Goal: Task Accomplishment & Management: Manage account settings

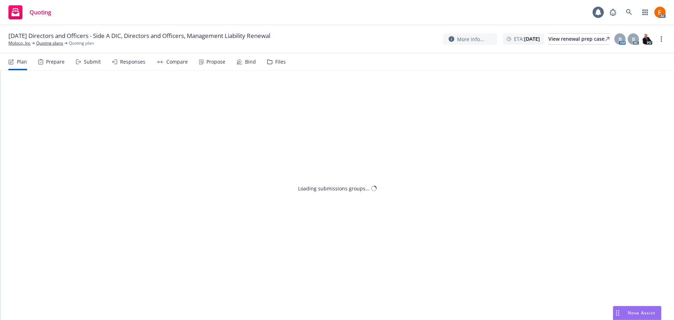
click at [275, 61] on div "Files" at bounding box center [280, 62] width 11 height 6
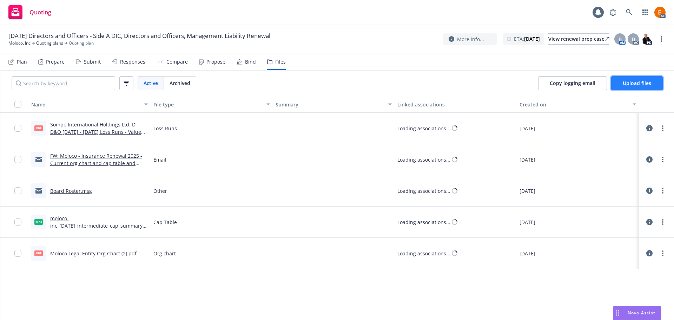
click at [633, 82] on span "Upload files" at bounding box center [636, 83] width 28 height 7
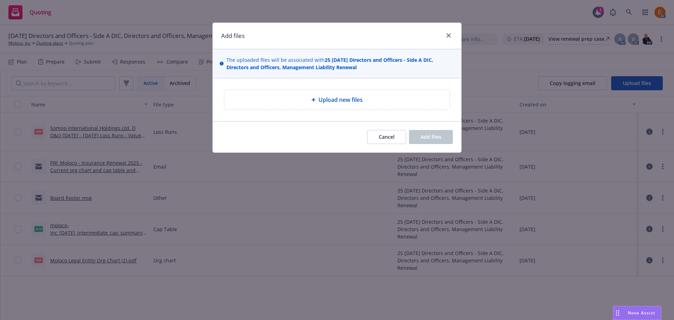
click at [316, 110] on div "Upload new files" at bounding box center [337, 99] width 248 height 43
click at [316, 100] on div at bounding box center [314, 100] width 7 height 4
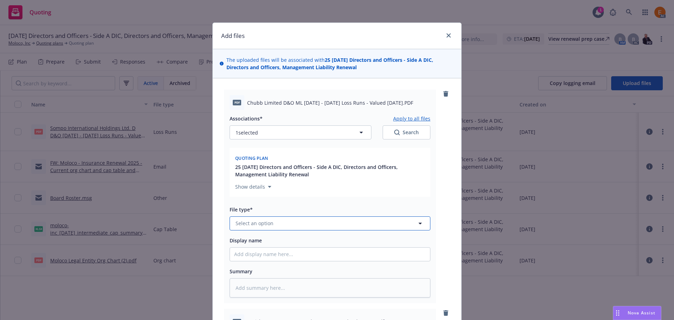
click at [298, 229] on button "Select an option" at bounding box center [329, 223] width 201 height 14
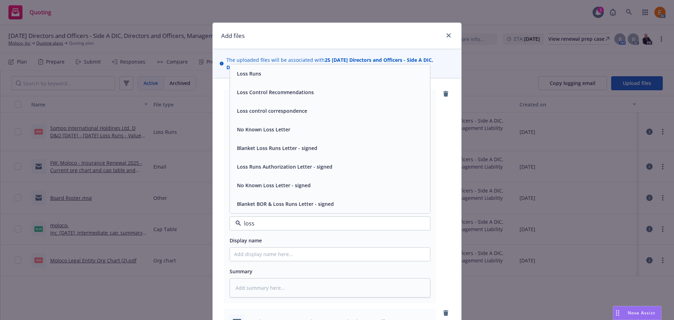
type input "loss r"
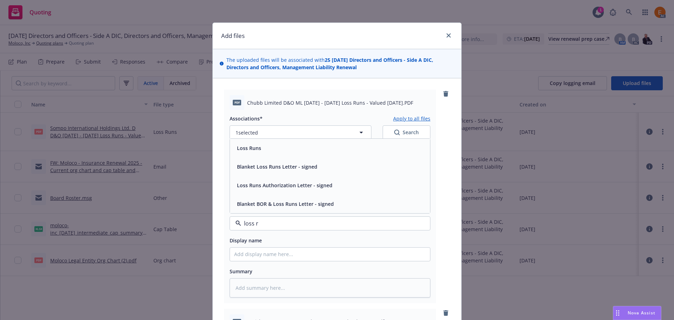
drag, startPoint x: 268, startPoint y: 153, endPoint x: 295, endPoint y: 154, distance: 27.4
click at [268, 153] on div "Loss Runs" at bounding box center [330, 148] width 200 height 19
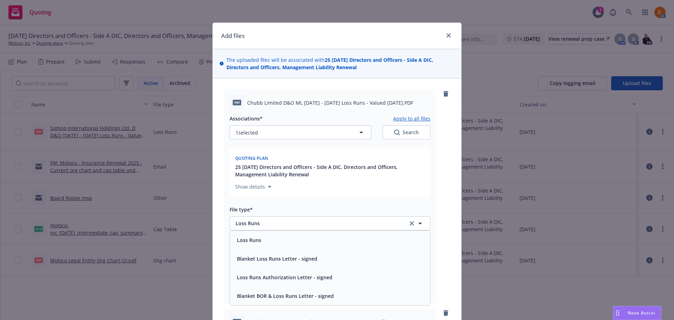
click at [379, 137] on div "1 selected Search" at bounding box center [329, 132] width 201 height 14
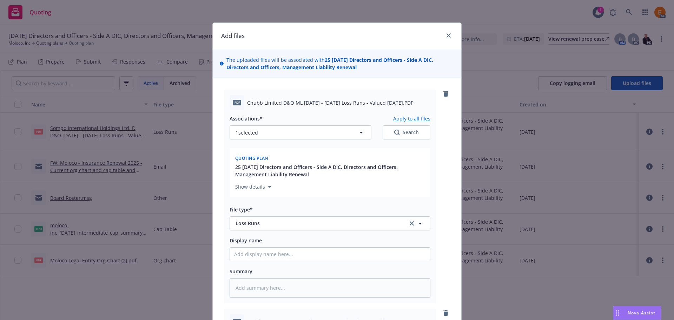
click at [386, 133] on button "Search" at bounding box center [406, 132] width 48 height 14
type textarea "x"
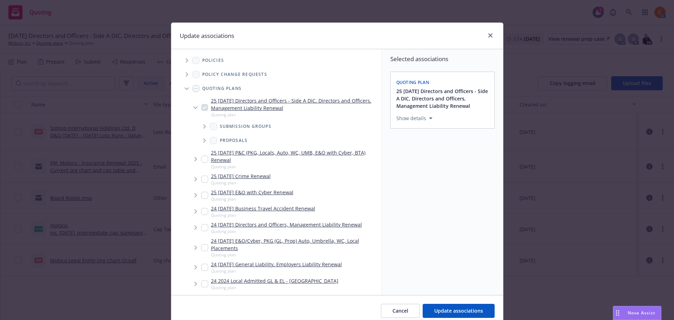
click at [181, 87] on span "Tree Example" at bounding box center [186, 88] width 11 height 11
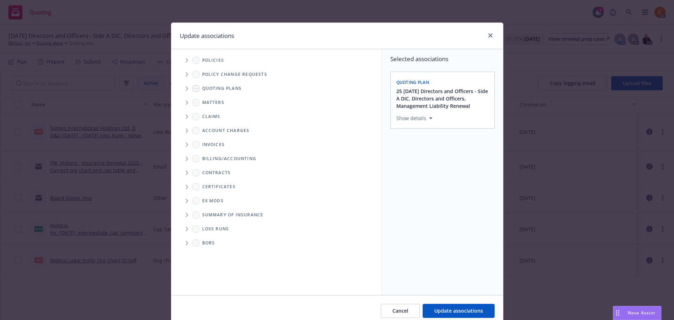
click at [186, 230] on icon "Folder Tree Example" at bounding box center [187, 229] width 2 height 4
click at [213, 241] on link "New Loss Runs folder" at bounding box center [238, 240] width 51 height 7
checkbox input "true"
click at [213, 253] on link "2025" at bounding box center [218, 253] width 11 height 7
checkbox input "true"
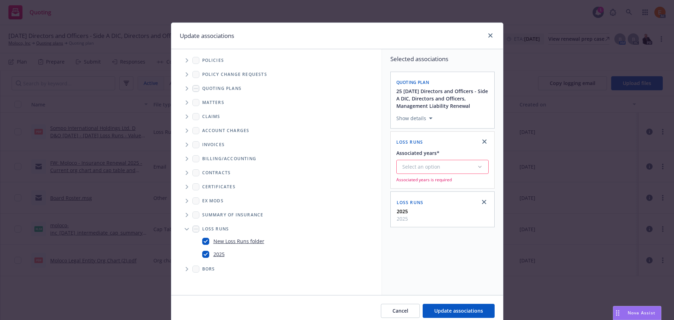
click at [223, 238] on link "New Loss Runs folder" at bounding box center [238, 240] width 51 height 7
checkbox input "false"
click at [461, 308] on span "Update associations" at bounding box center [458, 310] width 49 height 7
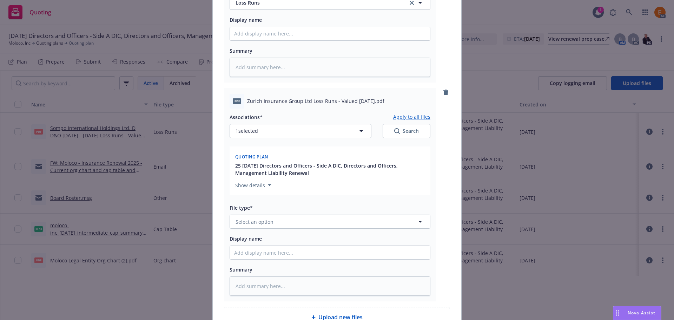
scroll to position [316, 0]
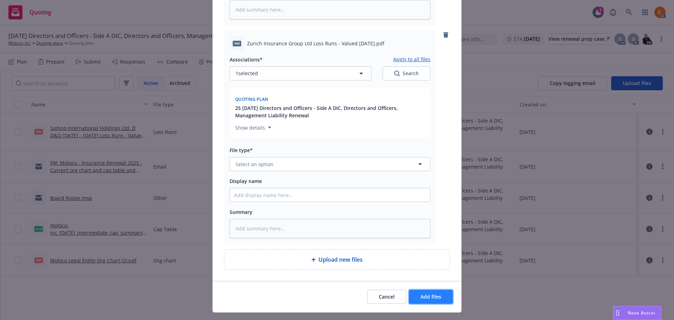
click at [432, 298] on span "Add files" at bounding box center [430, 296] width 21 height 7
type textarea "x"
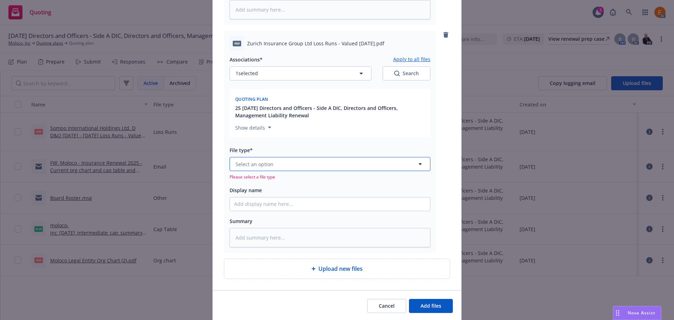
click at [303, 164] on button "Select an option" at bounding box center [329, 164] width 201 height 14
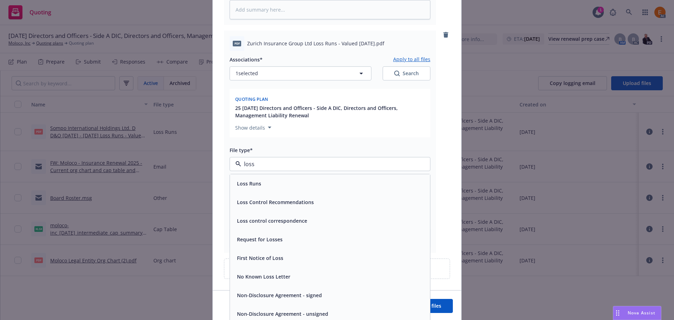
type input "loss r"
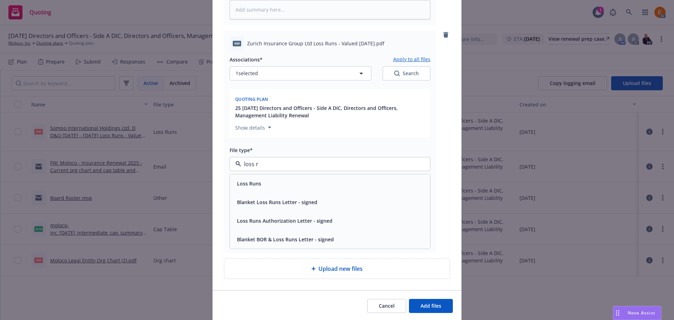
click at [288, 192] on div "Loss Runs" at bounding box center [330, 183] width 200 height 19
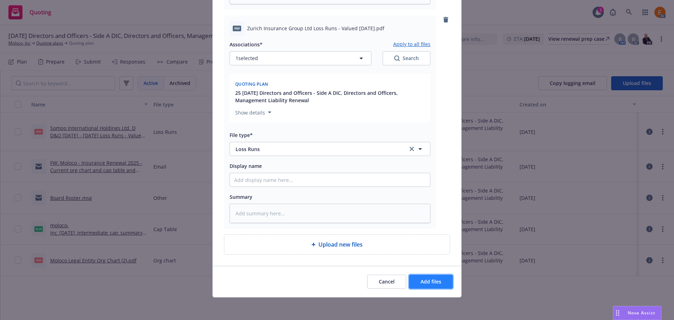
click at [420, 275] on button "Add files" at bounding box center [431, 281] width 44 height 14
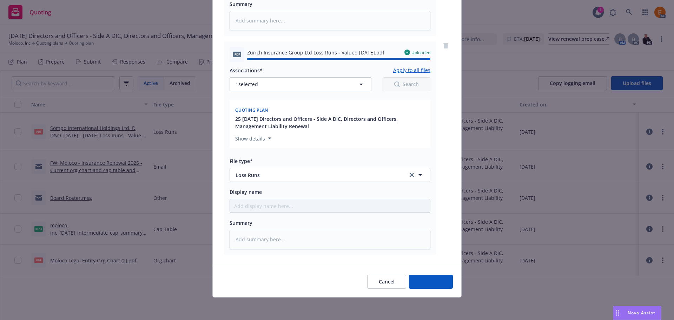
type textarea "x"
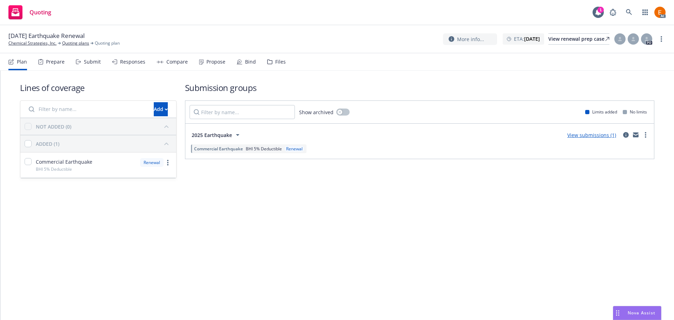
click at [268, 58] on div "Files" at bounding box center [276, 61] width 19 height 17
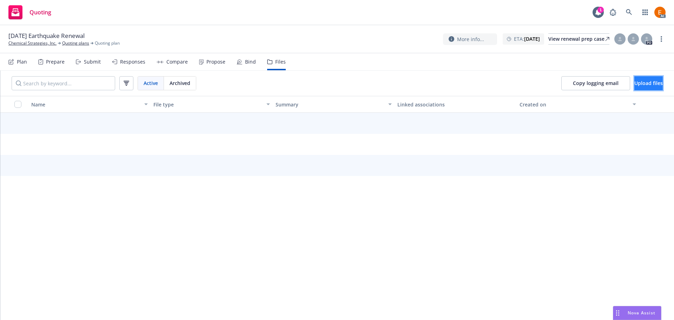
click at [647, 84] on span "Upload files" at bounding box center [648, 83] width 28 height 7
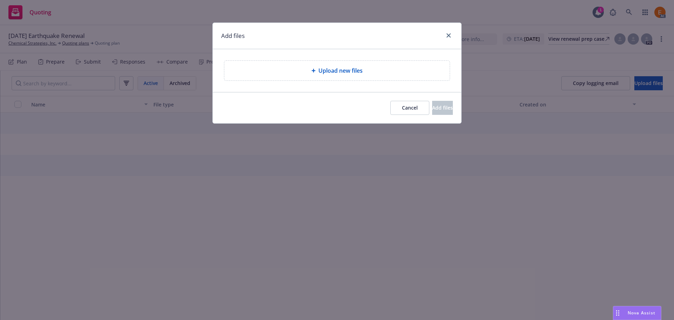
click at [334, 88] on div "Upload new files" at bounding box center [337, 70] width 248 height 43
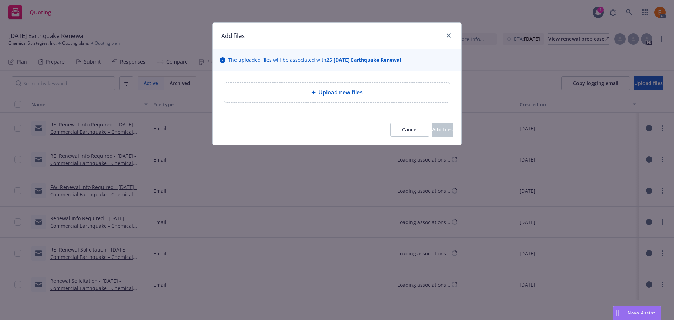
click at [313, 88] on div "Upload new files" at bounding box center [337, 92] width 214 height 8
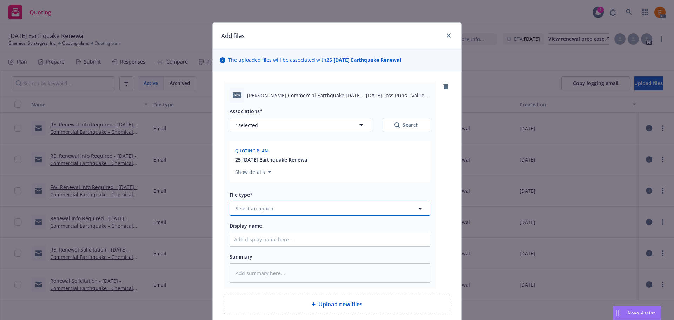
click at [289, 210] on button "Select an option" at bounding box center [329, 208] width 201 height 14
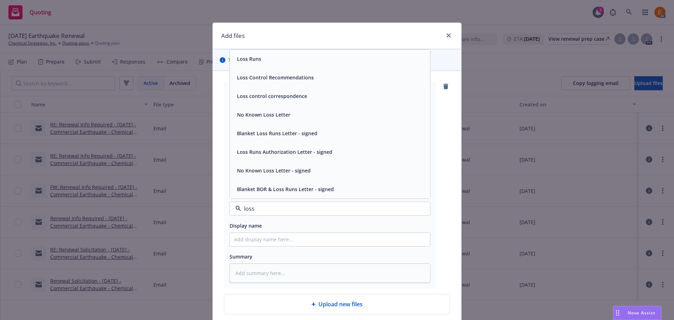
type input "loss r"
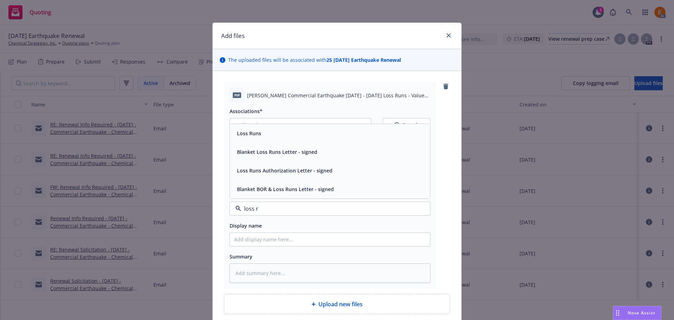
click at [261, 130] on div "Loss Runs" at bounding box center [330, 133] width 192 height 10
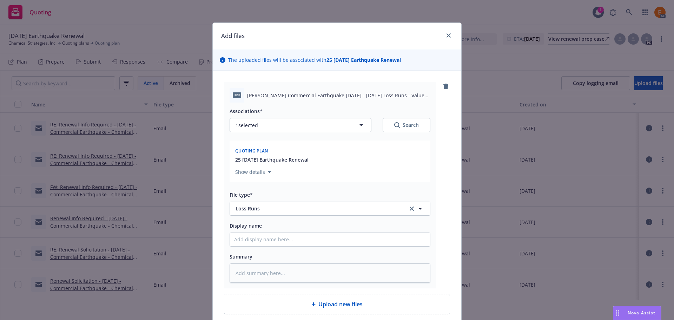
click at [382, 124] on button "Search" at bounding box center [406, 125] width 48 height 14
type textarea "x"
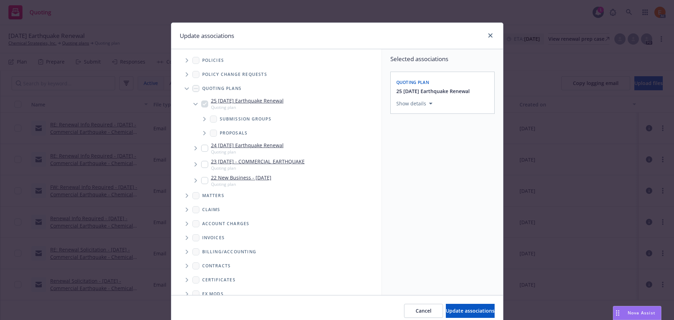
click at [181, 87] on span "Tree Example" at bounding box center [186, 88] width 11 height 11
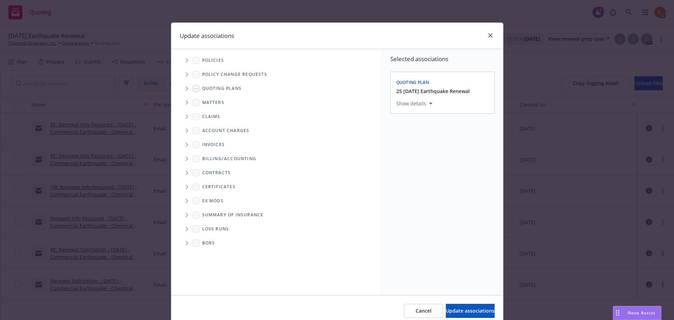
click at [186, 230] on icon "Folder Tree Example" at bounding box center [187, 229] width 3 height 4
click at [213, 242] on link "New Loss Runs folder" at bounding box center [238, 240] width 51 height 7
checkbox input "true"
click at [416, 152] on div "Select an option" at bounding box center [439, 151] width 75 height 7
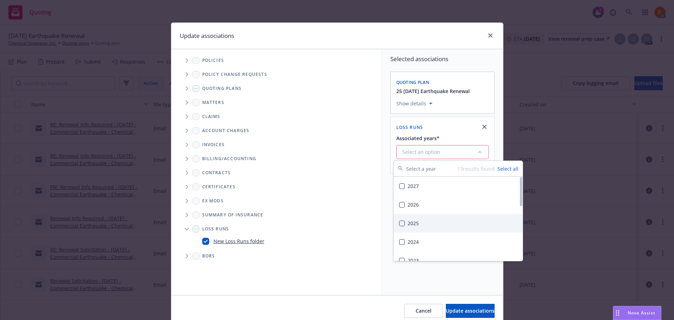
click at [417, 221] on div "2025" at bounding box center [457, 223] width 129 height 19
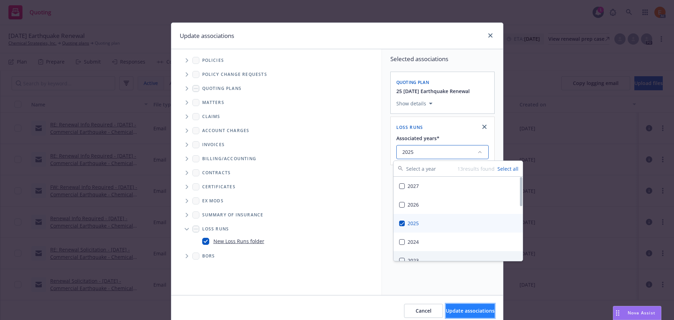
click at [458, 307] on span "Update associations" at bounding box center [470, 310] width 49 height 7
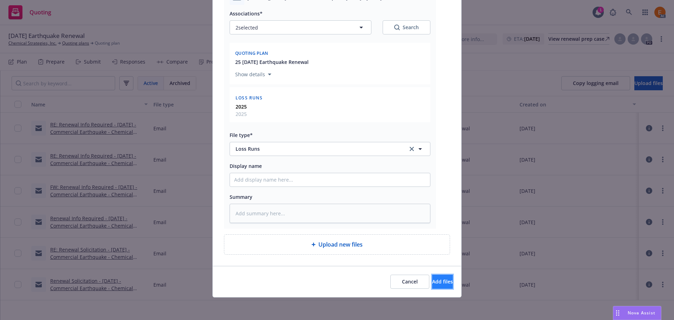
click at [449, 285] on button "Add files" at bounding box center [442, 281] width 21 height 14
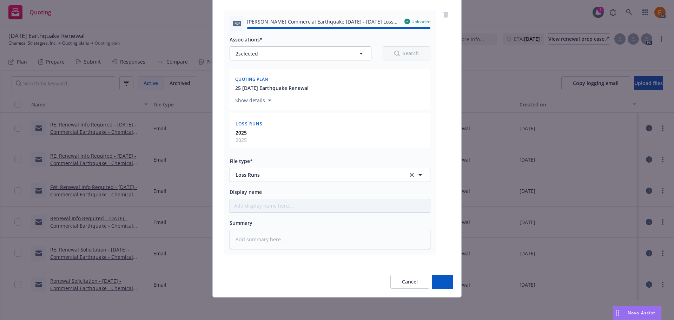
type textarea "x"
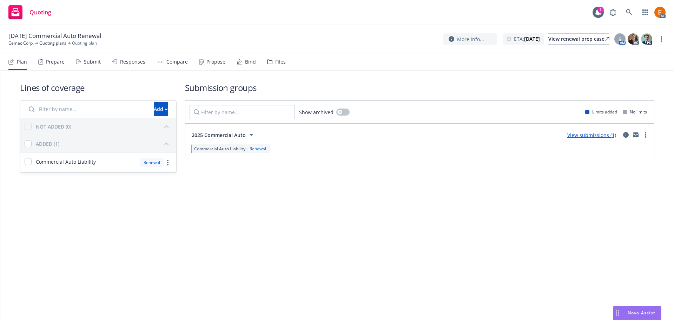
click at [276, 63] on div "Files" at bounding box center [280, 62] width 11 height 6
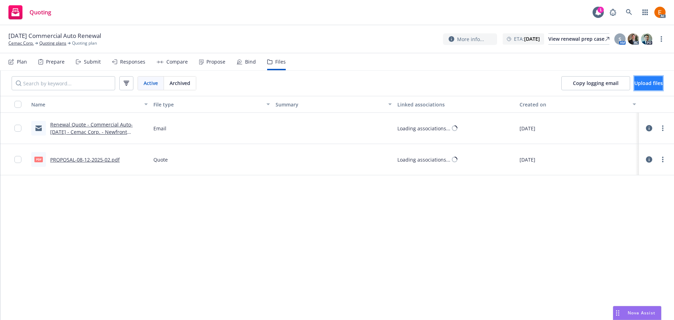
click at [641, 79] on button "Upload files" at bounding box center [648, 83] width 28 height 14
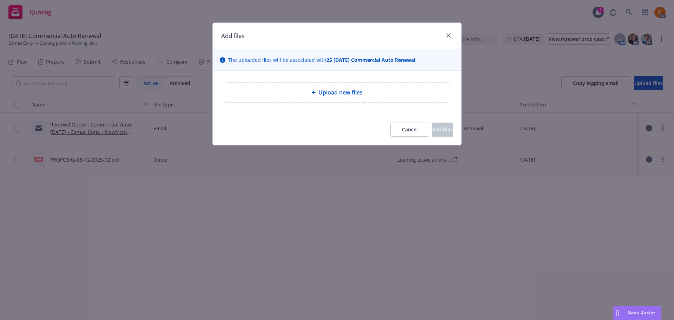
click at [319, 91] on span "Upload new files" at bounding box center [340, 92] width 44 height 8
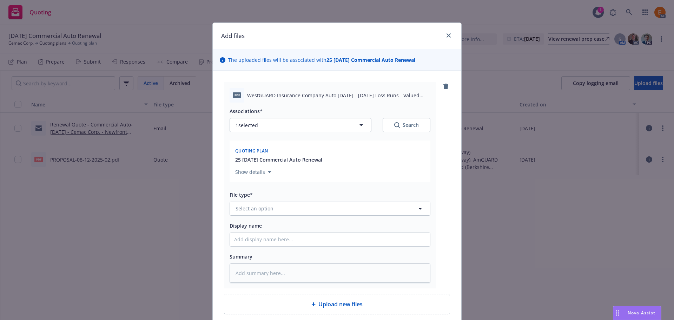
click at [312, 221] on div "Display name" at bounding box center [329, 225] width 201 height 8
click at [311, 211] on button "Select an option" at bounding box center [329, 208] width 201 height 14
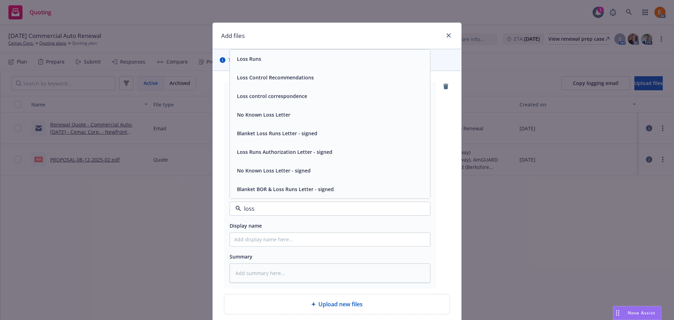
type input "loss r"
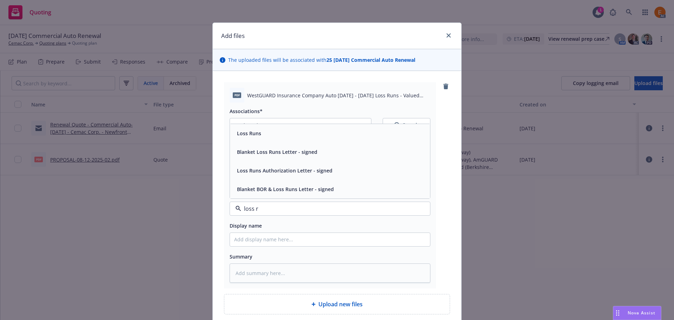
click at [265, 138] on div "Loss Runs" at bounding box center [330, 133] width 192 height 10
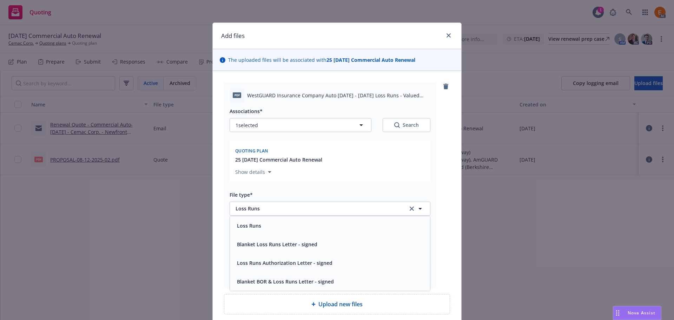
click at [424, 131] on button "Search" at bounding box center [406, 125] width 48 height 14
type textarea "x"
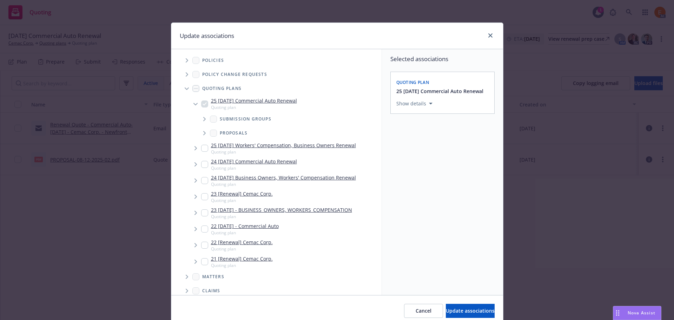
click at [181, 87] on span "Tree Example" at bounding box center [186, 88] width 11 height 11
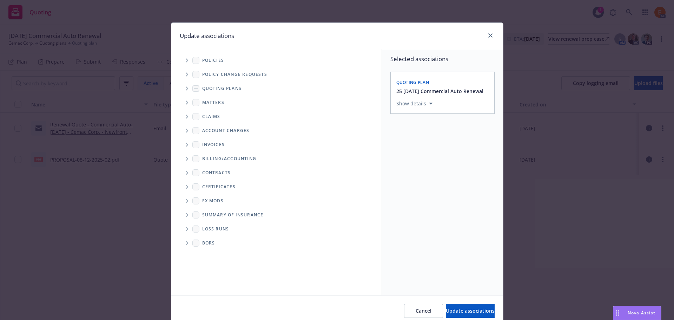
click at [186, 227] on icon "Folder Tree Example" at bounding box center [187, 229] width 3 height 4
click at [222, 242] on link "New Loss Runs folder" at bounding box center [238, 240] width 51 height 7
checkbox input "true"
click at [447, 153] on div "Select an option" at bounding box center [439, 151] width 75 height 7
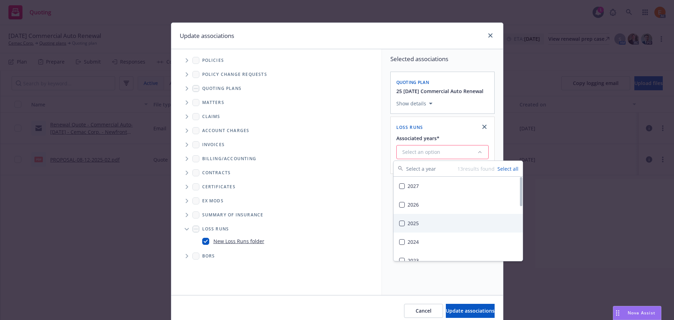
click at [421, 227] on div "2025" at bounding box center [457, 223] width 129 height 19
click at [460, 313] on span "Update associations" at bounding box center [470, 310] width 49 height 7
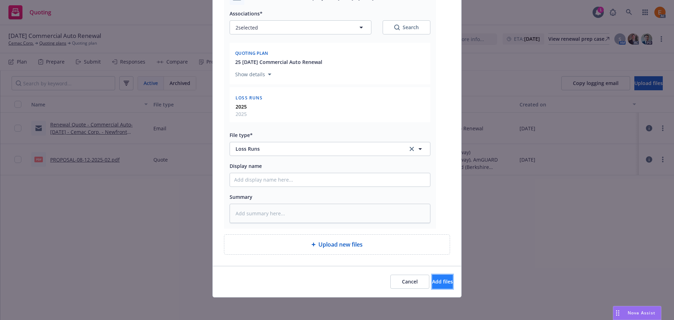
click at [434, 280] on span "Add files" at bounding box center [442, 281] width 21 height 7
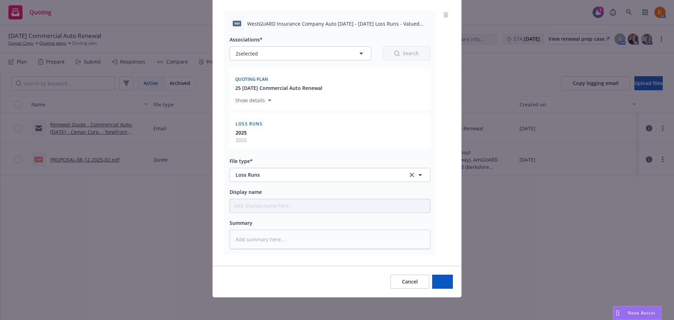
type textarea "x"
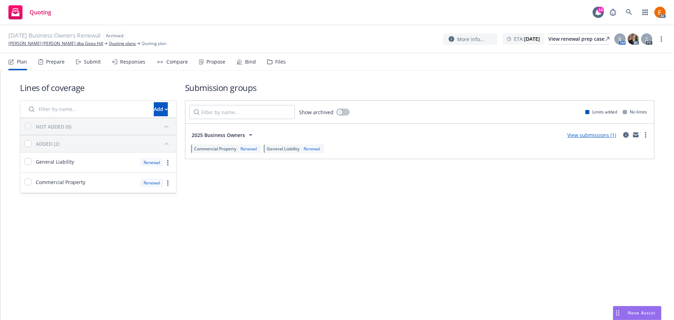
click at [270, 64] on div "Files" at bounding box center [276, 61] width 19 height 17
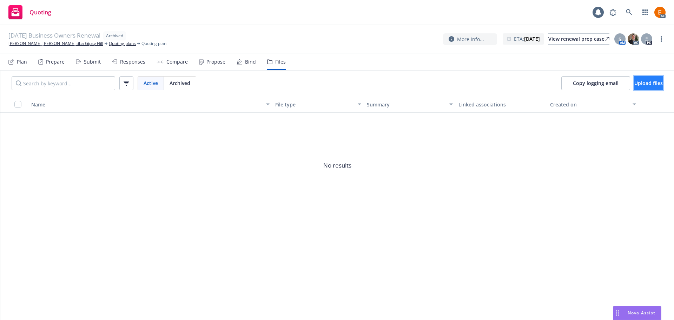
click at [634, 87] on button "Upload files" at bounding box center [648, 83] width 28 height 14
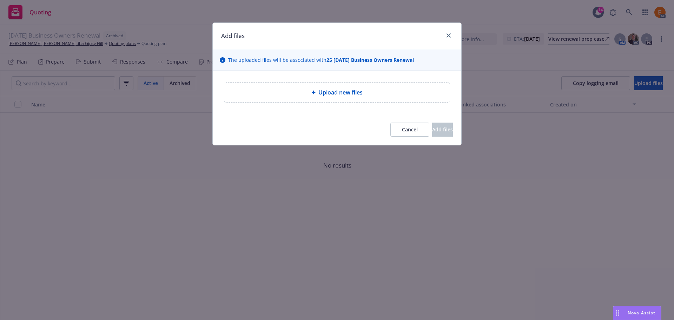
click at [303, 83] on div "Upload new files" at bounding box center [336, 92] width 225 height 20
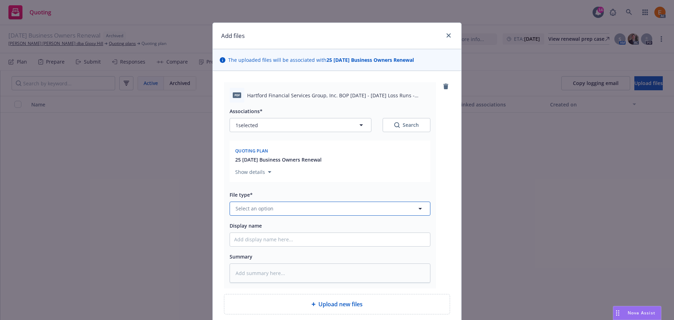
click at [281, 202] on button "Select an option" at bounding box center [329, 208] width 201 height 14
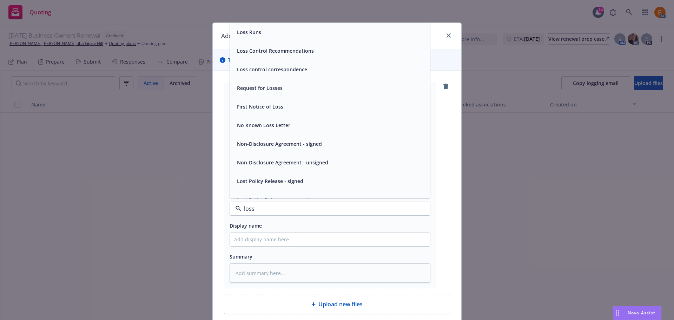
type input "loss r"
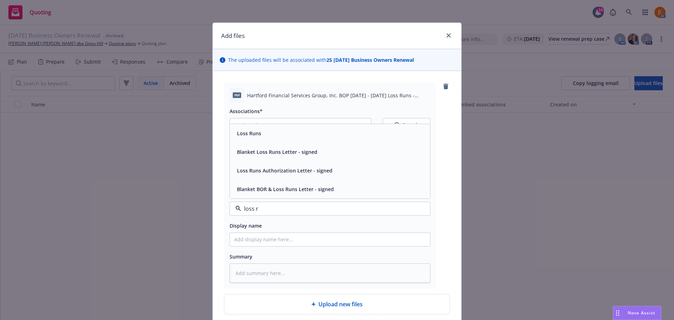
click at [263, 130] on div "Loss Runs" at bounding box center [330, 133] width 192 height 10
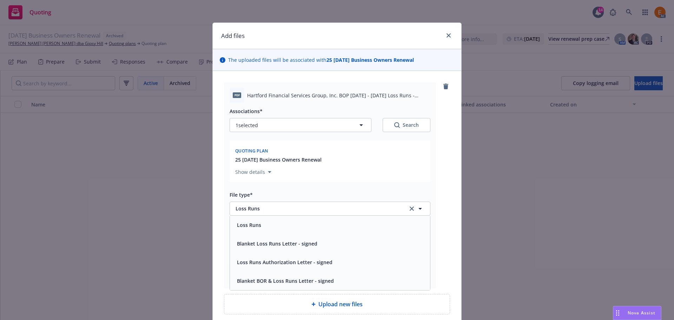
click at [418, 125] on button "Search" at bounding box center [406, 125] width 48 height 14
type textarea "x"
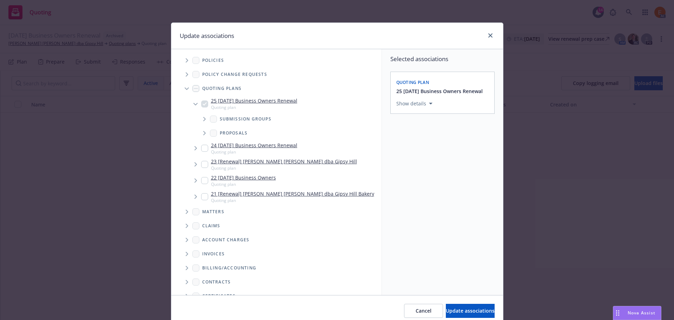
click at [185, 88] on icon "Tree Example" at bounding box center [187, 88] width 4 height 3
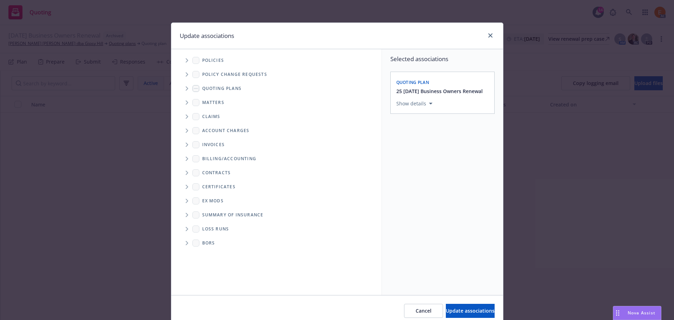
click at [186, 227] on icon "Folder Tree Example" at bounding box center [187, 229] width 3 height 4
click at [223, 245] on div "New Loss Runs folder" at bounding box center [233, 241] width 62 height 10
click at [225, 241] on link "New Loss Runs folder" at bounding box center [238, 240] width 51 height 7
click at [226, 241] on link "New Loss Runs folder" at bounding box center [238, 240] width 51 height 7
checkbox input "true"
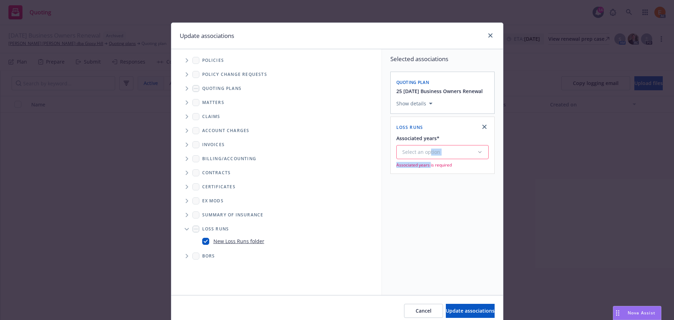
drag, startPoint x: 426, startPoint y: 158, endPoint x: 426, endPoint y: 153, distance: 4.3
click at [426, 154] on div "Select an option Associated years is required" at bounding box center [442, 156] width 92 height 23
click at [426, 153] on div "Select an option" at bounding box center [439, 151] width 75 height 7
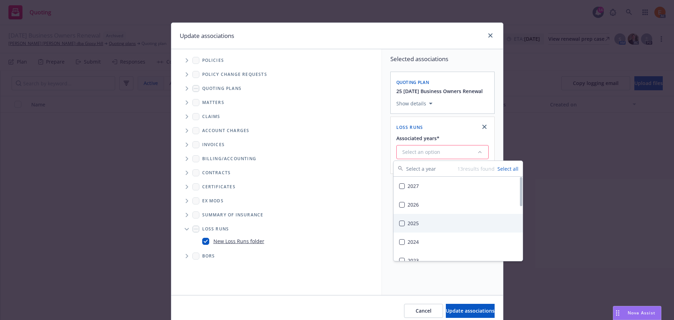
click at [425, 221] on div "2025" at bounding box center [457, 223] width 129 height 19
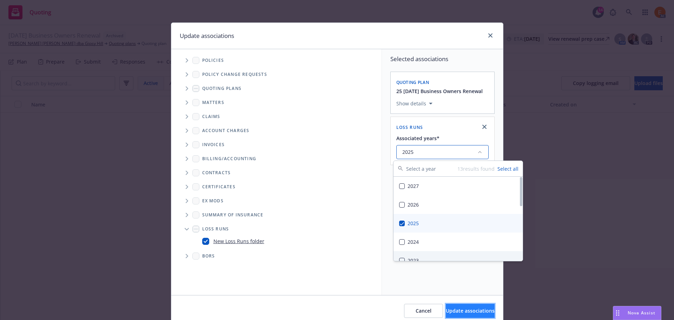
click at [459, 315] on button "Update associations" at bounding box center [470, 311] width 49 height 14
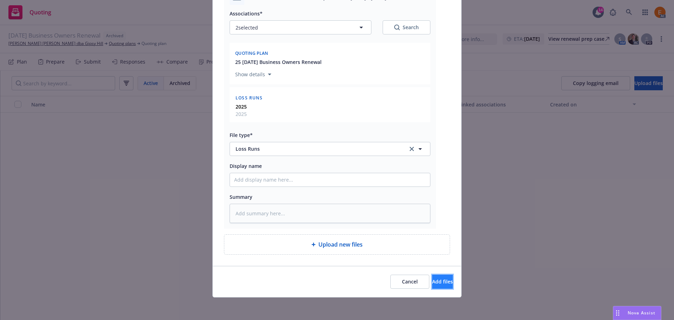
click at [435, 284] on span "Add files" at bounding box center [442, 281] width 21 height 7
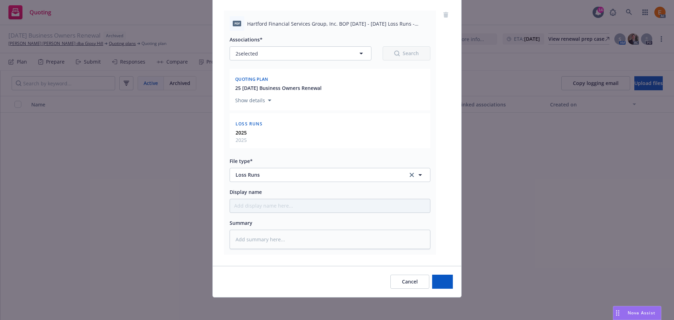
type textarea "x"
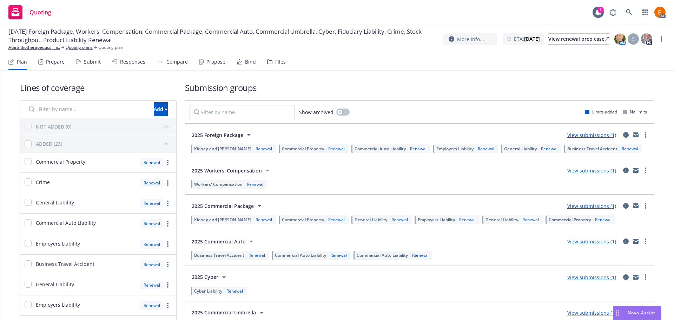
click at [272, 64] on div "Files" at bounding box center [276, 61] width 19 height 17
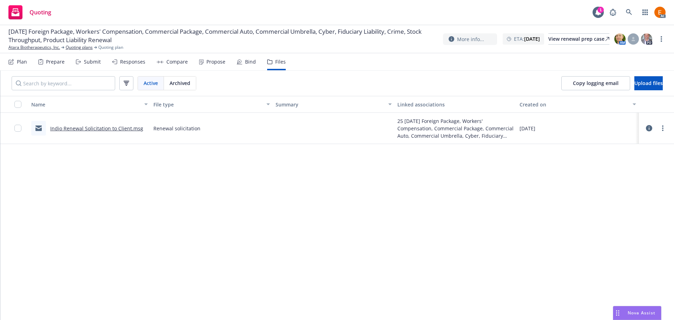
drag, startPoint x: 638, startPoint y: 72, endPoint x: 636, endPoint y: 83, distance: 10.7
click at [638, 73] on div "Copy logging email Upload files" at bounding box center [612, 83] width 124 height 25
click at [636, 83] on span "Upload files" at bounding box center [648, 83] width 28 height 7
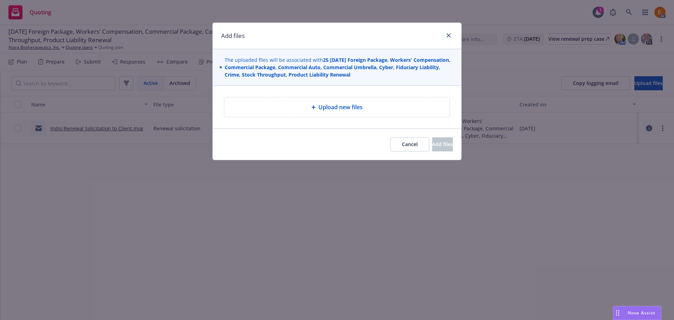
click at [314, 111] on div "Upload new files" at bounding box center [337, 107] width 214 height 8
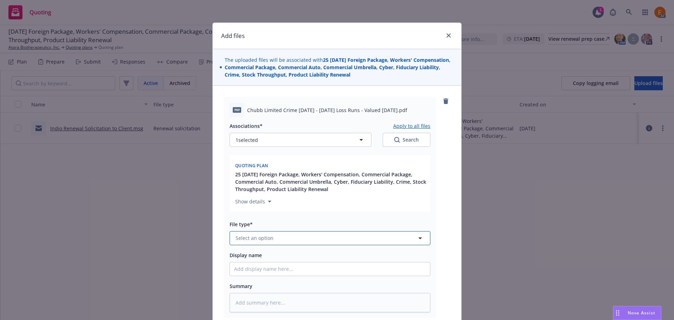
click at [329, 233] on button "Select an option" at bounding box center [329, 238] width 201 height 14
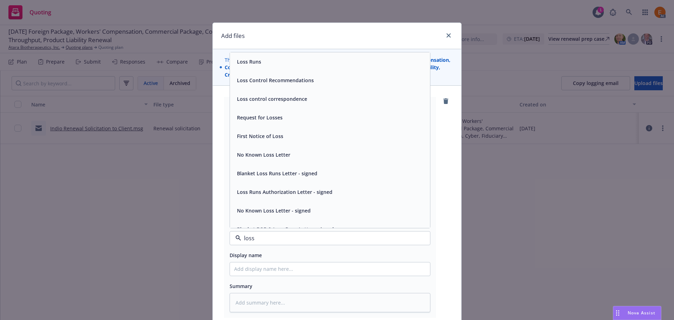
type input "loss r"
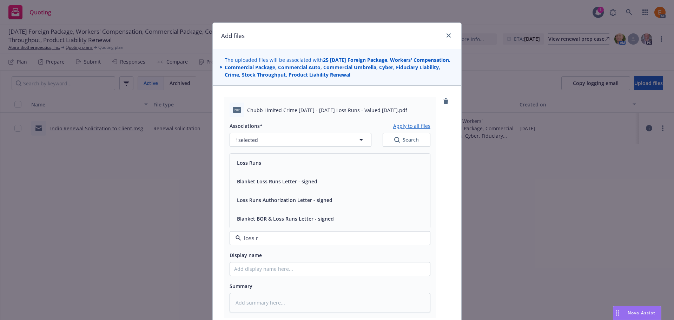
click at [269, 165] on div "Loss Runs" at bounding box center [330, 163] width 192 height 10
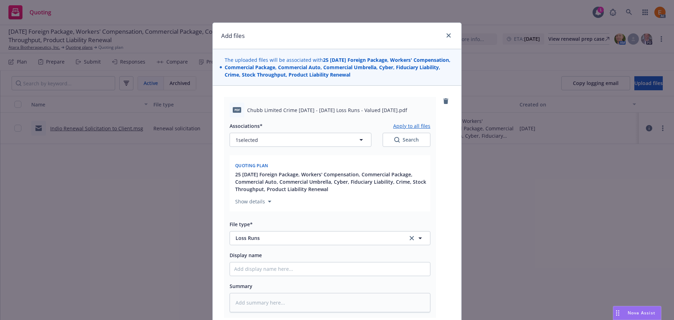
click at [403, 140] on div "Search" at bounding box center [406, 139] width 25 height 7
type textarea "x"
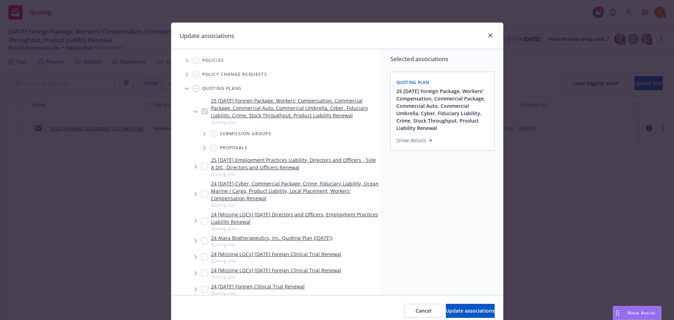
click at [185, 85] on span "Tree Example" at bounding box center [186, 88] width 11 height 11
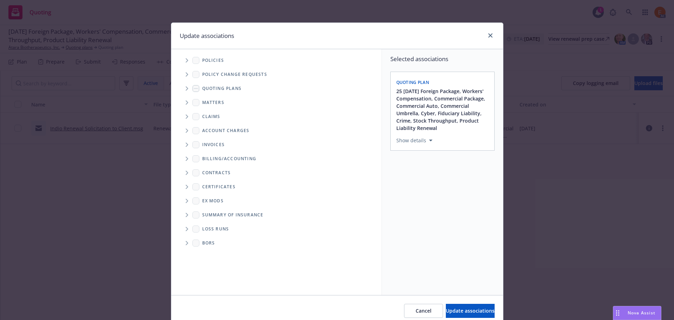
click at [187, 227] on span "Folder Tree Example" at bounding box center [186, 228] width 11 height 11
click at [219, 253] on link "2025" at bounding box center [218, 253] width 11 height 7
checkbox input "true"
click at [467, 307] on span "Update associations" at bounding box center [470, 310] width 49 height 7
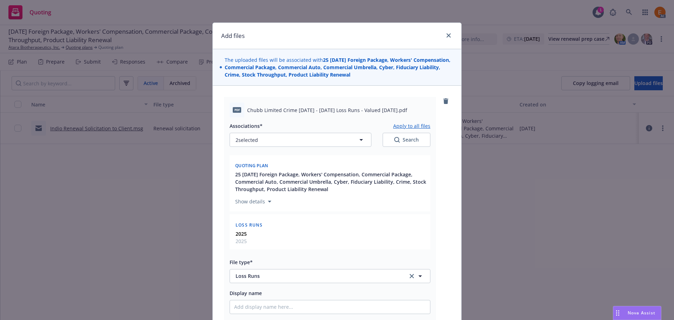
click at [262, 159] on div "Quoting plan" at bounding box center [252, 164] width 36 height 11
click at [402, 126] on button "Apply to all files" at bounding box center [411, 125] width 37 height 8
type textarea "x"
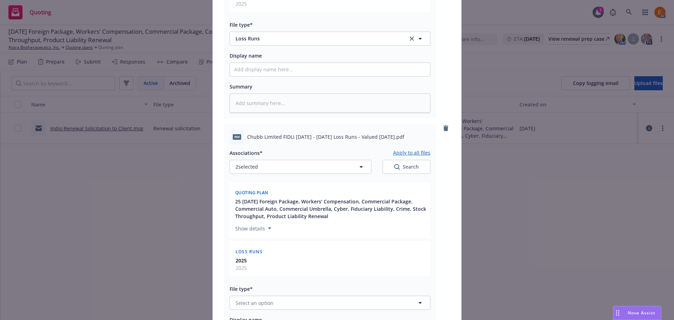
scroll to position [316, 0]
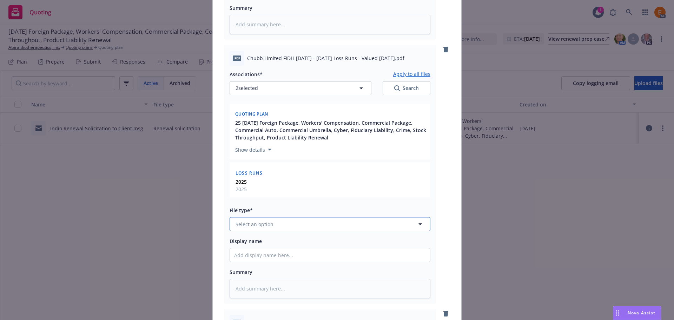
click at [289, 230] on button "Select an option" at bounding box center [329, 224] width 201 height 14
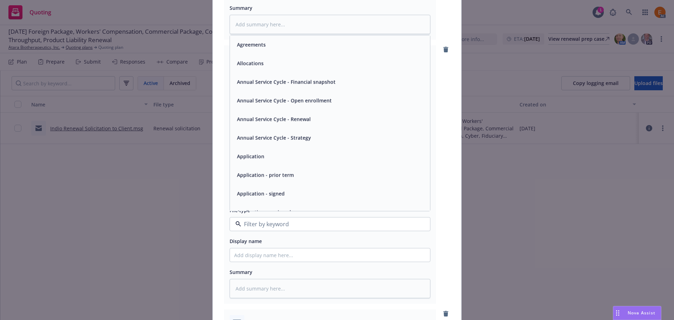
paste input "loss r"
type input "loss r"
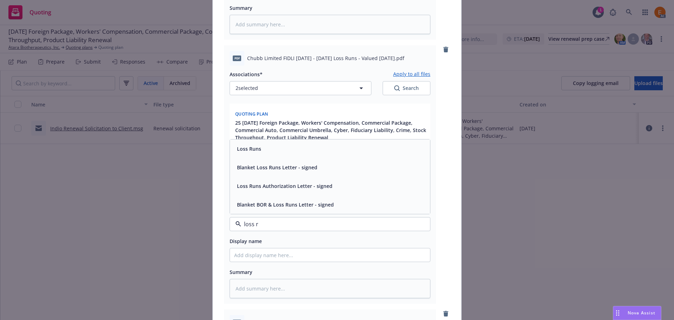
click at [260, 152] on div "Loss Runs" at bounding box center [330, 149] width 192 height 10
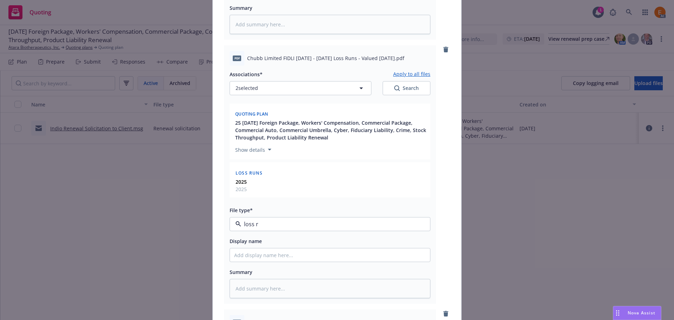
type textarea "x"
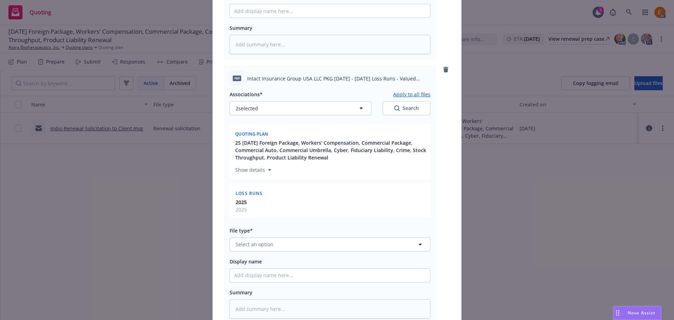
scroll to position [632, 0]
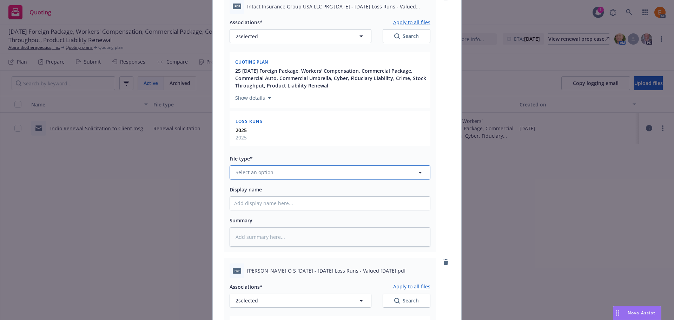
click at [281, 172] on button "Select an option" at bounding box center [329, 172] width 201 height 14
paste input "loss r"
type input "loss r"
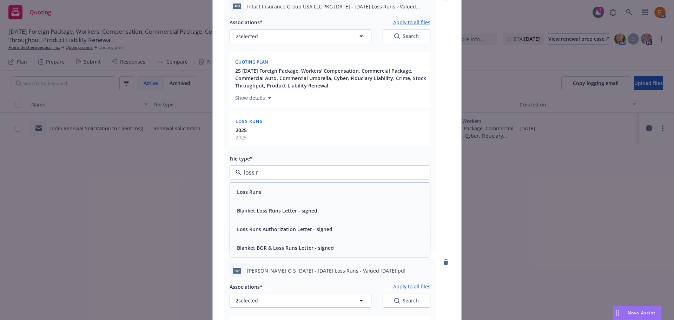
click at [277, 190] on div "Loss Runs" at bounding box center [330, 192] width 192 height 10
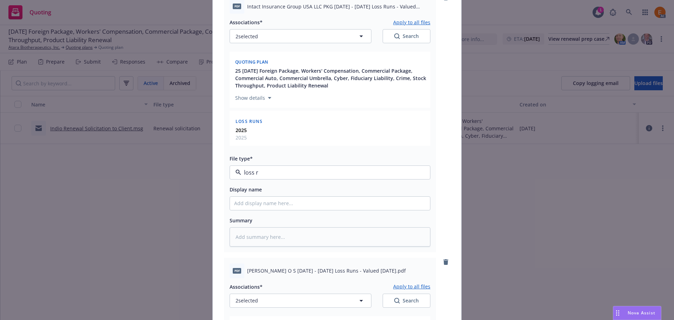
type textarea "x"
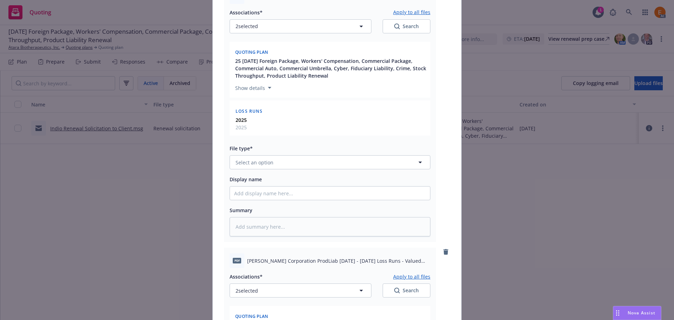
scroll to position [912, 0]
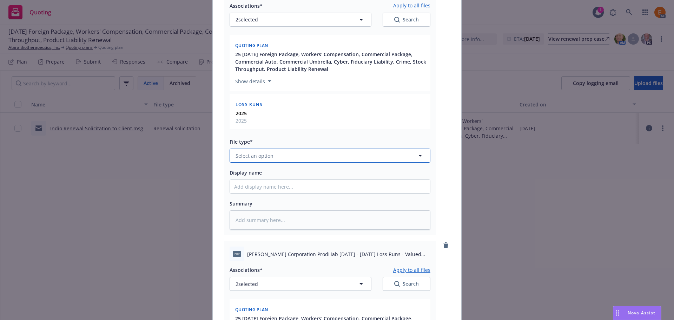
click at [273, 159] on button "Select an option" at bounding box center [329, 155] width 201 height 14
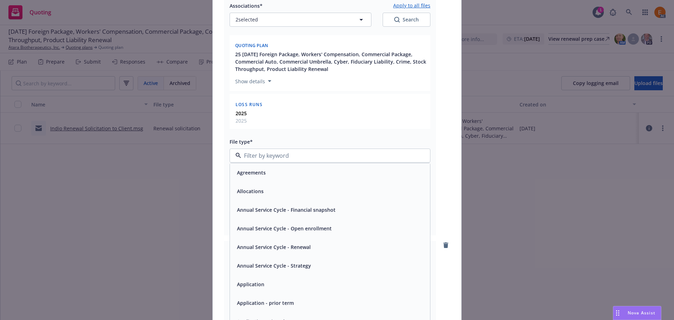
paste input "loss r"
type input "loss r"
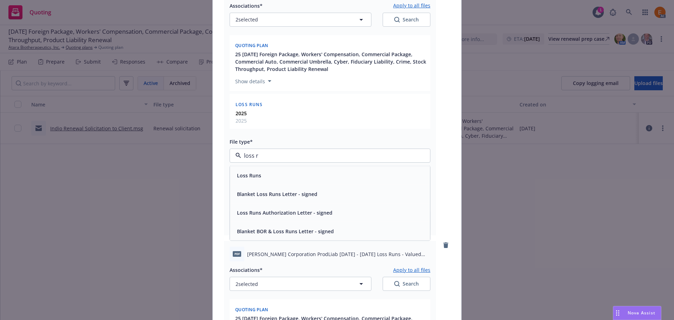
click at [275, 170] on div "Loss Runs" at bounding box center [330, 175] width 192 height 10
type textarea "x"
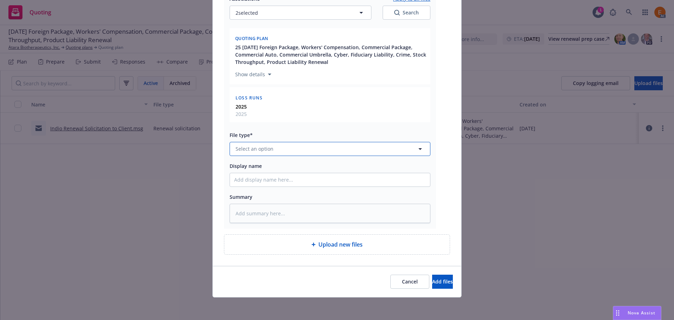
click at [283, 152] on button "Select an option" at bounding box center [329, 149] width 201 height 14
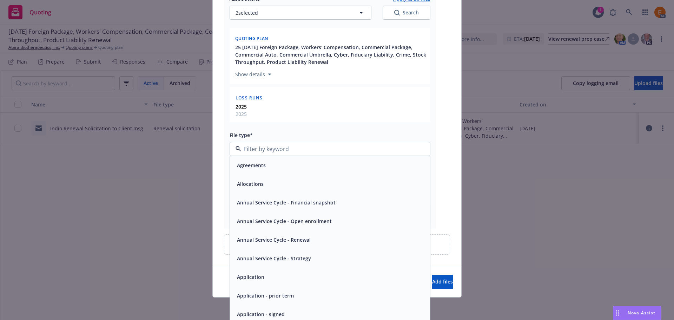
paste input "loss r"
type input "loss r"
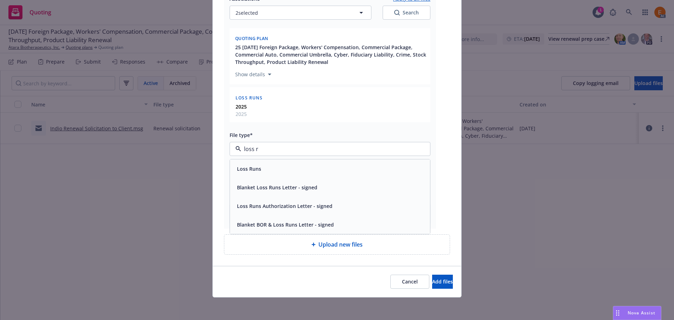
click at [272, 167] on div "Loss Runs" at bounding box center [330, 169] width 192 height 10
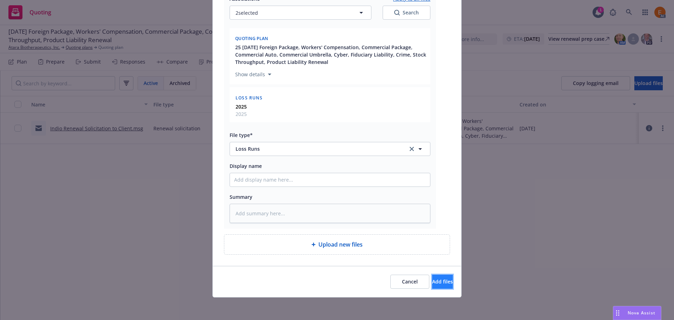
click at [432, 275] on button "Add files" at bounding box center [442, 281] width 21 height 14
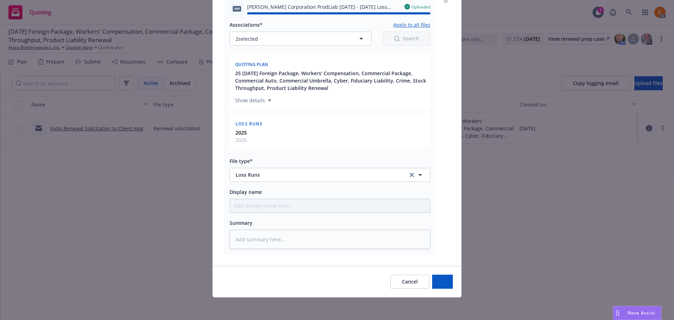
type textarea "x"
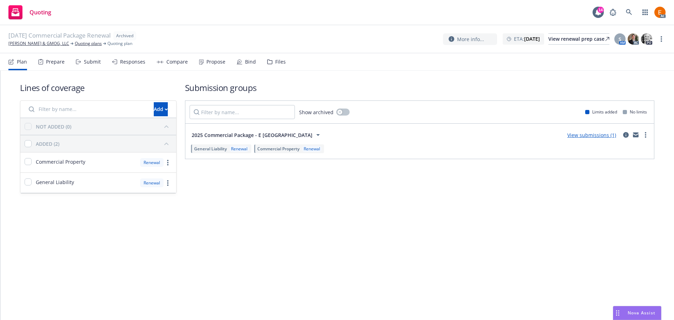
click at [269, 63] on icon at bounding box center [269, 62] width 5 height 4
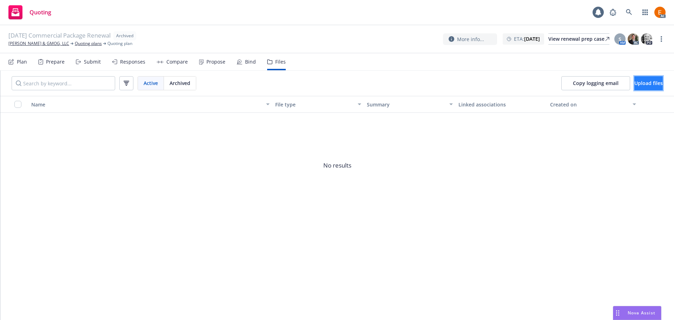
click at [634, 79] on button "Upload files" at bounding box center [648, 83] width 28 height 14
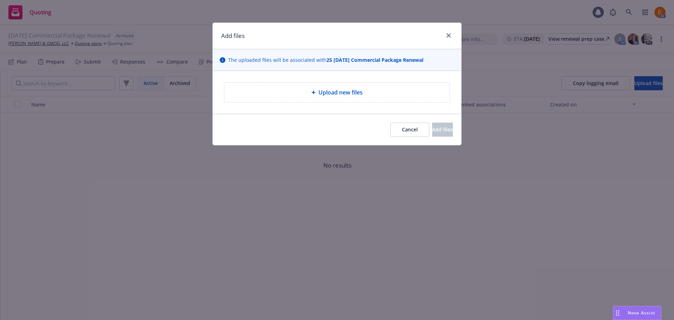
click at [327, 91] on span "Upload new files" at bounding box center [340, 92] width 44 height 8
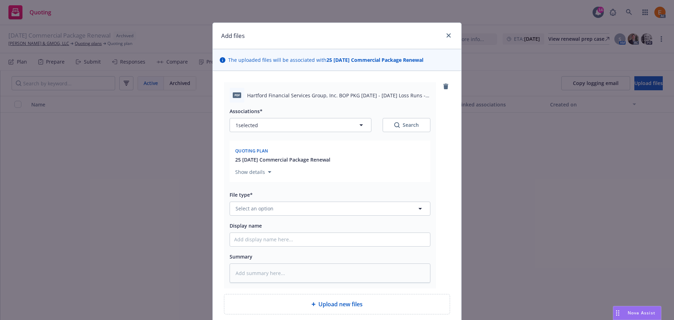
click at [448, 32] on div at bounding box center [446, 35] width 11 height 9
click at [446, 33] on link "close" at bounding box center [448, 35] width 8 height 8
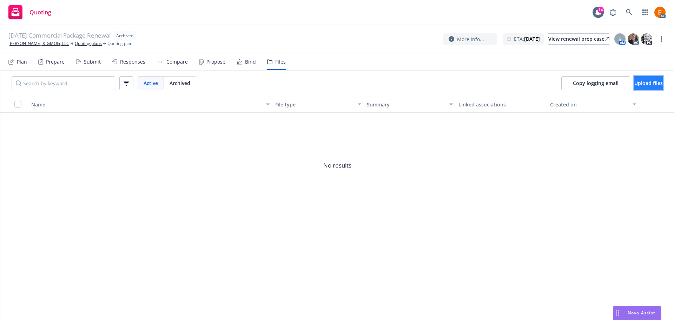
click at [634, 84] on span "Upload files" at bounding box center [648, 83] width 28 height 7
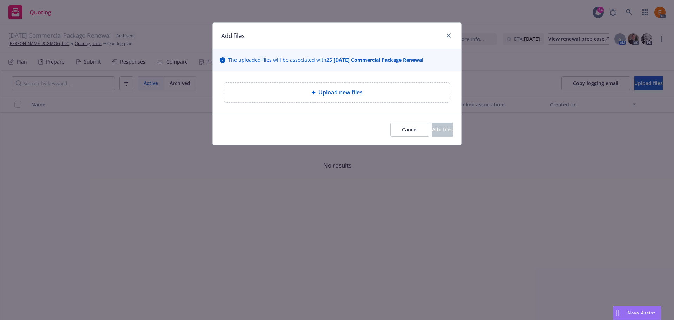
click at [376, 98] on div "Upload new files" at bounding box center [336, 92] width 225 height 20
type textarea "x"
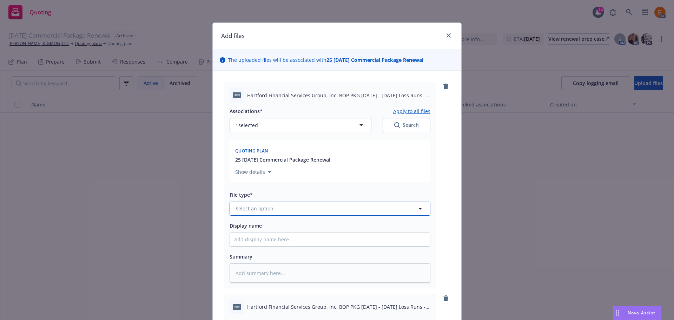
click at [307, 209] on button "Select an option" at bounding box center [329, 208] width 201 height 14
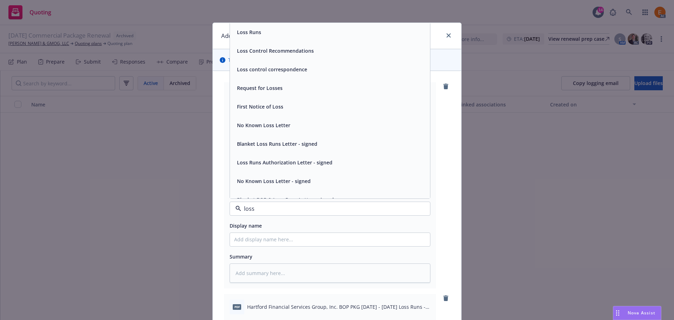
type input "loss r"
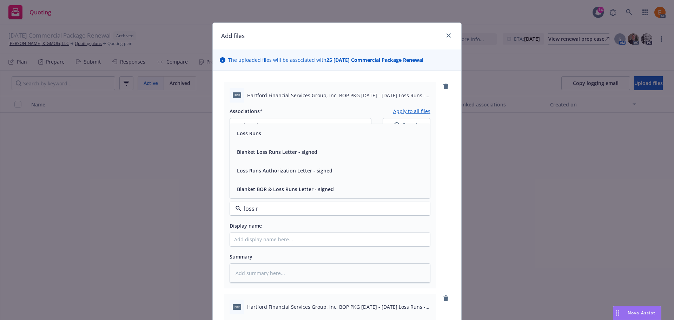
click at [269, 135] on div "Loss Runs" at bounding box center [330, 133] width 192 height 10
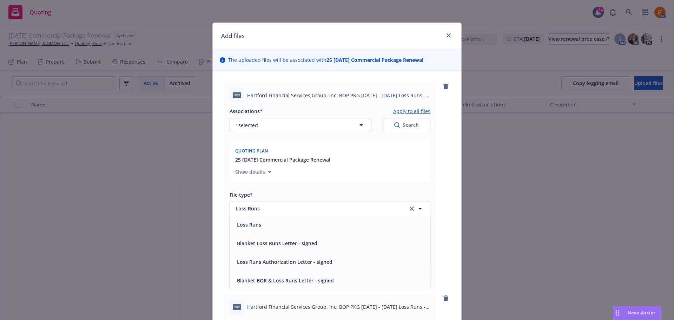
click at [390, 127] on button "Search" at bounding box center [406, 125] width 48 height 14
type textarea "x"
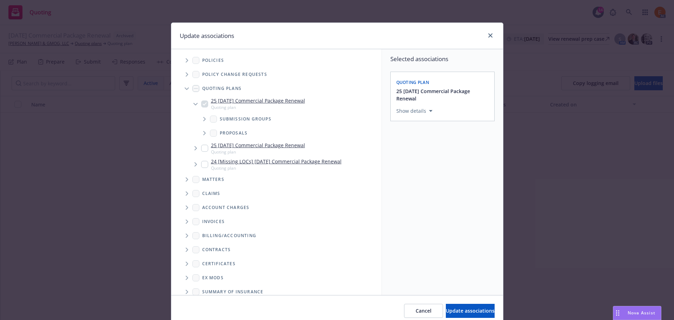
click at [181, 88] on span "Tree Example" at bounding box center [186, 88] width 11 height 11
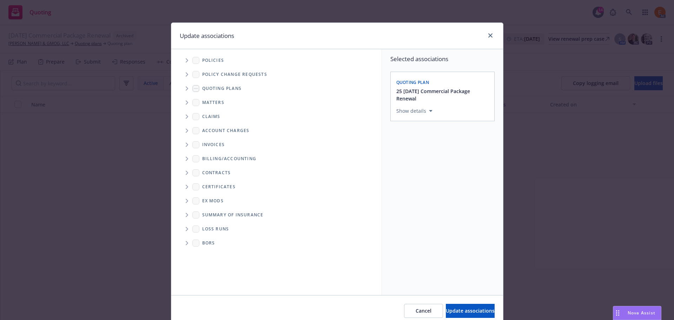
click at [185, 224] on span "Folder Tree Example" at bounding box center [186, 228] width 11 height 11
click at [221, 241] on link "New Loss Runs folder" at bounding box center [238, 240] width 51 height 7
checkbox input "true"
click at [437, 149] on div "Associated years*" at bounding box center [442, 145] width 92 height 8
click at [435, 159] on div "Select an option" at bounding box center [439, 159] width 75 height 7
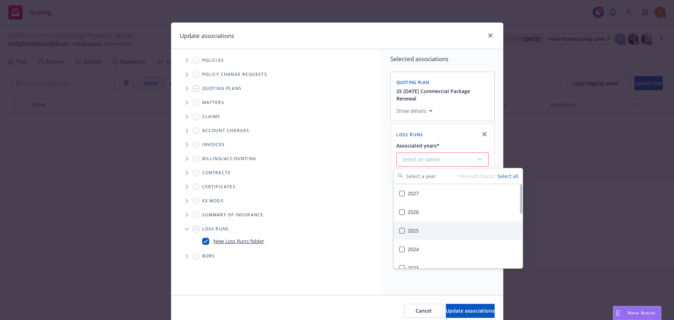
click at [426, 225] on div "2025" at bounding box center [457, 230] width 129 height 19
click at [455, 313] on span "Update associations" at bounding box center [470, 310] width 49 height 7
type textarea "x"
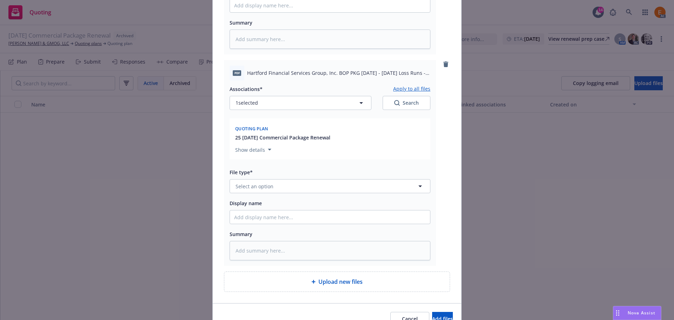
scroll to position [281, 0]
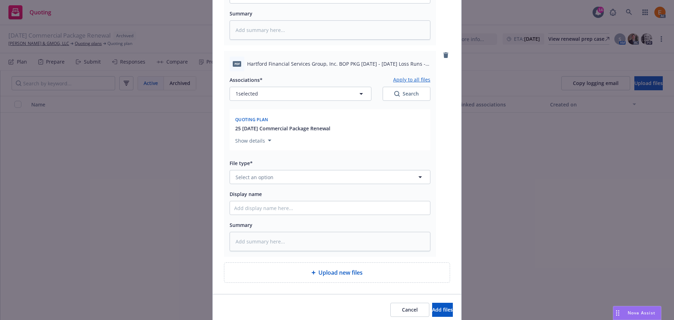
click at [324, 167] on div "File type*" at bounding box center [329, 163] width 201 height 8
click at [313, 181] on button "Select an option" at bounding box center [329, 177] width 201 height 14
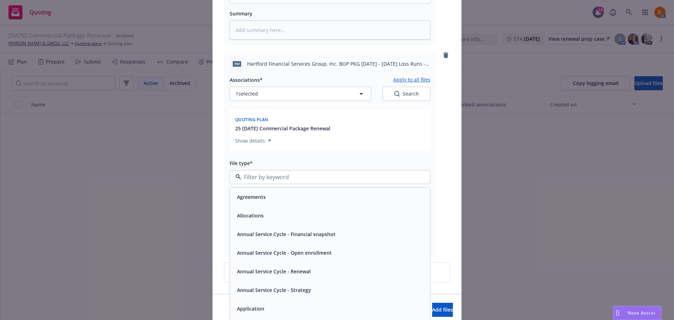
paste input "loss r"
type input "loss r"
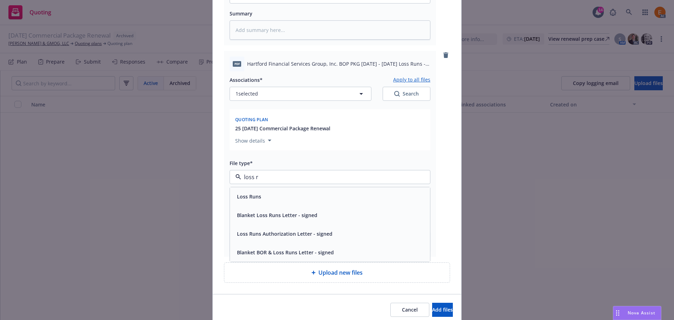
click at [291, 195] on div "Loss Runs" at bounding box center [330, 196] width 192 height 10
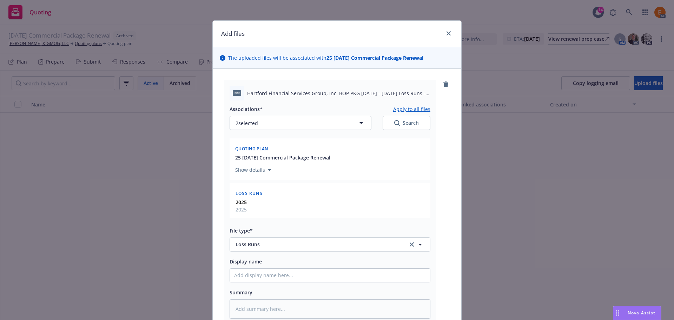
scroll to position [0, 0]
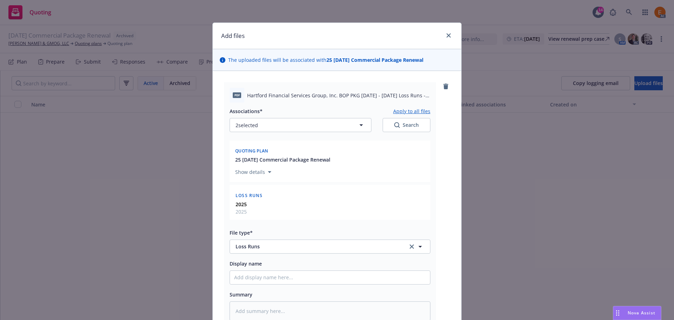
click at [407, 112] on button "Apply to all files" at bounding box center [411, 111] width 37 height 8
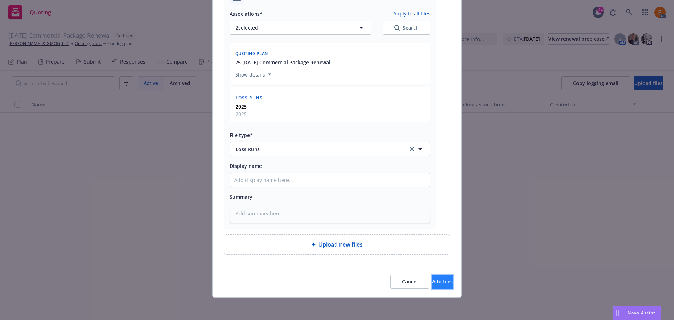
click at [432, 285] on button "Add files" at bounding box center [442, 281] width 21 height 14
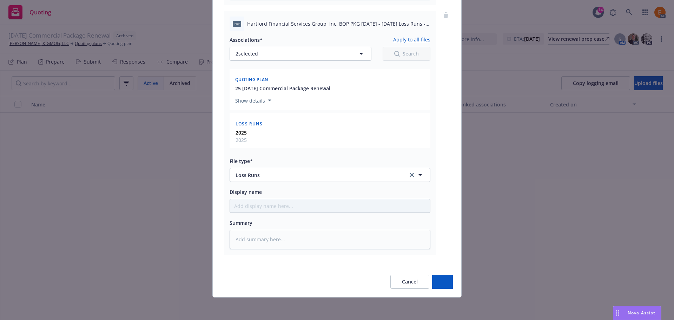
scroll to position [321, 0]
type textarea "x"
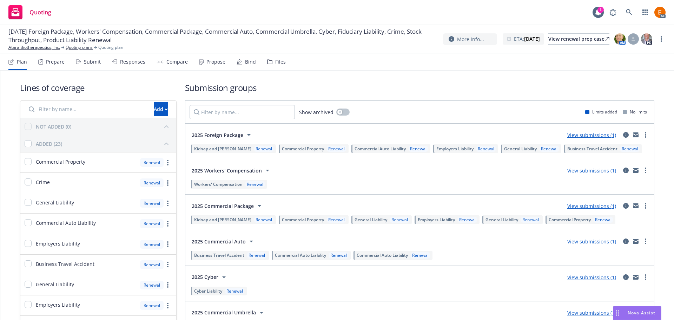
click at [275, 61] on div "Files" at bounding box center [280, 62] width 11 height 6
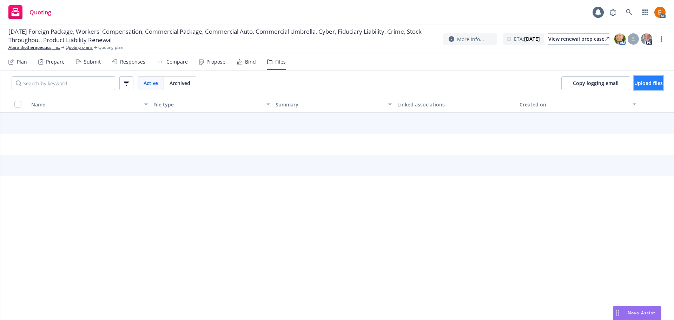
click at [636, 84] on span "Upload files" at bounding box center [648, 83] width 28 height 7
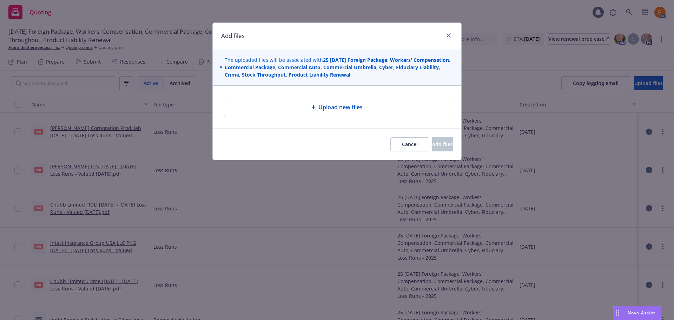
click at [323, 92] on div "Upload new files" at bounding box center [337, 107] width 248 height 43
click at [308, 111] on div "Upload new files" at bounding box center [337, 107] width 214 height 8
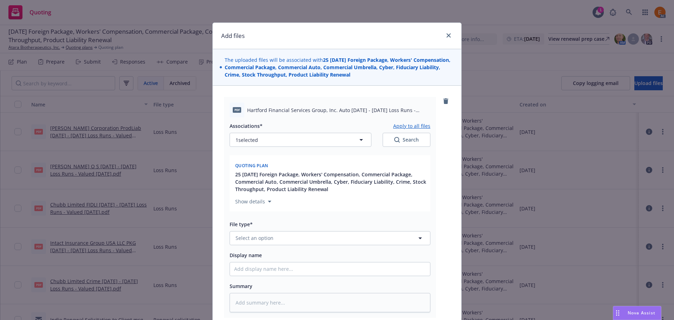
click at [299, 245] on div "Associations* Apply to all files 1 selected Search Quoting plan 25 [DATE] Forei…" at bounding box center [329, 214] width 201 height 195
click at [302, 241] on button "Select an option" at bounding box center [329, 238] width 201 height 14
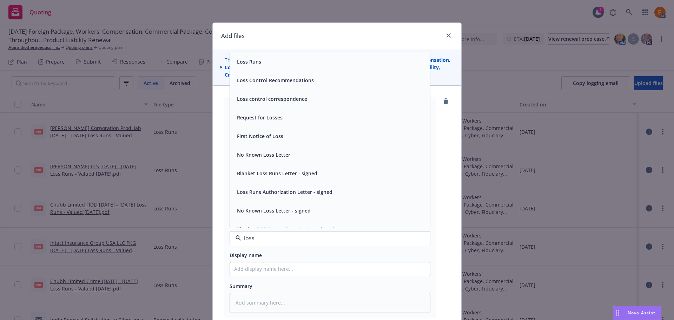
type input "loss r"
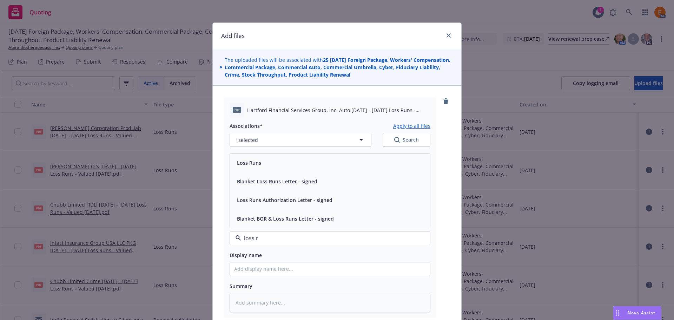
click at [268, 167] on div "Loss Runs" at bounding box center [330, 163] width 192 height 10
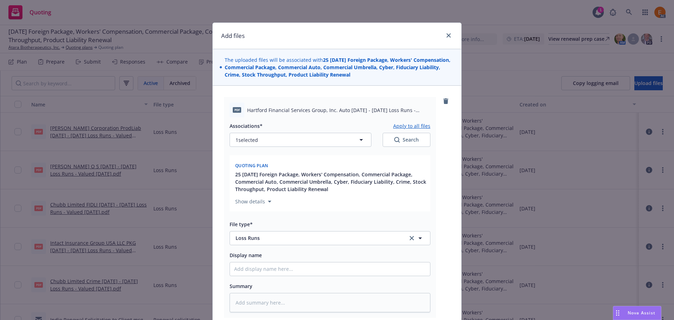
click at [407, 138] on div "Search" at bounding box center [406, 139] width 25 height 7
type textarea "x"
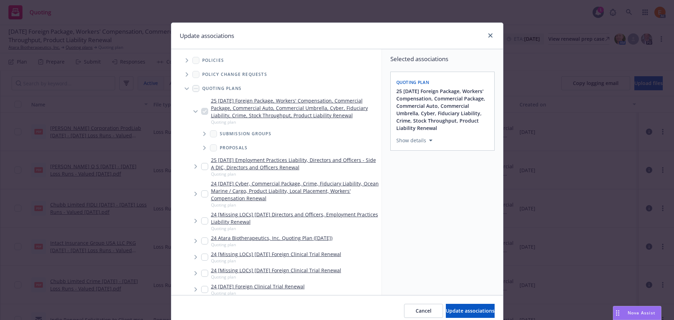
click at [181, 84] on span "Tree Example" at bounding box center [186, 88] width 11 height 11
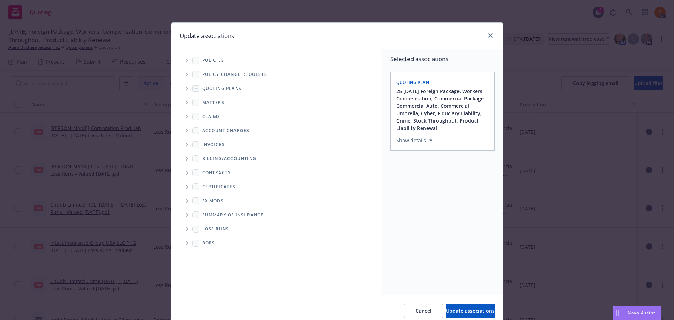
click at [186, 228] on icon "Folder Tree Example" at bounding box center [187, 229] width 3 height 4
click at [217, 253] on link "2025" at bounding box center [218, 253] width 11 height 7
checkbox input "true"
click at [457, 305] on button "Update associations" at bounding box center [470, 311] width 49 height 14
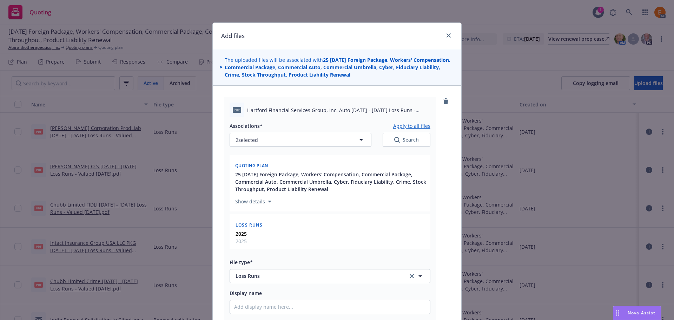
click at [404, 124] on button "Apply to all files" at bounding box center [411, 125] width 37 height 8
type textarea "x"
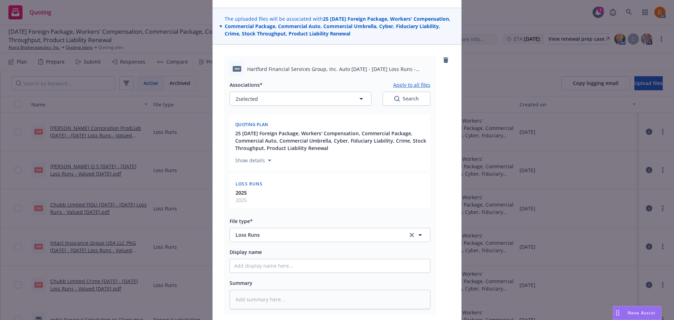
scroll to position [351, 0]
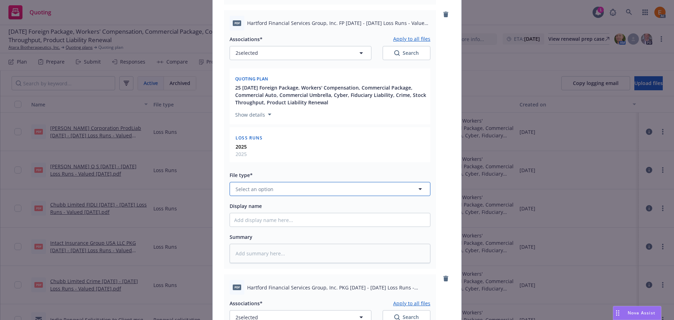
click at [276, 188] on button "Select an option" at bounding box center [329, 189] width 201 height 14
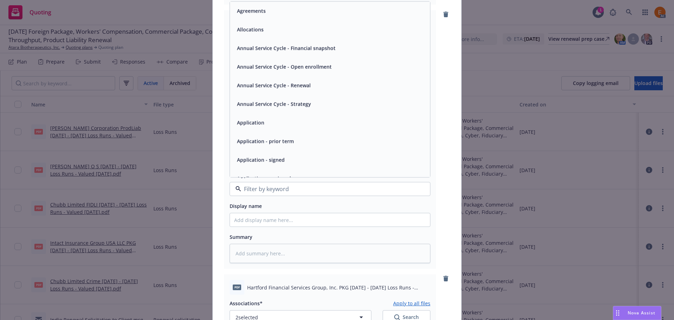
paste input "loss r"
type input "loss r"
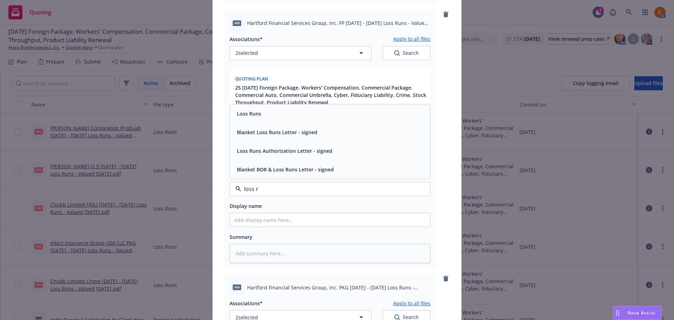
click at [257, 118] on div "Loss Runs" at bounding box center [248, 113] width 28 height 10
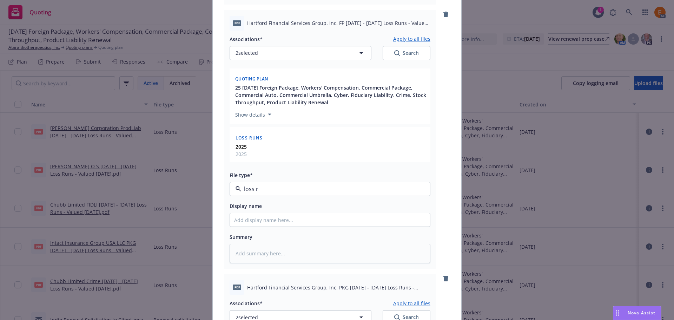
type textarea "x"
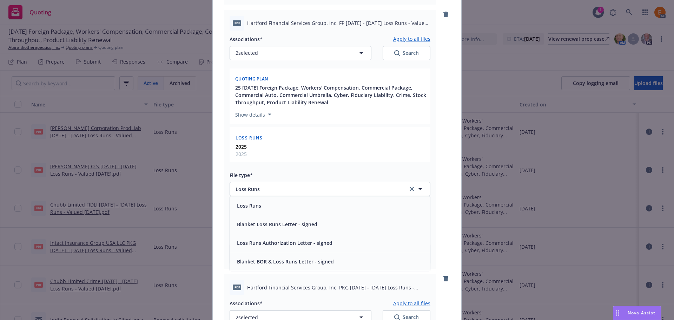
scroll to position [702, 0]
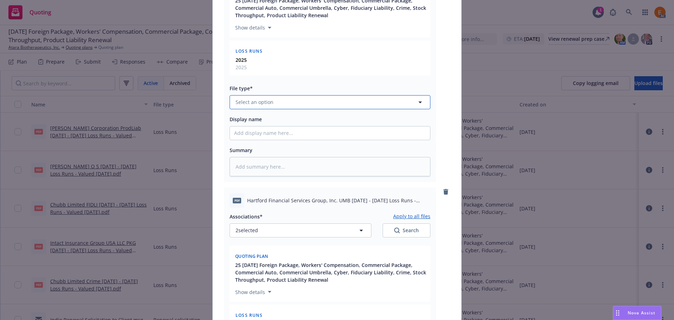
click at [269, 102] on span "Select an option" at bounding box center [254, 101] width 38 height 7
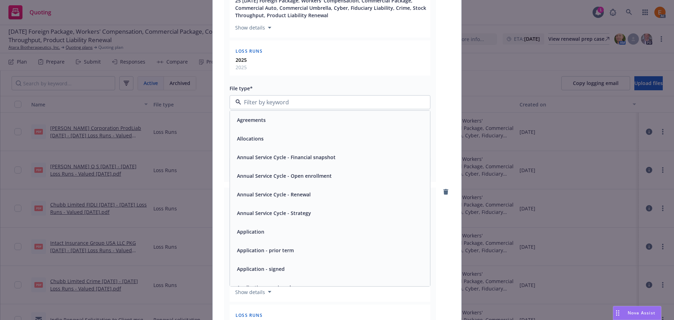
paste input "loss r"
type input "loss r"
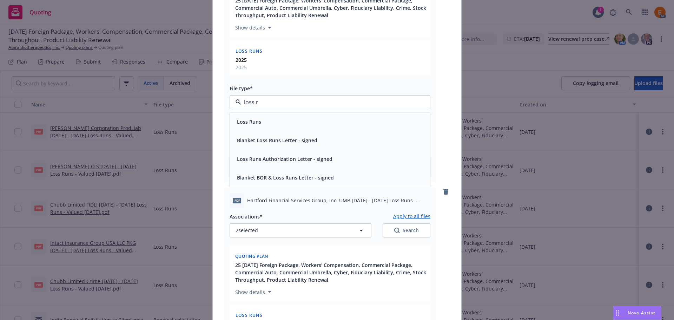
click at [262, 115] on div "Loss Runs" at bounding box center [330, 121] width 200 height 19
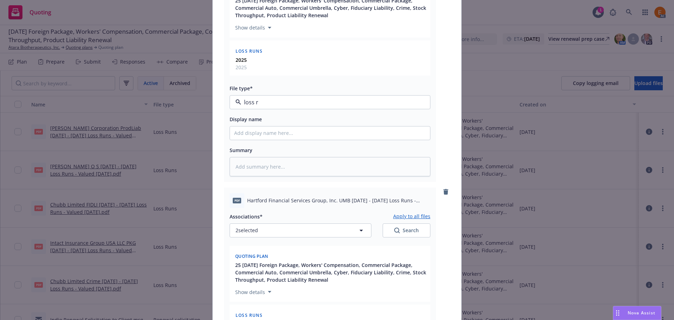
type textarea "x"
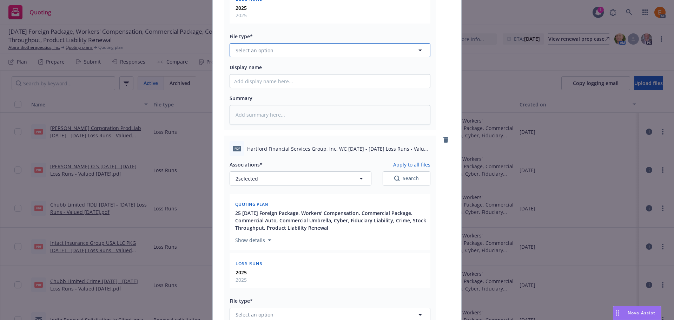
click at [267, 53] on span "Select an option" at bounding box center [254, 50] width 38 height 7
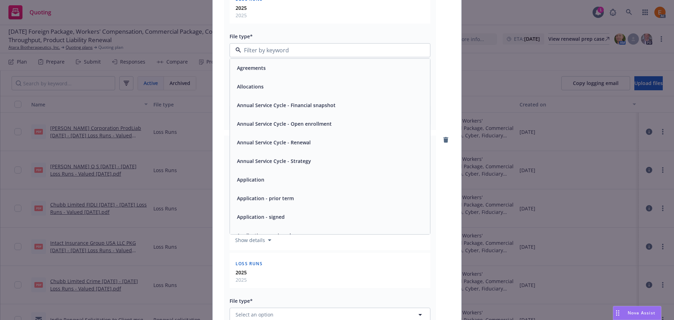
paste input "loss r"
type input "loss r"
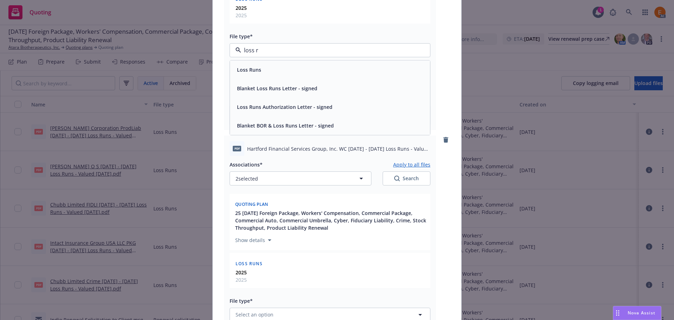
click at [264, 67] on div "Loss Runs" at bounding box center [330, 70] width 192 height 10
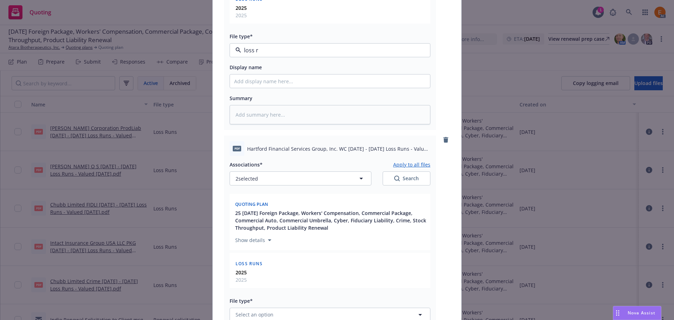
type textarea "x"
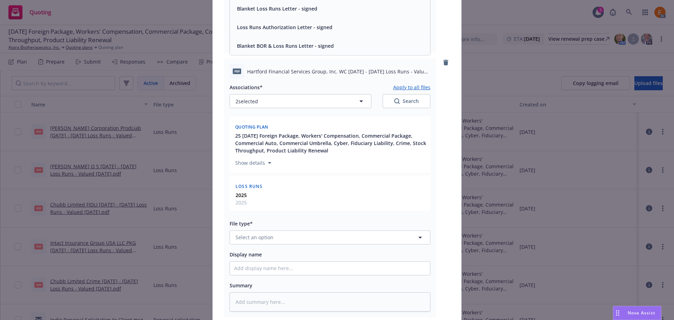
scroll to position [1183, 0]
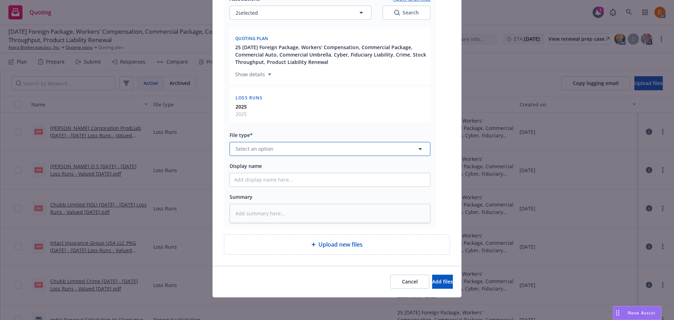
click at [266, 146] on span "Select an option" at bounding box center [254, 148] width 38 height 7
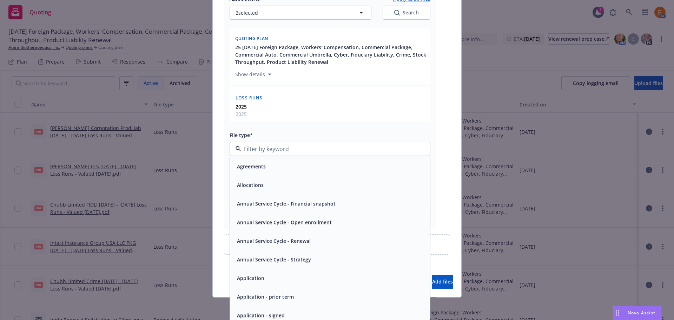
paste input "loss r"
type input "loss r"
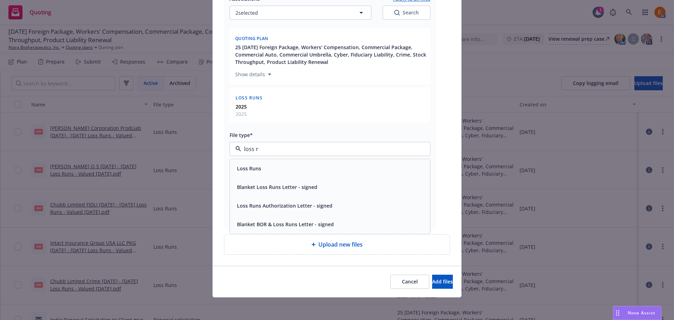
click at [264, 159] on div "Loss Runs" at bounding box center [330, 168] width 200 height 19
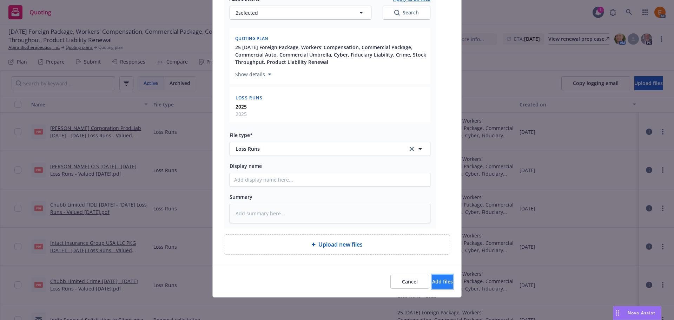
click at [432, 282] on span "Add files" at bounding box center [442, 281] width 21 height 7
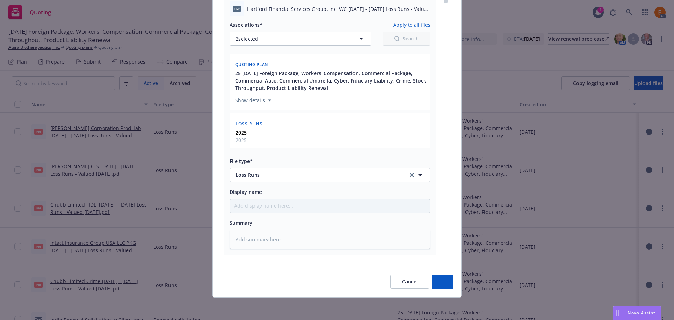
scroll to position [1157, 0]
type textarea "x"
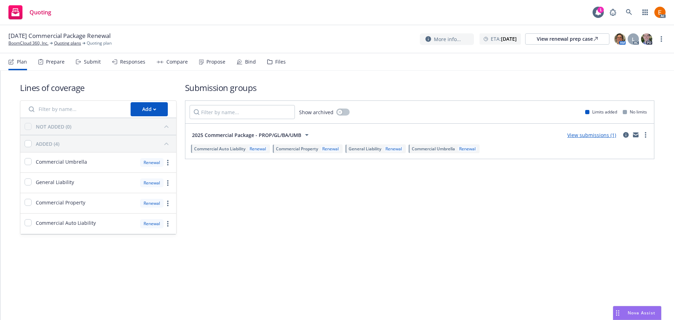
click at [281, 64] on div "Files" at bounding box center [280, 62] width 11 height 6
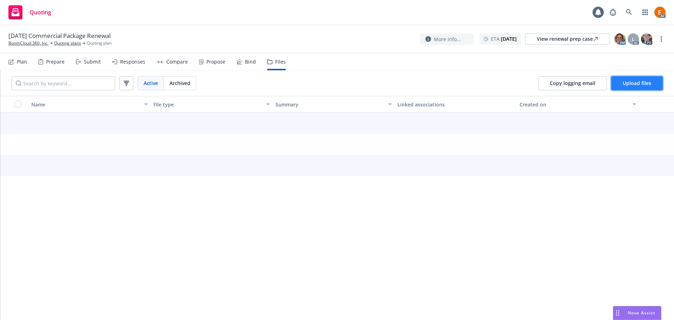
click at [642, 83] on span "Upload files" at bounding box center [636, 83] width 28 height 7
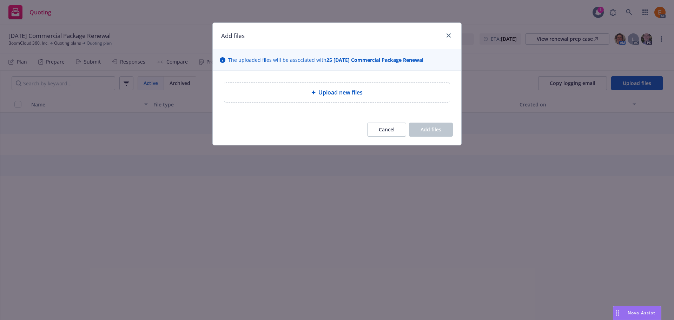
click at [353, 81] on div "Upload new files" at bounding box center [337, 92] width 248 height 43
click at [347, 86] on div "Upload new files" at bounding box center [336, 92] width 225 height 20
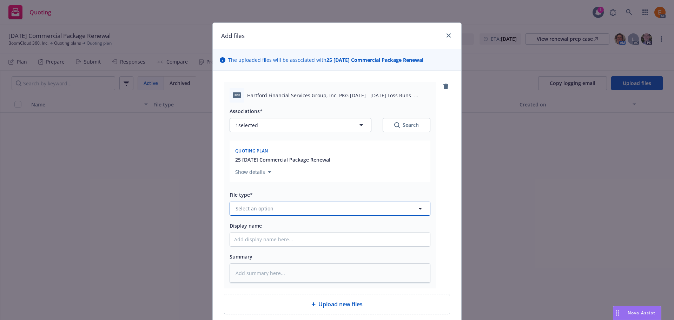
click at [293, 208] on button "Select an option" at bounding box center [329, 208] width 201 height 14
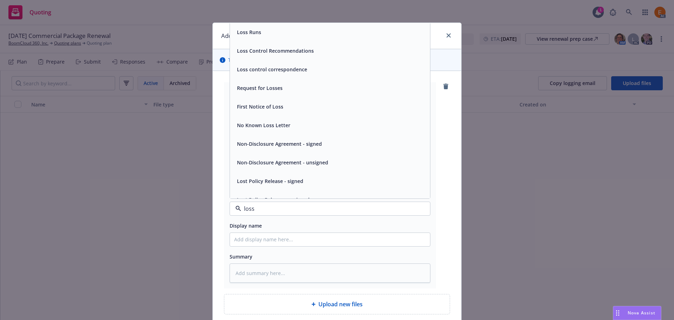
type input "loss r"
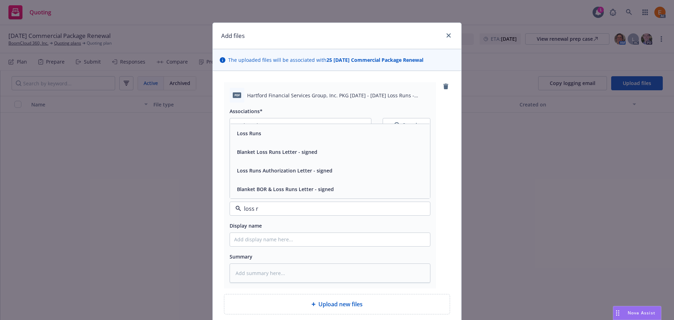
click at [251, 134] on span "Loss Runs" at bounding box center [249, 132] width 24 height 7
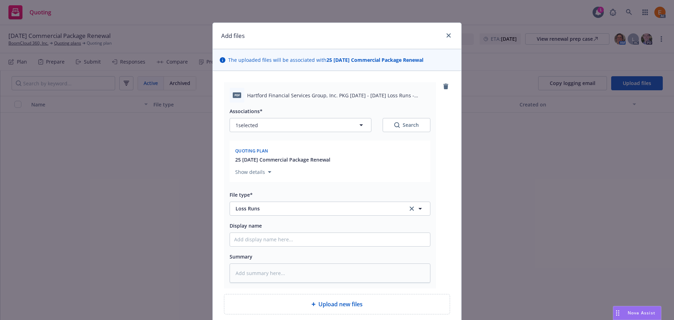
click at [399, 126] on div "Search" at bounding box center [406, 124] width 25 height 7
type textarea "x"
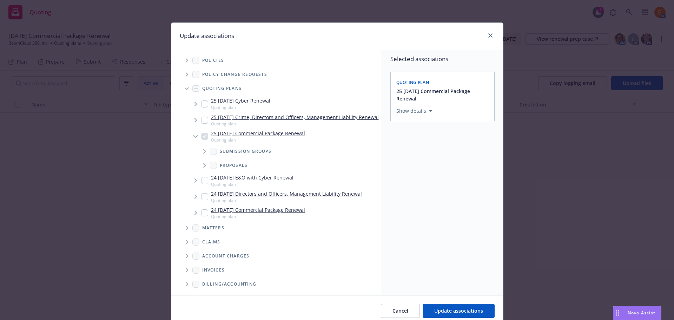
click at [187, 89] on span "Tree Example" at bounding box center [186, 88] width 11 height 11
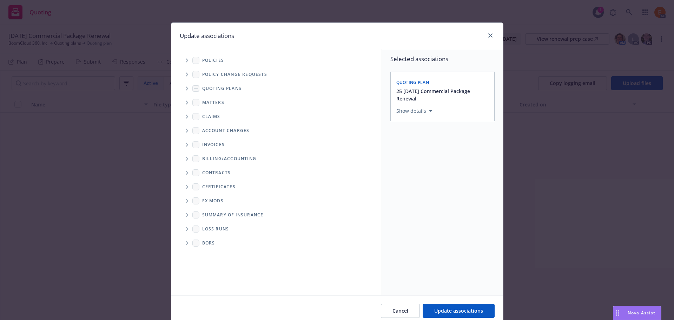
click at [186, 230] on icon "Folder Tree Example" at bounding box center [187, 229] width 2 height 4
click at [224, 245] on link "New Loss Runs folder" at bounding box center [238, 240] width 51 height 7
checkbox input "true"
click at [434, 157] on div "Select an option" at bounding box center [439, 159] width 75 height 7
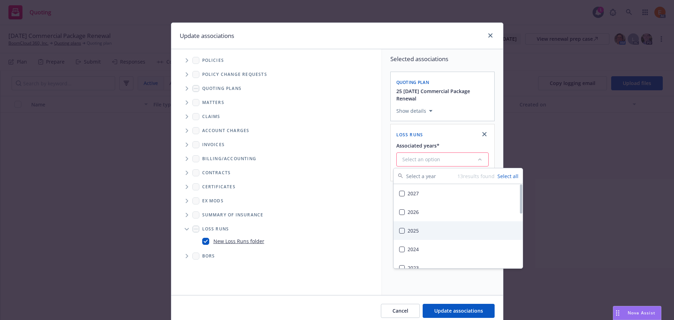
click at [428, 230] on div "2025" at bounding box center [457, 230] width 129 height 19
drag, startPoint x: 453, startPoint y: 295, endPoint x: 455, endPoint y: 299, distance: 4.4
click at [454, 296] on div "Update associations Accessibility guide for tree Tree Example. Navigate the tre…" at bounding box center [337, 174] width 332 height 304
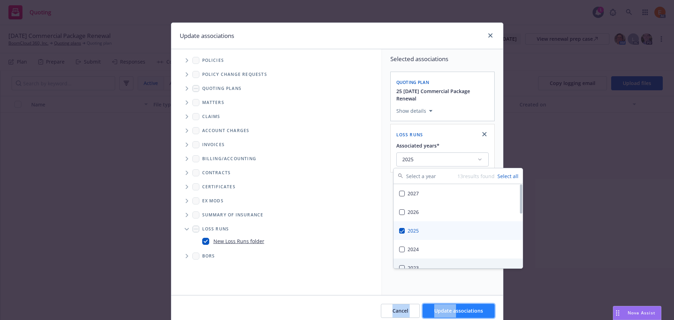
click at [457, 309] on span "Update associations" at bounding box center [458, 310] width 49 height 7
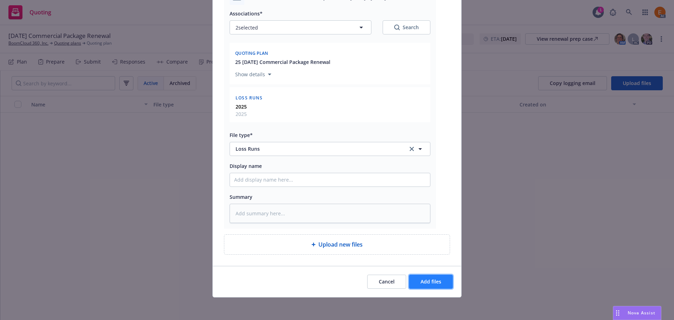
click at [430, 277] on button "Add files" at bounding box center [431, 281] width 44 height 14
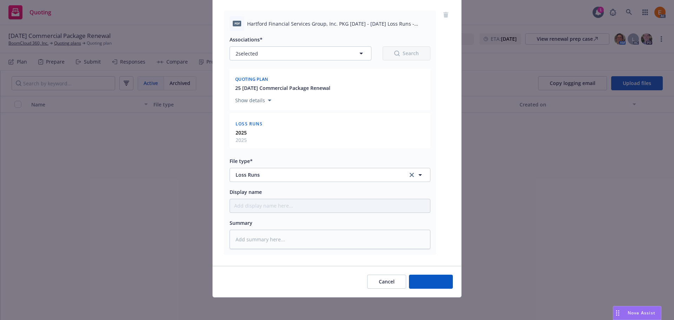
scroll to position [72, 0]
type textarea "x"
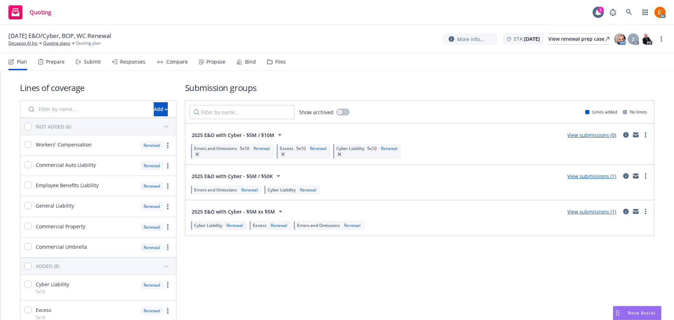
click at [267, 65] on div "Files" at bounding box center [276, 61] width 19 height 17
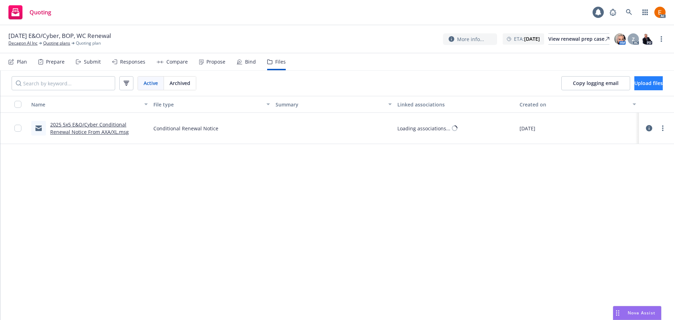
drag, startPoint x: 663, startPoint y: 84, endPoint x: 659, endPoint y: 83, distance: 4.6
click at [663, 84] on div "Copy logging email Upload files" at bounding box center [612, 83] width 124 height 25
click at [646, 84] on span "Upload files" at bounding box center [648, 83] width 28 height 7
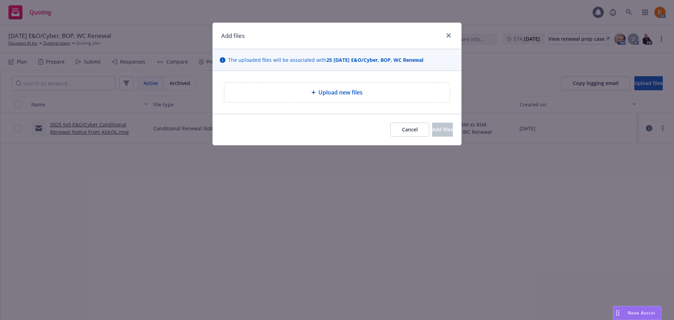
click at [377, 96] on div "Upload new files" at bounding box center [337, 92] width 214 height 8
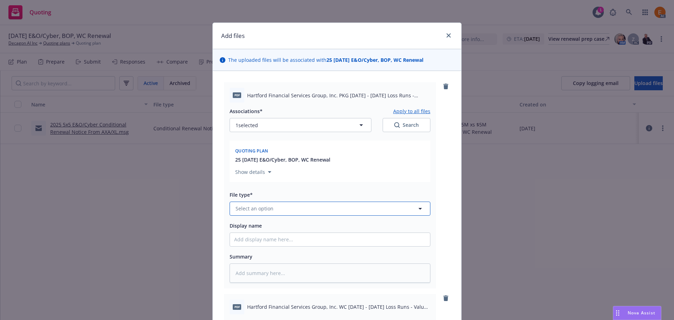
click at [285, 206] on button "Select an option" at bounding box center [329, 208] width 201 height 14
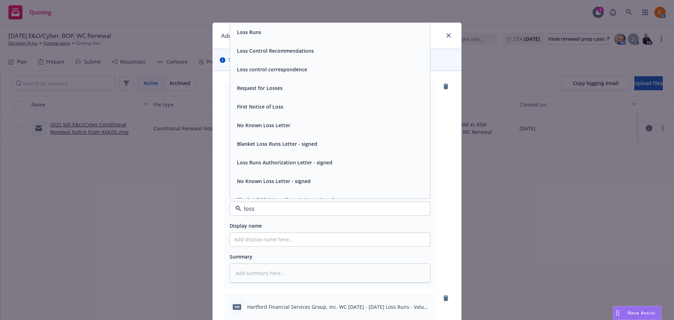
type input "loss r"
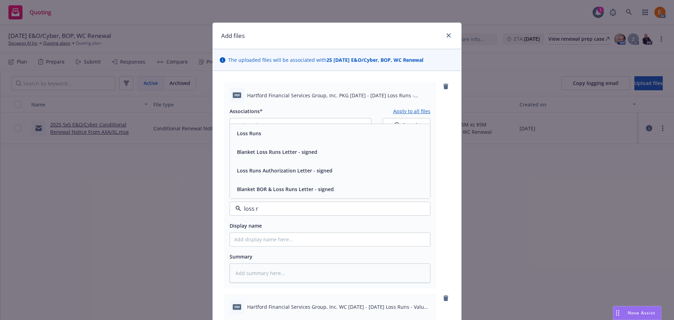
click at [259, 135] on div "Loss Runs" at bounding box center [330, 133] width 192 height 10
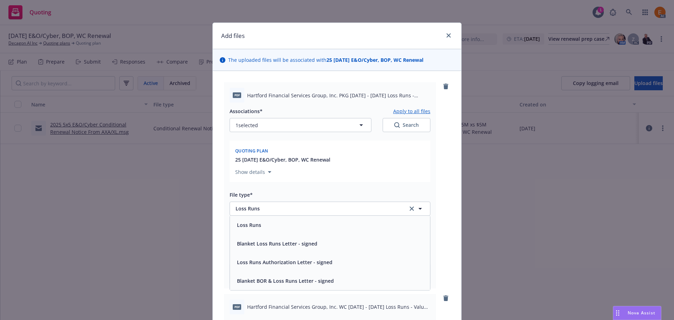
click at [406, 126] on div "Search" at bounding box center [406, 124] width 25 height 7
type textarea "x"
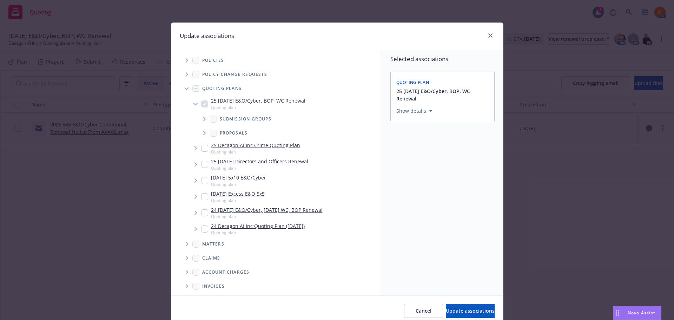
click at [184, 86] on span "Tree Example" at bounding box center [186, 88] width 11 height 11
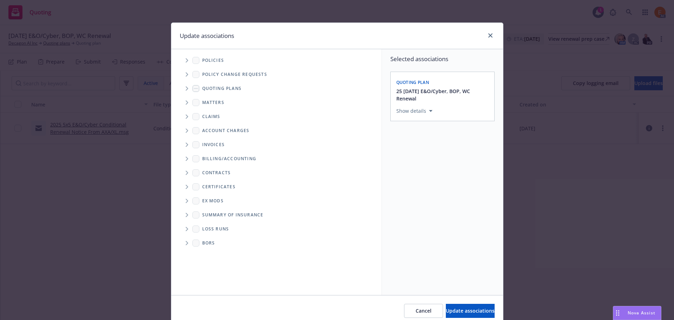
click at [181, 227] on span "Folder Tree Example" at bounding box center [186, 228] width 11 height 11
click at [207, 255] on div "2025" at bounding box center [213, 254] width 22 height 10
checkbox input "true"
click at [472, 307] on span "Update associations" at bounding box center [470, 310] width 49 height 7
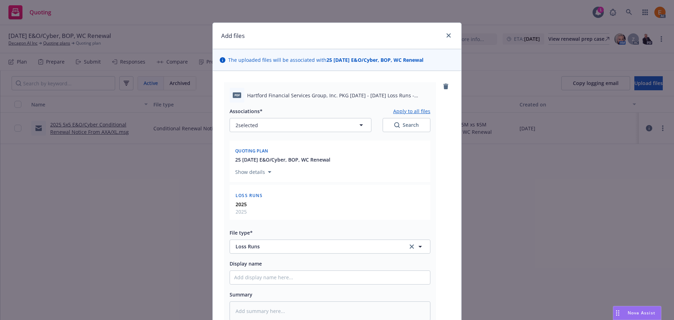
click at [412, 114] on button "Apply to all files" at bounding box center [411, 111] width 37 height 8
type textarea "x"
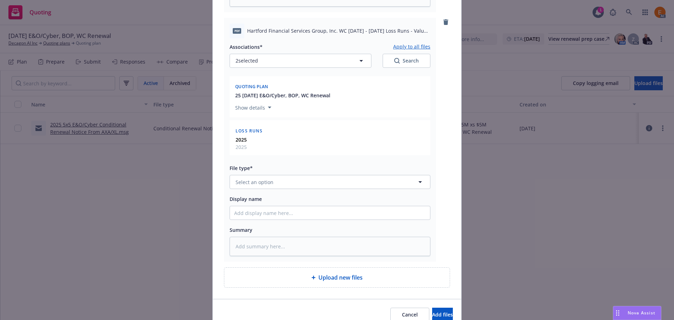
scroll to position [347, 0]
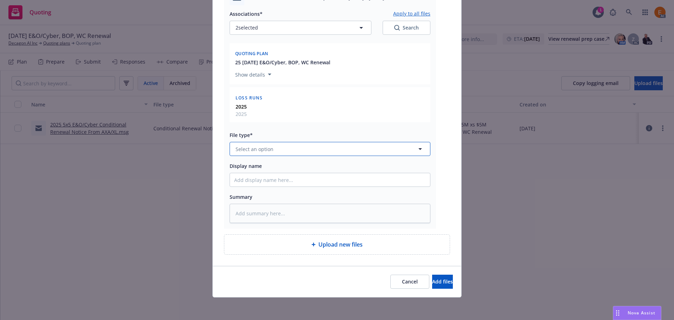
click at [273, 151] on button "Select an option" at bounding box center [329, 149] width 201 height 14
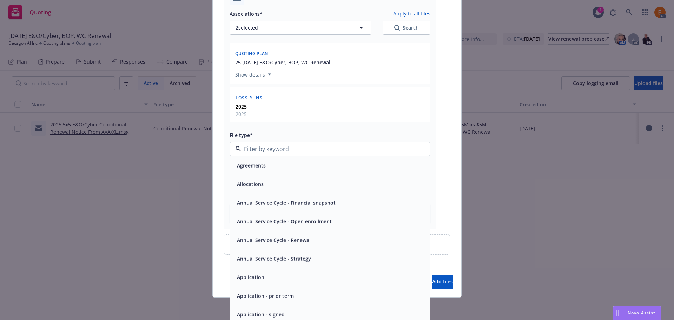
paste input "loss r"
type input "loss r"
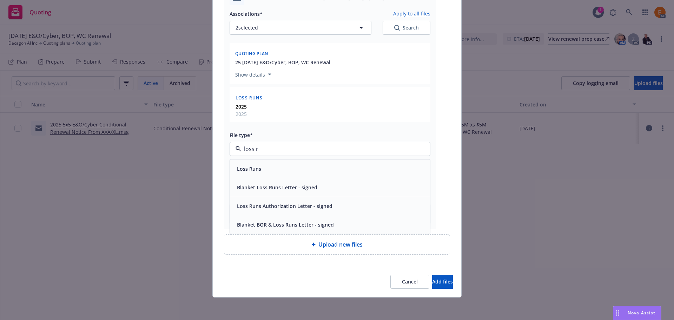
click at [271, 166] on div "Loss Runs" at bounding box center [330, 169] width 192 height 10
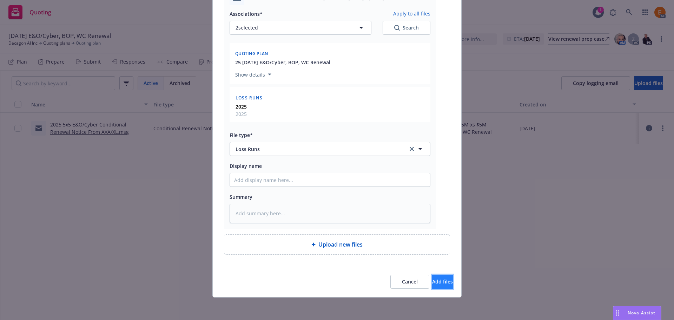
click at [438, 279] on button "Add files" at bounding box center [442, 281] width 21 height 14
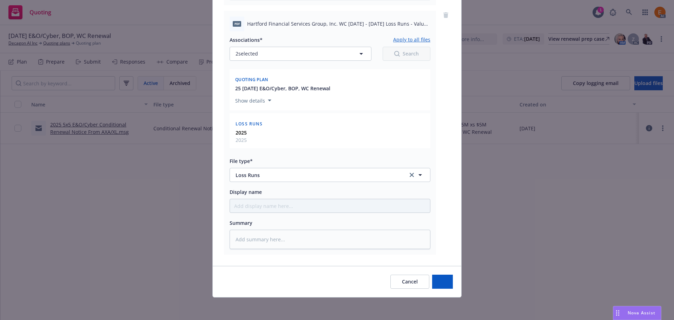
scroll to position [321, 0]
type textarea "x"
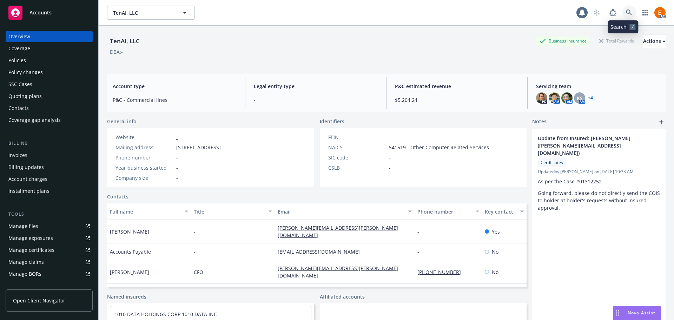
click at [626, 13] on icon at bounding box center [629, 12] width 6 height 6
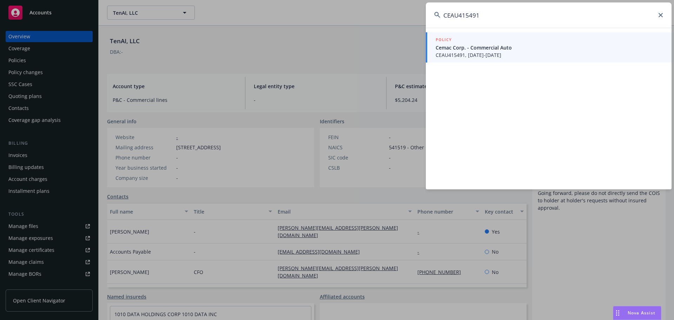
type input "CEAU415491"
click at [477, 54] on span "CEAU415491, [DATE]-[DATE]" at bounding box center [548, 54] width 227 height 7
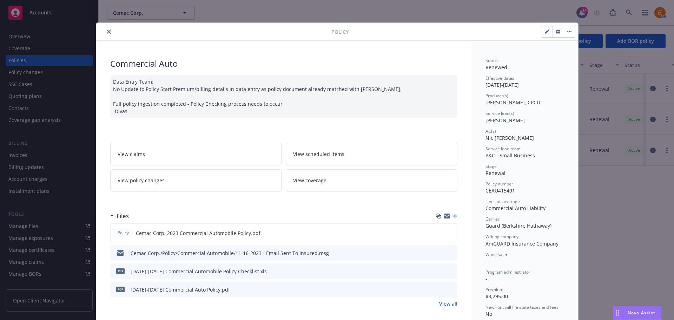
click at [107, 30] on icon "close" at bounding box center [109, 31] width 4 height 4
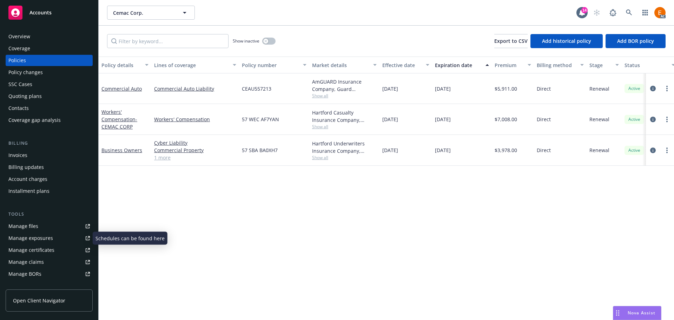
click at [36, 224] on div "Manage files" at bounding box center [23, 225] width 30 height 11
click at [42, 259] on div "Manage claims" at bounding box center [25, 261] width 35 height 11
click at [649, 195] on div "Policy details Lines of coverage Policy number Market details Effective date Ex…" at bounding box center [386, 187] width 575 height 263
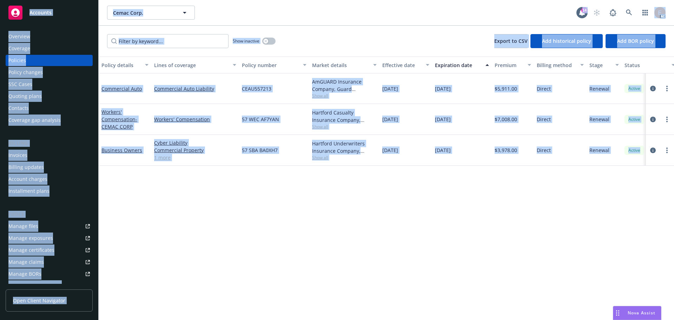
drag, startPoint x: 671, startPoint y: 200, endPoint x: 0, endPoint y: 7, distance: 698.0
click at [0, 7] on div "Accounts Overview Coverage Policies Policy changes SSC Cases Quoting plans Cont…" at bounding box center [337, 160] width 674 height 320
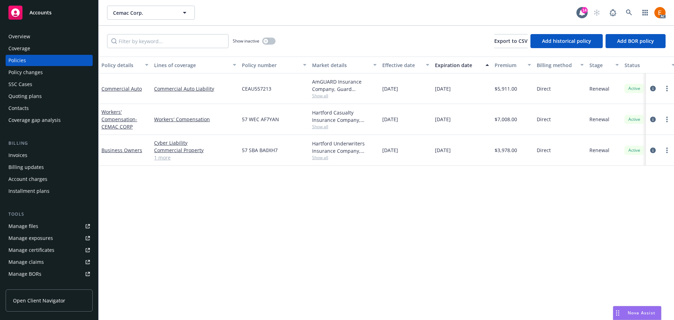
click at [0, 6] on div "Accounts" at bounding box center [49, 11] width 98 height 22
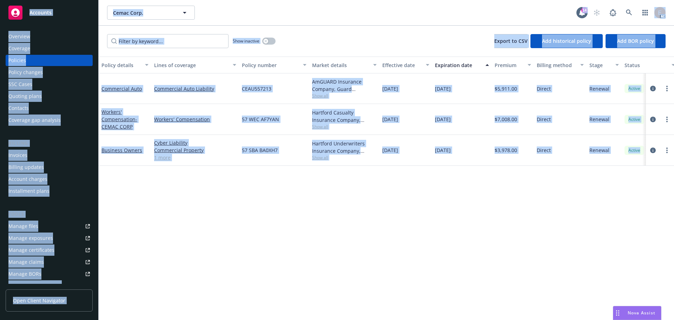
drag, startPoint x: 0, startPoint y: 3, endPoint x: 654, endPoint y: 210, distance: 685.6
click at [654, 210] on div "Accounts Overview Coverage Policies Policy changes SSC Cases Quoting plans Cont…" at bounding box center [337, 160] width 674 height 320
click at [654, 210] on div "Policy details Lines of coverage Policy number Market details Effective date Ex…" at bounding box center [386, 187] width 575 height 263
drag, startPoint x: 673, startPoint y: 207, endPoint x: 0, endPoint y: 8, distance: 701.9
click at [0, 9] on div "Accounts Overview Coverage Policies Policy changes SSC Cases Quoting plans Cont…" at bounding box center [337, 160] width 674 height 320
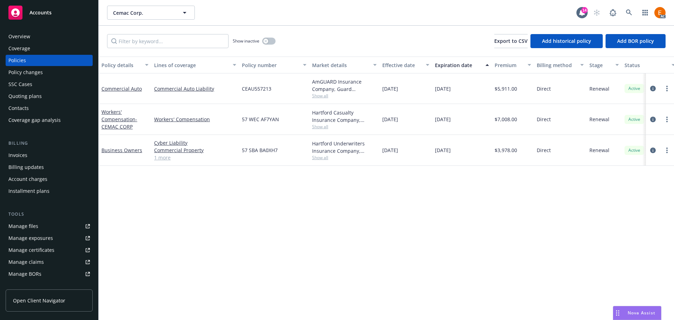
click at [0, 8] on div "Accounts" at bounding box center [49, 11] width 98 height 22
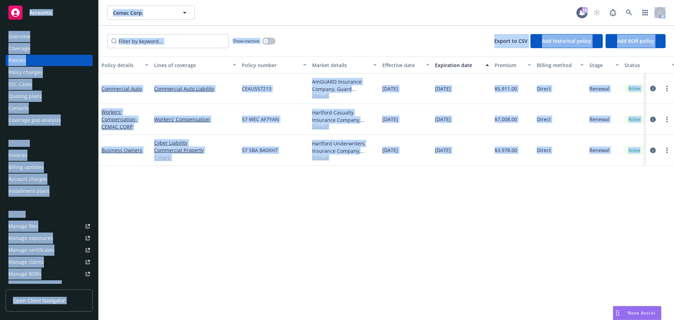
drag, startPoint x: 673, startPoint y: 189, endPoint x: 0, endPoint y: 6, distance: 697.2
click at [0, 6] on div "Accounts Overview Coverage Policies Policy changes SSC Cases Quoting plans Cont…" at bounding box center [337, 160] width 674 height 320
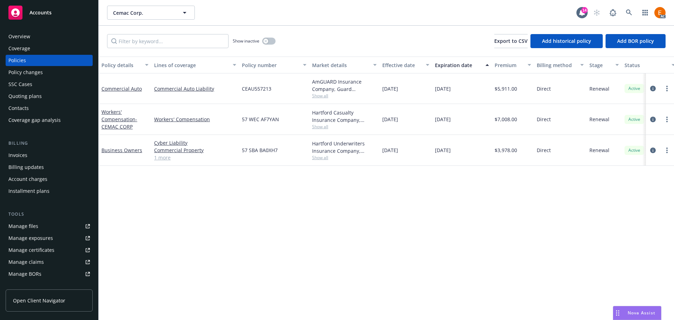
click at [0, 6] on div "Accounts" at bounding box center [49, 11] width 98 height 22
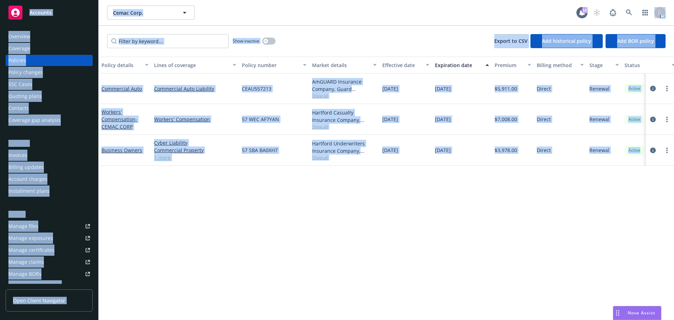
drag, startPoint x: 0, startPoint y: 3, endPoint x: 673, endPoint y: 261, distance: 721.2
click at [673, 261] on div "Accounts Overview Coverage Policies Policy changes SSC Cases Quoting plans Cont…" at bounding box center [337, 160] width 674 height 320
click at [653, 253] on div "Policy details Lines of coverage Policy number Market details Effective date Ex…" at bounding box center [386, 187] width 575 height 263
click at [672, 216] on div "Policy details Lines of coverage Policy number Market details Effective date Ex…" at bounding box center [386, 187] width 575 height 263
drag, startPoint x: 673, startPoint y: 206, endPoint x: 0, endPoint y: 11, distance: 700.5
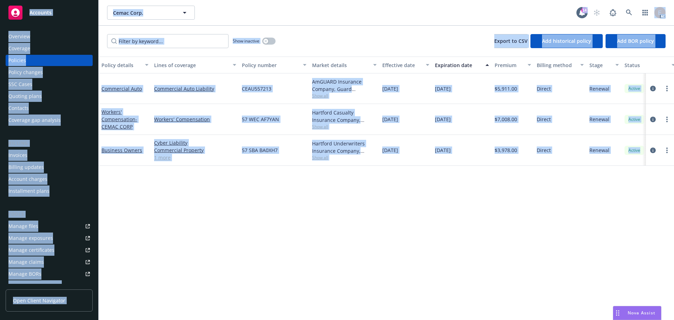
click at [0, 11] on div "Accounts Overview Coverage Policies Policy changes SSC Cases Quoting plans Cont…" at bounding box center [337, 160] width 674 height 320
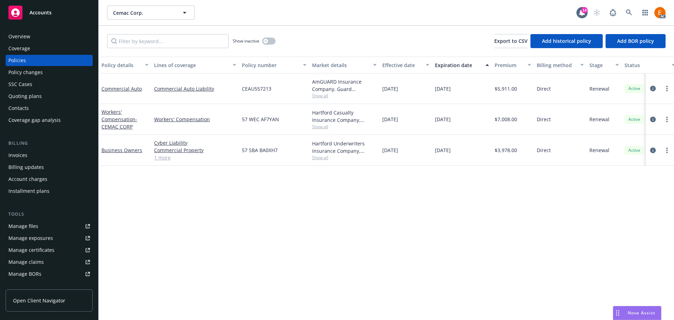
click at [0, 11] on div "Accounts" at bounding box center [49, 11] width 98 height 22
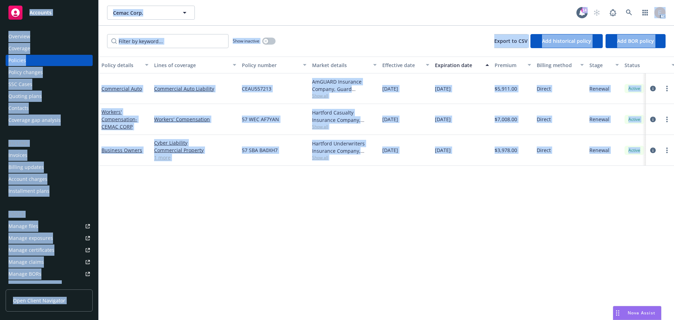
drag, startPoint x: 0, startPoint y: 5, endPoint x: 673, endPoint y: 209, distance: 703.5
click at [673, 209] on div "Accounts Overview Coverage Policies Policy changes SSC Cases Quoting plans Cont…" at bounding box center [337, 160] width 674 height 320
click at [673, 209] on div "Policy details Lines of coverage Policy number Market details Effective date Ex…" at bounding box center [386, 187] width 575 height 263
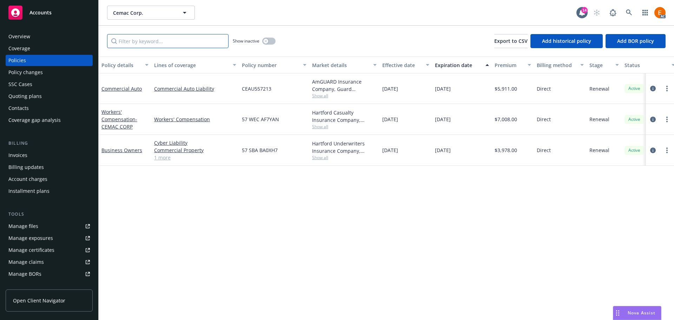
click at [164, 36] on input "Filter by keyword..." at bounding box center [167, 41] width 121 height 14
paste input "CEAU415491"
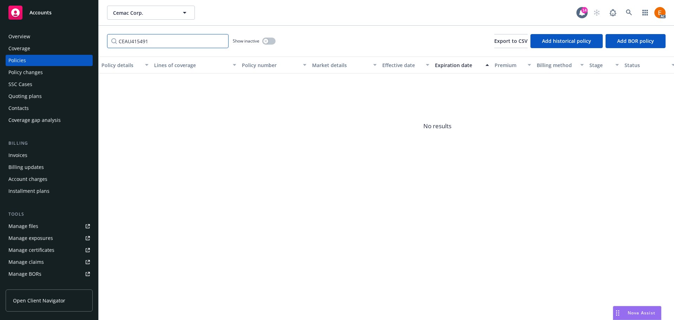
type input "CEAU415491"
click at [270, 39] on button "button" at bounding box center [268, 41] width 13 height 7
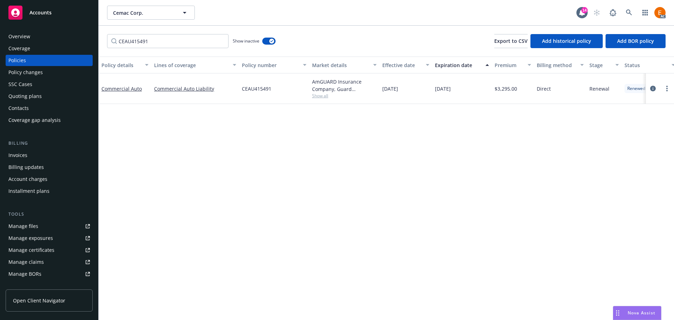
click at [44, 38] on div "Overview" at bounding box center [48, 36] width 81 height 11
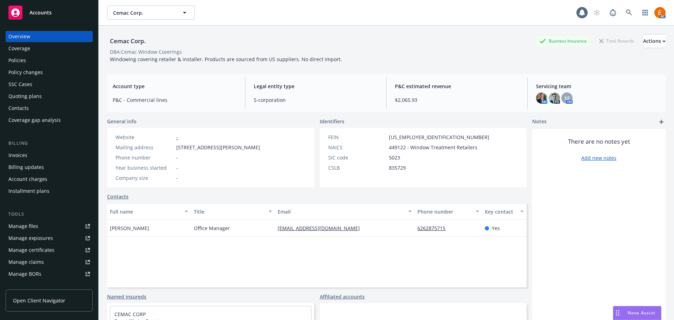
click at [49, 62] on div "Policies" at bounding box center [48, 60] width 81 height 11
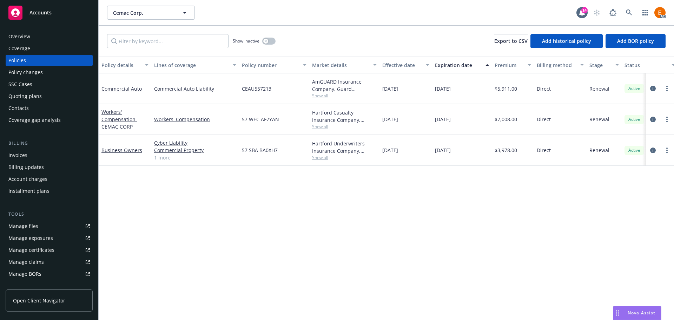
click at [171, 48] on div "Show inactive Export to CSV Add historical policy Add BOR policy" at bounding box center [386, 41] width 575 height 31
click at [173, 42] on input "Filter by keyword..." at bounding box center [167, 41] width 121 height 14
paste input "CEAU415491"
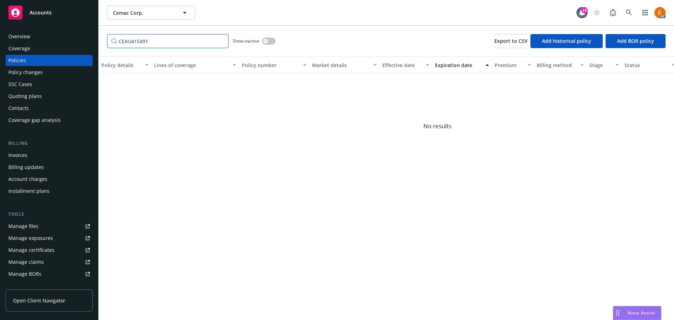
type input "CEAU415491"
click at [267, 39] on button "button" at bounding box center [268, 41] width 13 height 7
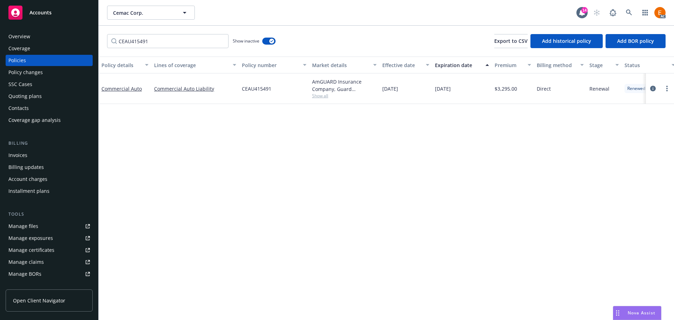
click at [38, 40] on div "Overview" at bounding box center [48, 36] width 81 height 11
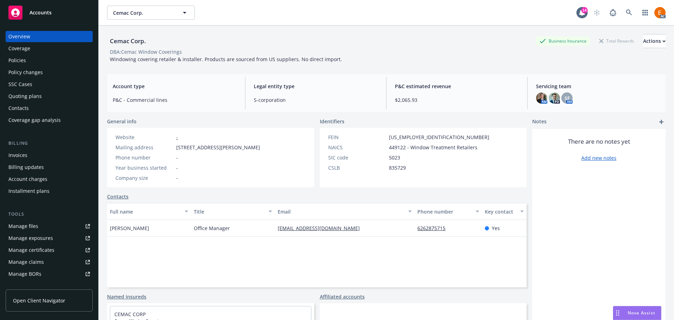
click at [562, 64] on div "Cemac Corp. Business Insurance Total Rewards Actions DBA: Cemac Window Covering…" at bounding box center [386, 47] width 558 height 43
drag, startPoint x: 153, startPoint y: 41, endPoint x: 108, endPoint y: 43, distance: 44.9
click at [107, 44] on div "Cemac Corp. Business Insurance Total Rewards Actions DBA: Cemac Window Covering…" at bounding box center [386, 186] width 575 height 320
copy div "Cemac Corp."
click at [48, 230] on link "Manage files" at bounding box center [49, 225] width 87 height 11
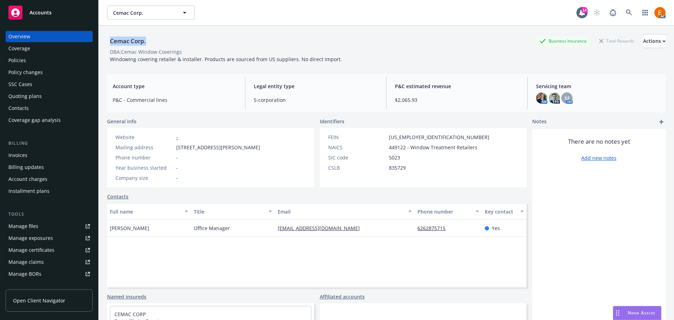
click at [48, 260] on link "Manage claims" at bounding box center [49, 261] width 87 height 11
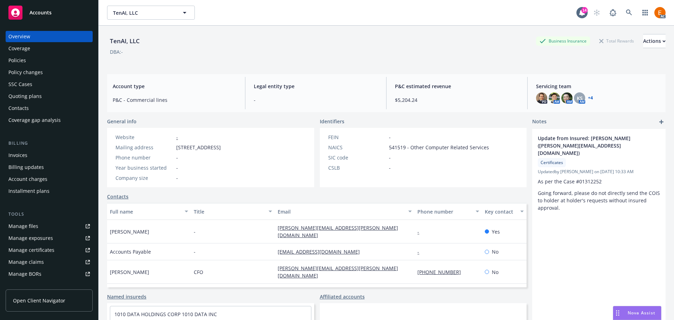
click at [55, 60] on div "Policies" at bounding box center [48, 60] width 81 height 11
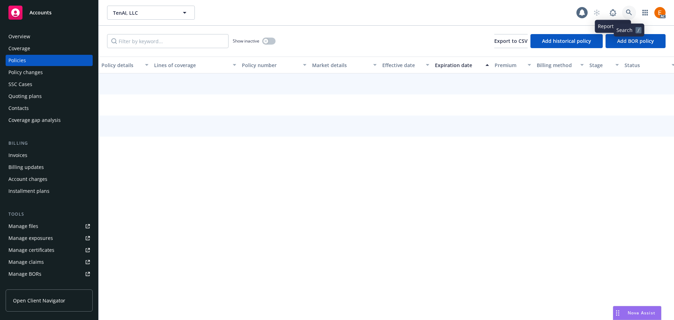
click at [628, 12] on icon at bounding box center [629, 12] width 6 height 6
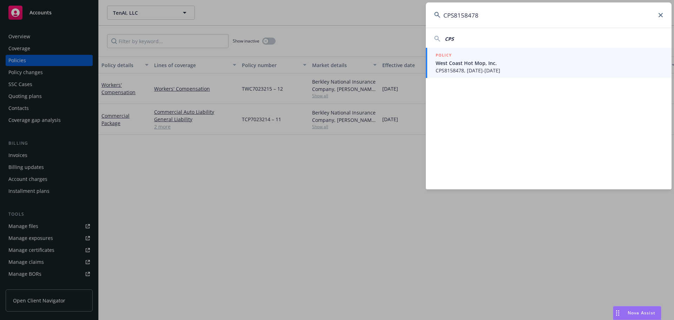
type input "CPS8158478"
click at [465, 55] on div "POLICY" at bounding box center [548, 56] width 227 height 8
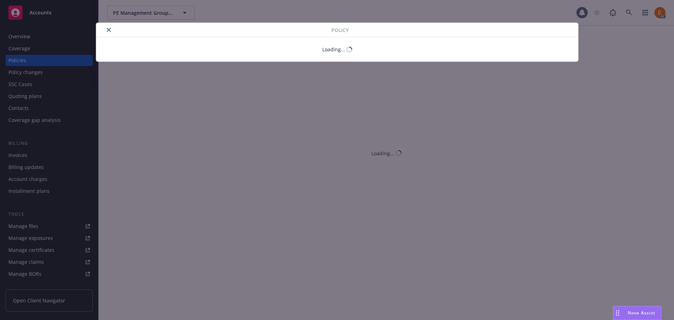
click at [108, 31] on button "close" at bounding box center [109, 30] width 8 height 8
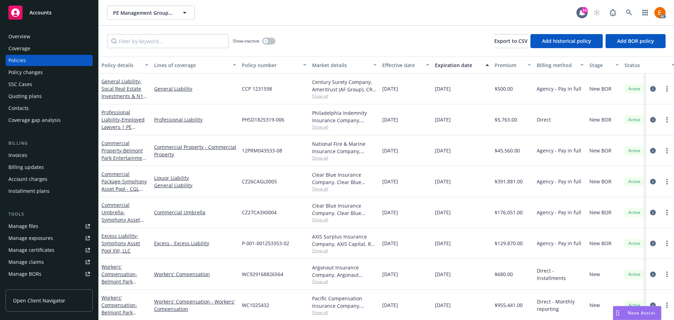
click at [40, 38] on div "Overview" at bounding box center [48, 36] width 81 height 11
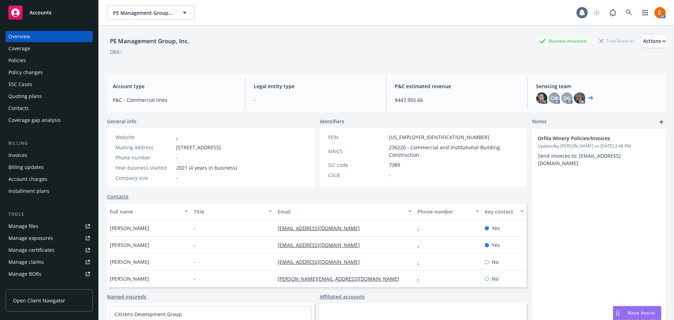
click at [114, 40] on div "PE Management Group, Inc." at bounding box center [149, 40] width 85 height 9
drag, startPoint x: 114, startPoint y: 40, endPoint x: 166, endPoint y: 40, distance: 51.9
click at [166, 40] on div "PE Management Group, Inc." at bounding box center [149, 40] width 85 height 9
copy div "PE Management Group"
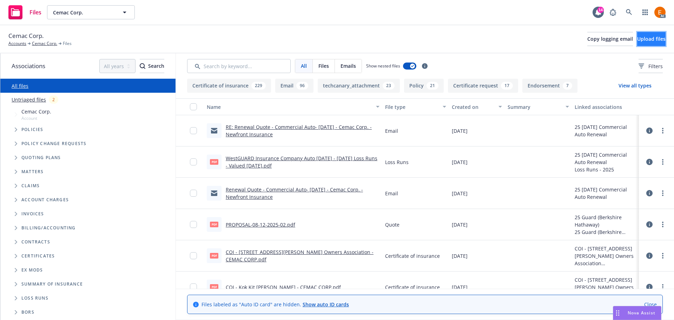
click at [637, 39] on button "Upload files" at bounding box center [651, 39] width 28 height 14
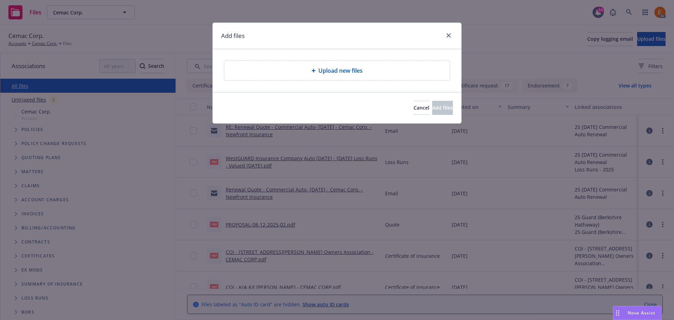
click at [354, 82] on div "Upload new files" at bounding box center [337, 70] width 248 height 43
click at [346, 72] on span "Upload new files" at bounding box center [340, 70] width 44 height 8
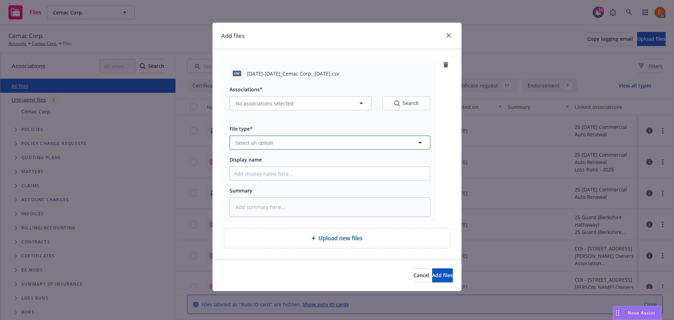
click at [325, 148] on button "Select an option" at bounding box center [329, 142] width 201 height 14
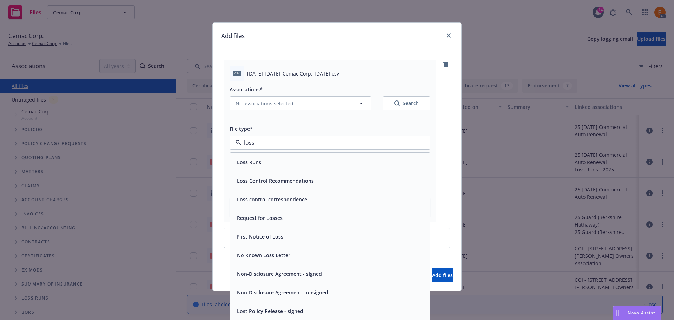
type input "loss r"
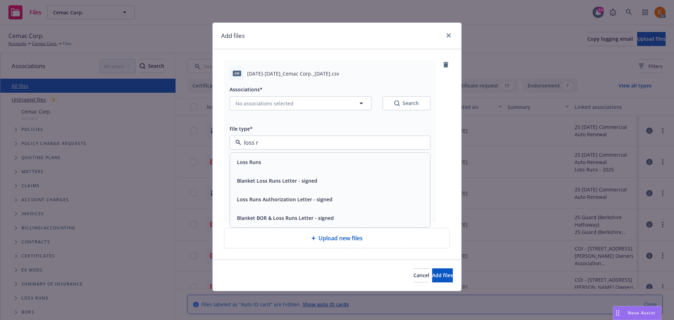
click at [271, 162] on div "Loss Runs" at bounding box center [330, 162] width 192 height 10
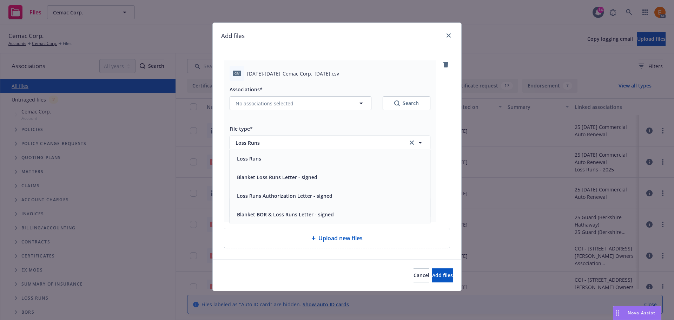
click at [395, 108] on button "Search" at bounding box center [406, 103] width 48 height 14
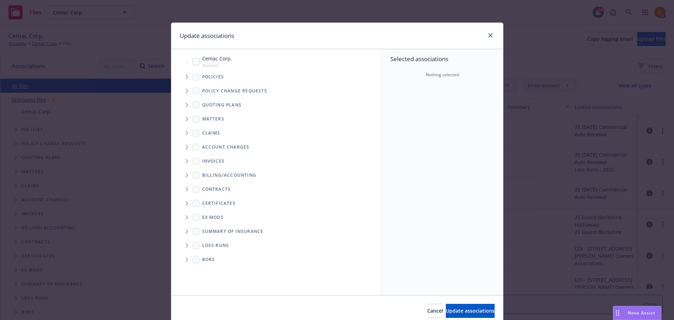
click at [186, 75] on icon "Tree Example" at bounding box center [187, 77] width 3 height 4
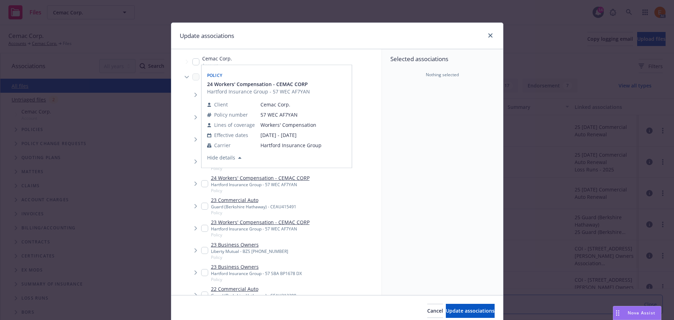
click at [182, 80] on span "Tree Example" at bounding box center [186, 76] width 11 height 11
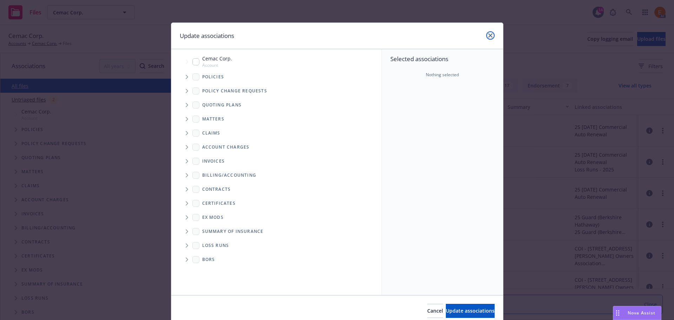
click at [486, 34] on link "close" at bounding box center [490, 35] width 8 height 8
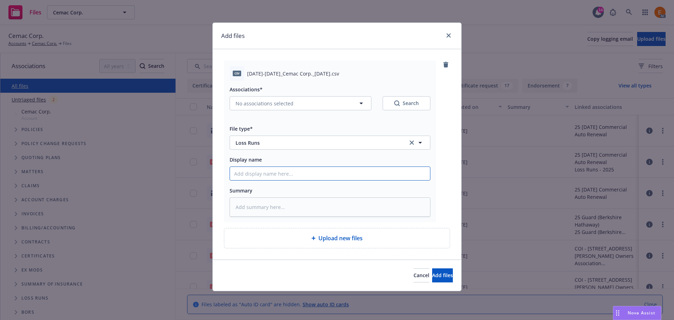
click at [275, 174] on input "Display name" at bounding box center [330, 173] width 200 height 13
paste input "2023-2024_Cemac Corp._08-18-2025"
type textarea "x"
type input "2023-2024_Cemac Corp._08-18-2025"
click at [406, 93] on div "Associations*" at bounding box center [329, 89] width 201 height 8
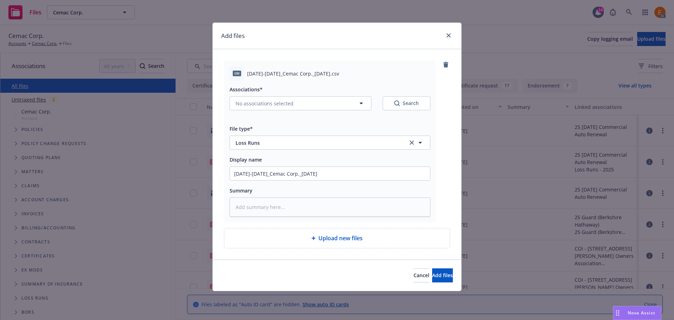
click at [406, 98] on button "Search" at bounding box center [406, 103] width 48 height 14
type textarea "x"
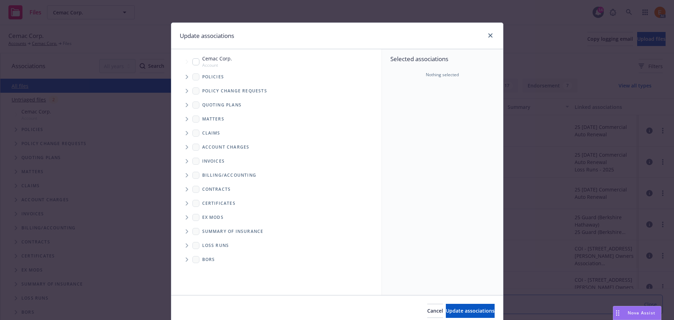
click at [182, 79] on span "Tree Example" at bounding box center [186, 76] width 11 height 11
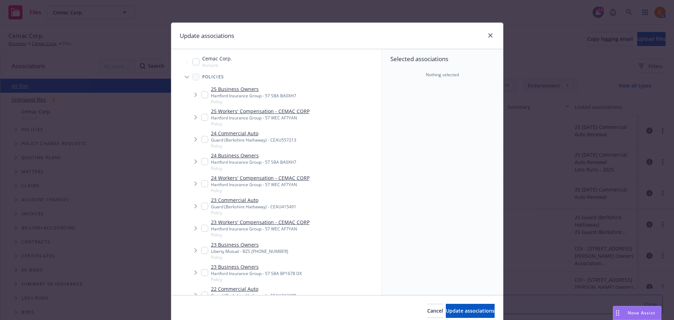
click at [202, 208] on input "Tree Example" at bounding box center [204, 205] width 7 height 7
checkbox input "true"
click at [446, 312] on span "Update associations" at bounding box center [470, 310] width 49 height 7
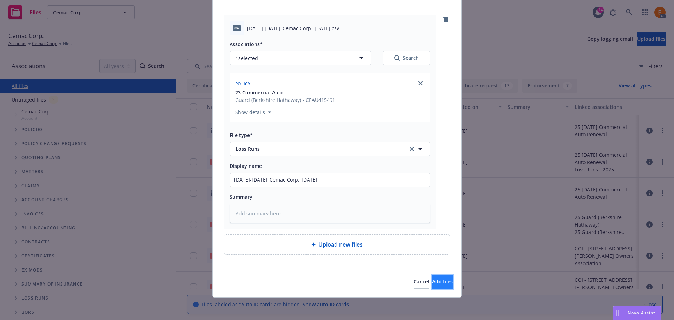
click at [432, 280] on span "Add files" at bounding box center [442, 281] width 21 height 7
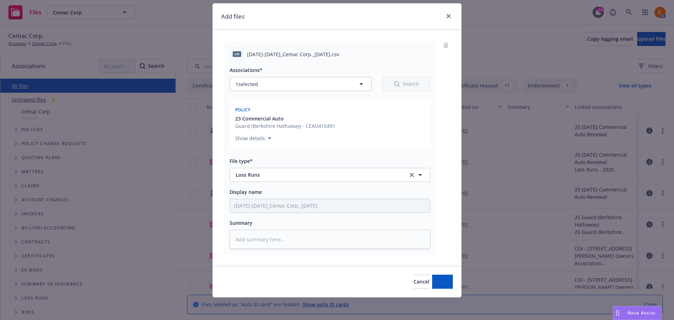
type textarea "x"
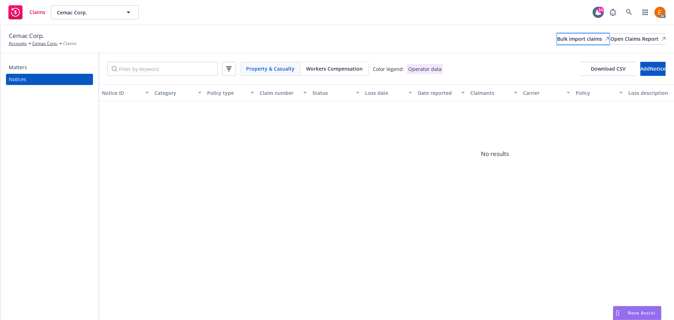
click at [557, 40] on div "Bulk import claims" at bounding box center [583, 39] width 52 height 11
click at [344, 66] on span "Workers Compensation" at bounding box center [334, 68] width 56 height 7
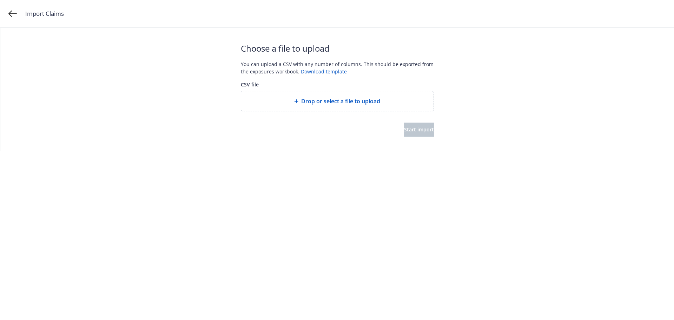
click at [347, 109] on div "Drop or select a file to upload" at bounding box center [337, 101] width 192 height 20
click at [411, 134] on button "Start import" at bounding box center [419, 129] width 30 height 14
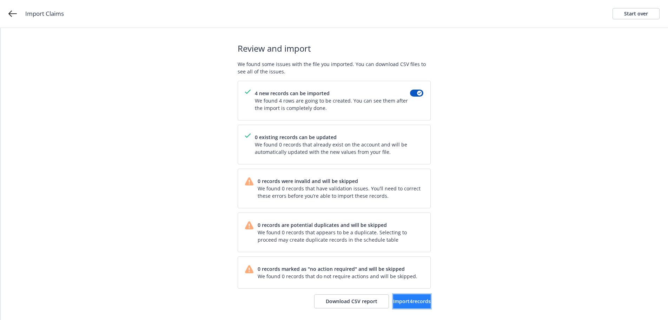
click at [412, 302] on span "Import 4 records" at bounding box center [412, 301] width 38 height 7
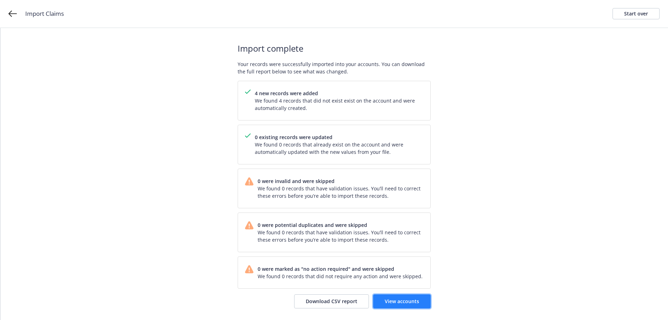
click at [395, 301] on span "View accounts" at bounding box center [402, 301] width 34 height 7
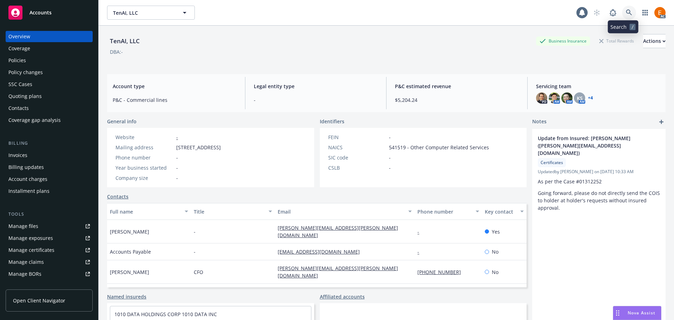
click at [626, 15] on icon at bounding box center [629, 12] width 6 height 6
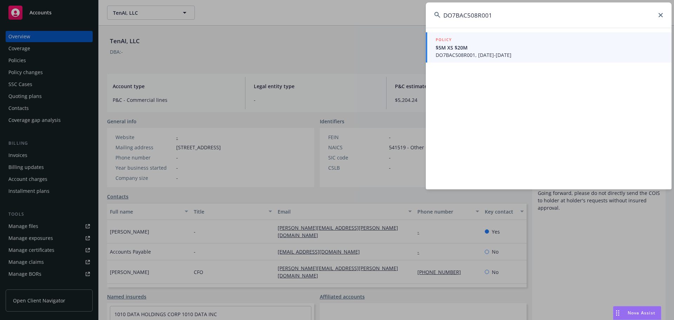
type input "DO7BAC508R001"
click at [460, 51] on span "$5M XS $20M" at bounding box center [548, 47] width 227 height 7
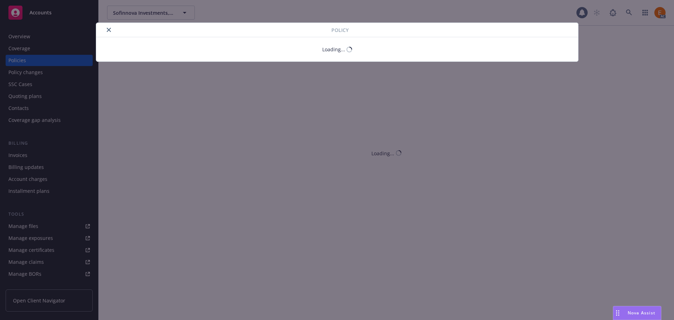
click at [109, 29] on button "close" at bounding box center [109, 30] width 8 height 8
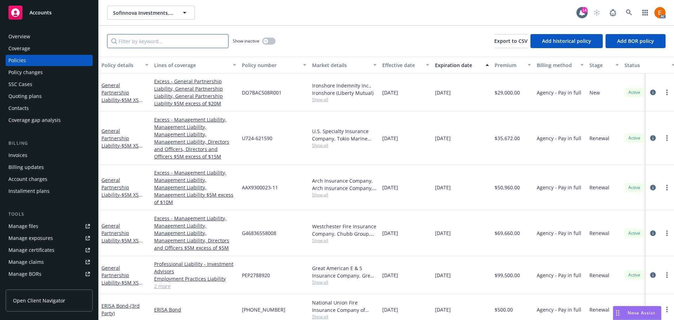
click at [140, 40] on input "Filter by keyword..." at bounding box center [167, 41] width 121 height 14
paste input "DO7BAC508R001"
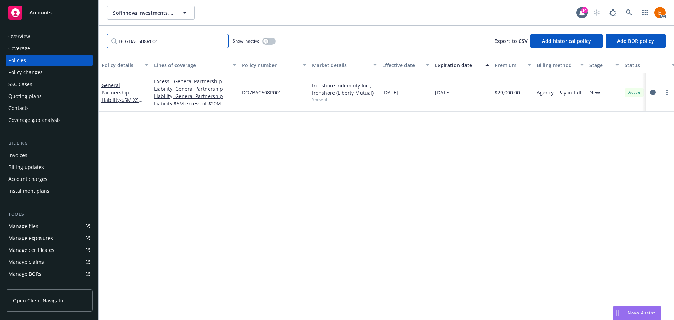
type input "DO7BAC508R001"
click at [655, 91] on icon "circleInformation" at bounding box center [653, 92] width 6 height 6
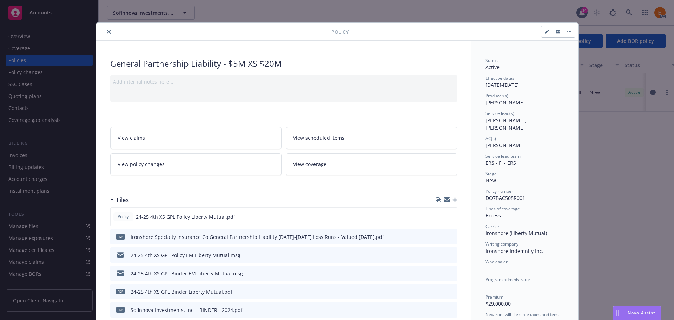
scroll to position [21, 0]
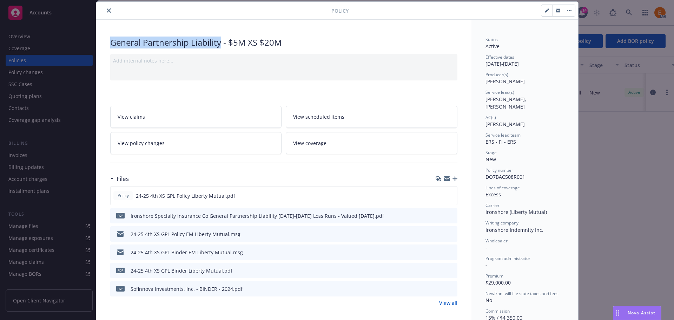
drag, startPoint x: 105, startPoint y: 41, endPoint x: 218, endPoint y: 43, distance: 113.0
copy div "General Partnership Liability"
click at [105, 8] on button "close" at bounding box center [109, 10] width 8 height 8
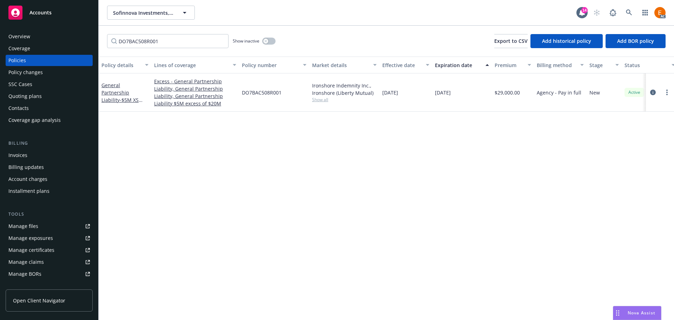
click at [56, 38] on div "Overview" at bounding box center [48, 36] width 81 height 11
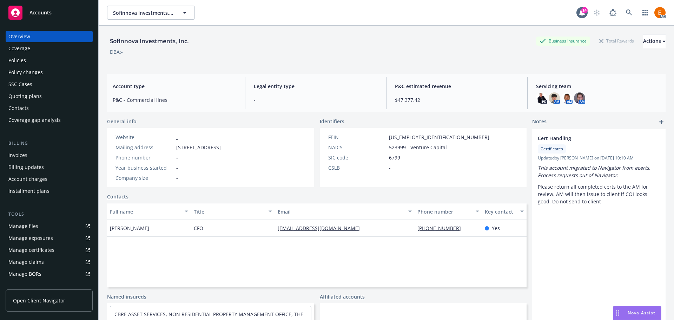
click at [224, 169] on div "Website - Mailing address 3000 Sand Hill Road, Bldg 3, Suite 150, Menlo Park, C…" at bounding box center [168, 157] width 111 height 48
drag, startPoint x: 109, startPoint y: 39, endPoint x: 198, endPoint y: 42, distance: 88.5
click at [198, 42] on div "Sofinnova Investments, Inc. Business Insurance Total Rewards Actions" at bounding box center [386, 41] width 558 height 14
copy div "Sofinnova Investments, Inc."
click at [56, 224] on link "Manage files" at bounding box center [49, 225] width 87 height 11
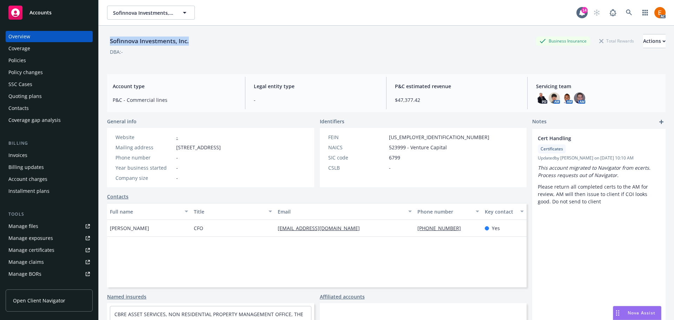
click at [67, 262] on link "Manage claims" at bounding box center [49, 261] width 87 height 11
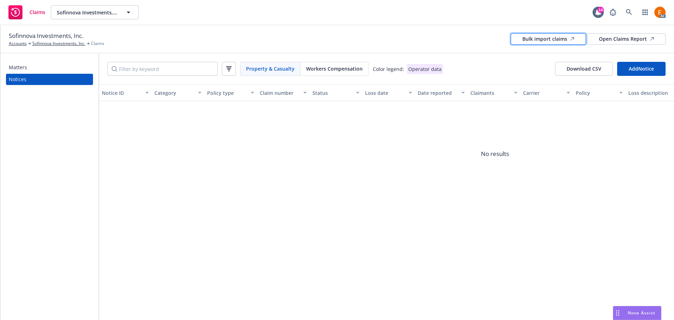
click at [540, 35] on div "Bulk import claims" at bounding box center [548, 39] width 52 height 11
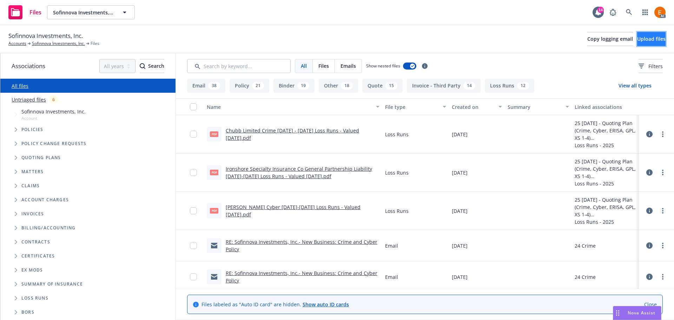
click at [645, 41] on span "Upload files" at bounding box center [651, 38] width 28 height 7
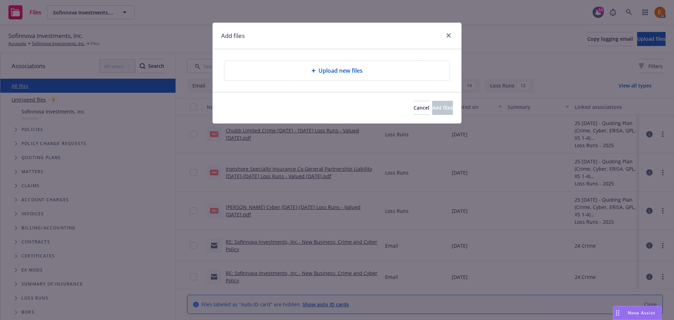
click at [313, 74] on div "Upload new files" at bounding box center [337, 70] width 214 height 8
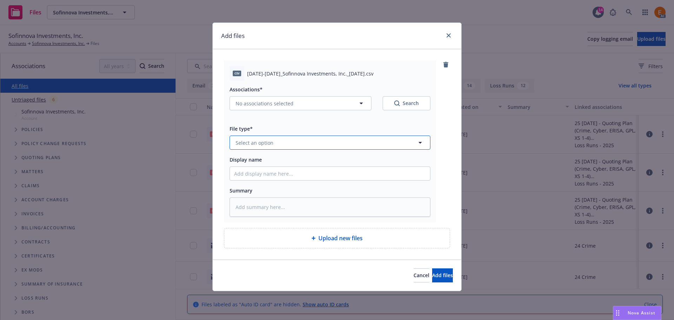
click at [279, 140] on button "Select an option" at bounding box center [329, 142] width 201 height 14
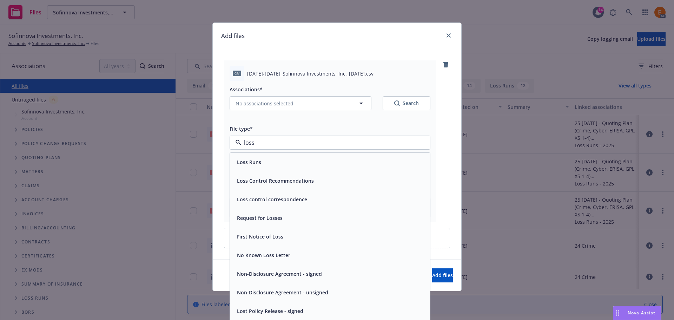
type input "loss r"
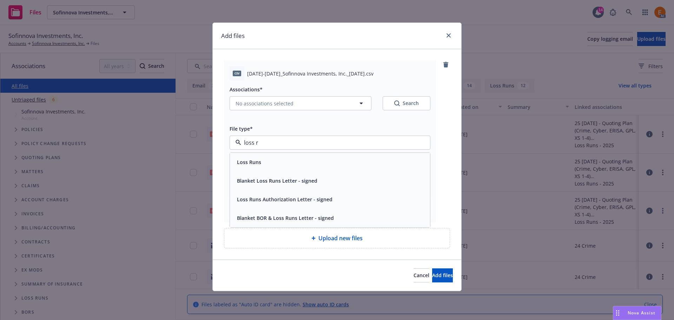
click at [269, 164] on div "Loss Runs" at bounding box center [330, 162] width 192 height 10
click at [264, 174] on input "Display name" at bounding box center [330, 173] width 200 height 13
paste input "2024-2025_Sofinnova Investments, Inc._08-17-2025"
type textarea "x"
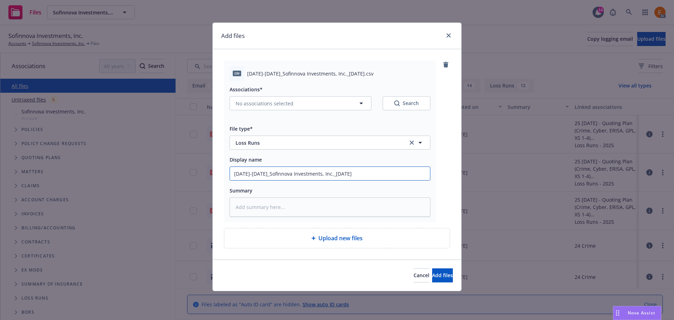
type input "2024-2025_Sofinnova Investments, Inc._08-17-2025"
click at [412, 101] on div "Search" at bounding box center [406, 103] width 25 height 7
type textarea "x"
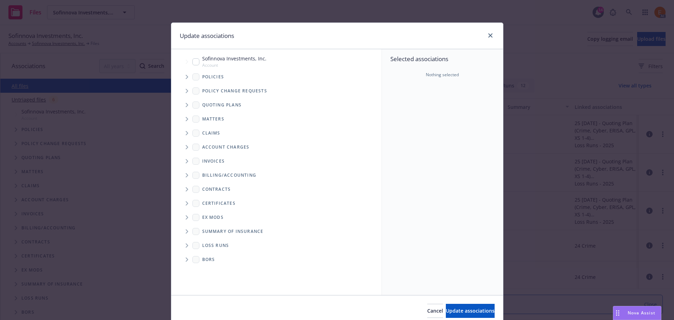
click at [186, 77] on icon "Tree Example" at bounding box center [187, 77] width 3 height 4
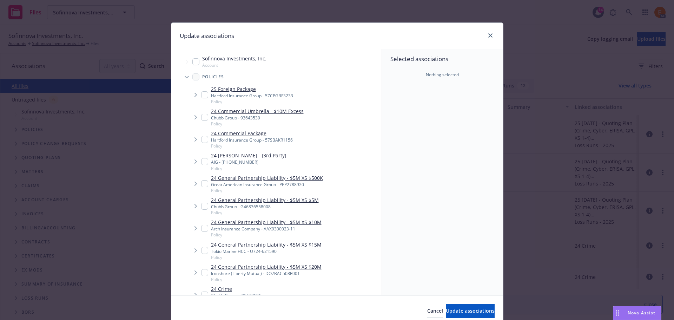
click at [286, 273] on div "Ironshore (Liberty Mutual) - DO7BAC508R001" at bounding box center [266, 273] width 111 height 6
checkbox input "true"
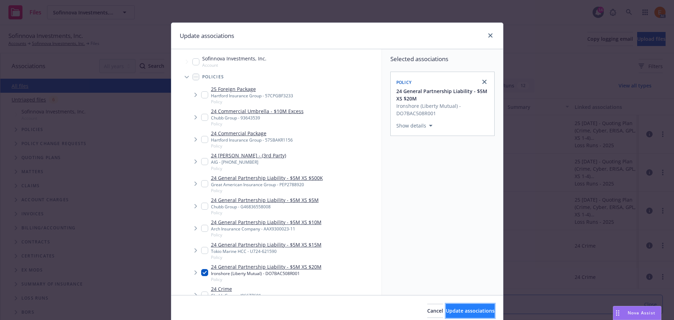
click at [455, 306] on button "Update associations" at bounding box center [470, 311] width 49 height 14
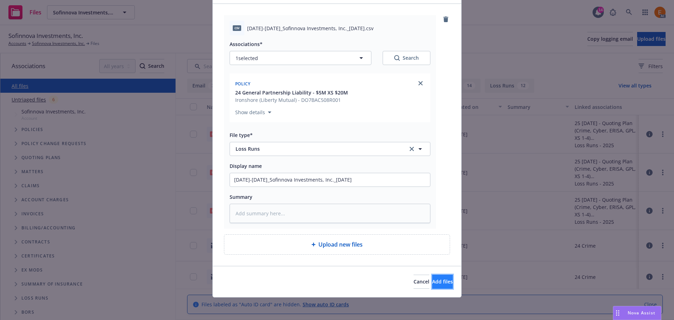
click at [433, 276] on button "Add files" at bounding box center [442, 281] width 21 height 14
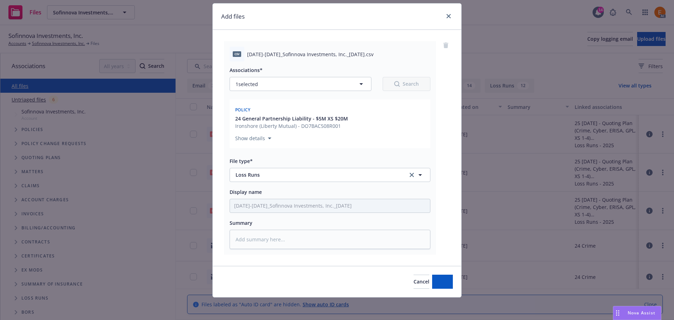
scroll to position [19, 0]
type textarea "x"
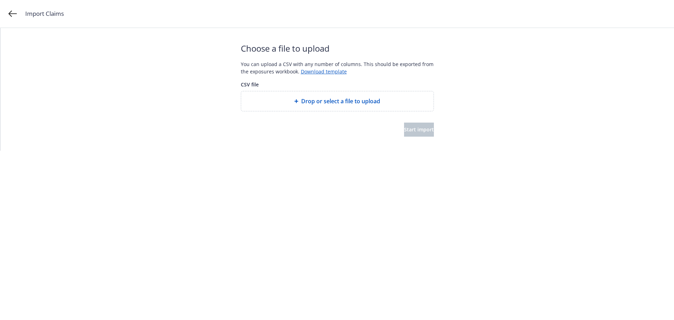
click at [327, 102] on span "Drop or select a file to upload" at bounding box center [340, 101] width 79 height 8
click at [411, 128] on span "Start import" at bounding box center [419, 129] width 30 height 7
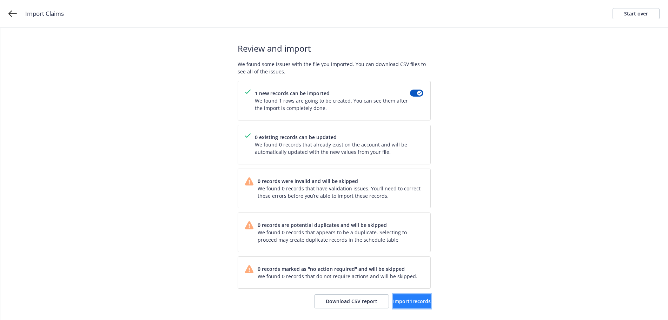
click at [395, 304] on span "Import 1 records" at bounding box center [412, 301] width 38 height 7
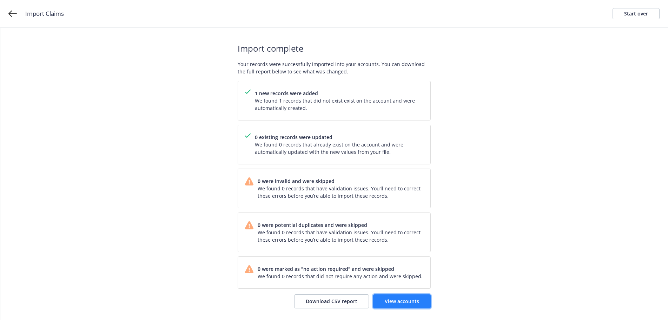
click at [400, 301] on span "View accounts" at bounding box center [402, 301] width 34 height 7
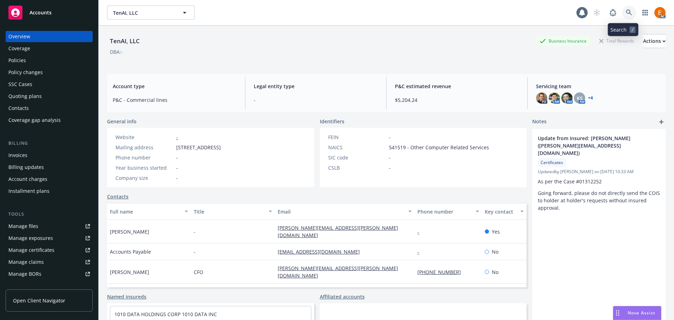
click at [626, 14] on icon at bounding box center [629, 12] width 6 height 6
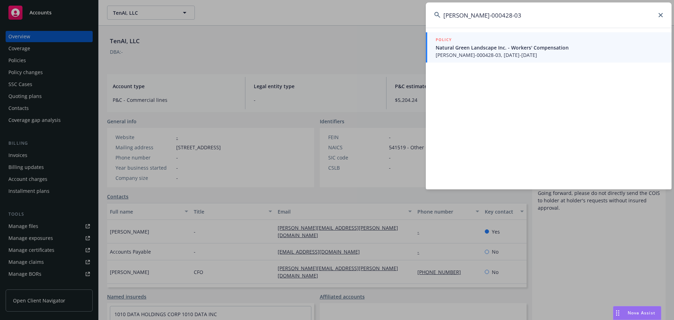
type input "CS-WC-000428-03"
click at [486, 47] on span "Natural Green Landscape Inc. - Workers' Compensation" at bounding box center [548, 47] width 227 height 7
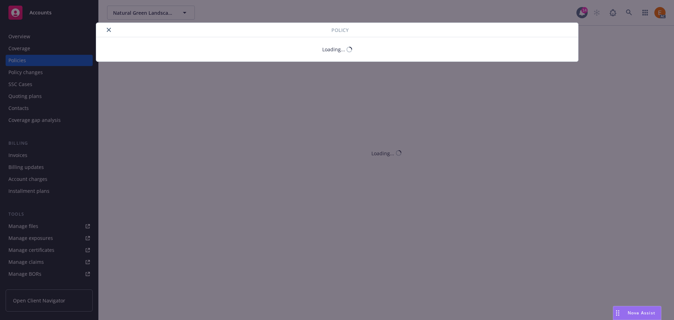
click at [109, 32] on button "close" at bounding box center [109, 30] width 8 height 8
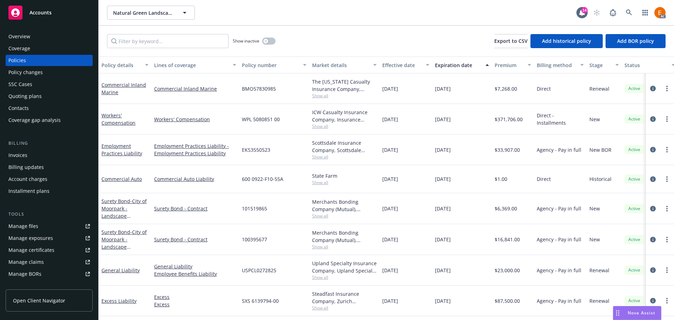
click at [40, 36] on div "Overview" at bounding box center [48, 36] width 81 height 11
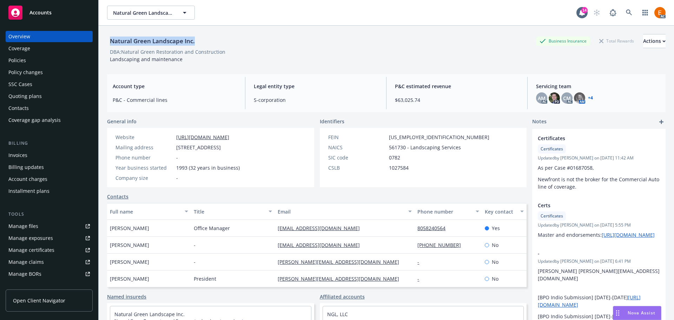
drag, startPoint x: 113, startPoint y: 42, endPoint x: 211, endPoint y: 44, distance: 97.6
click at [211, 44] on div "Natural Green Landscape Inc. Business Insurance Total Rewards Actions" at bounding box center [386, 41] width 558 height 14
copy div "Natural Green Landscape Inc."
click at [54, 229] on link "Manage files" at bounding box center [49, 225] width 87 height 11
click at [51, 261] on link "Manage claims" at bounding box center [49, 261] width 87 height 11
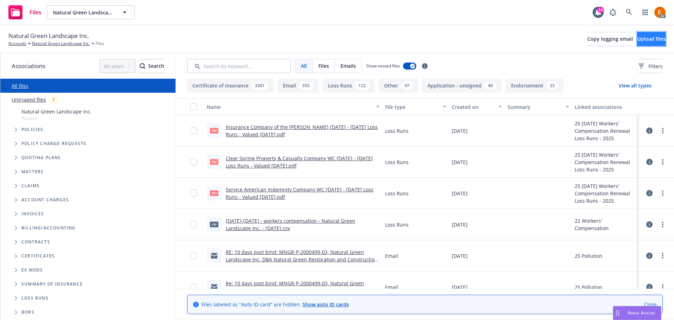
click at [638, 45] on button "Upload files" at bounding box center [651, 39] width 28 height 14
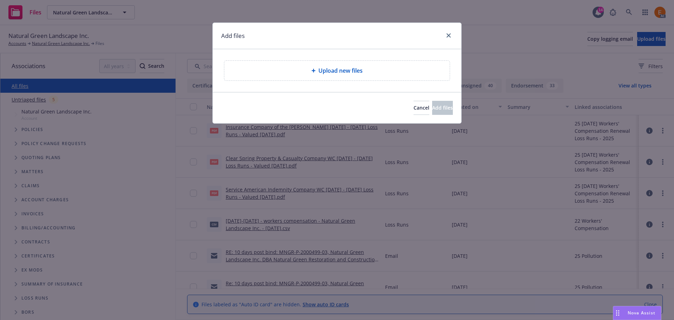
click at [347, 79] on div "Upload new files" at bounding box center [336, 71] width 225 height 20
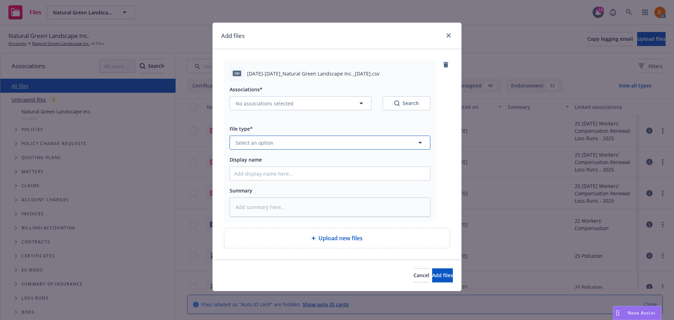
click at [276, 142] on button "Select an option" at bounding box center [329, 142] width 201 height 14
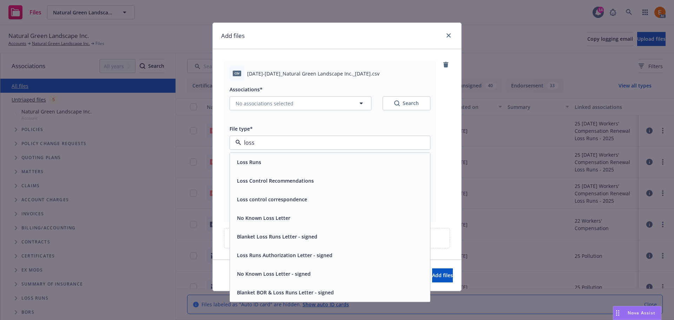
type input "loss r"
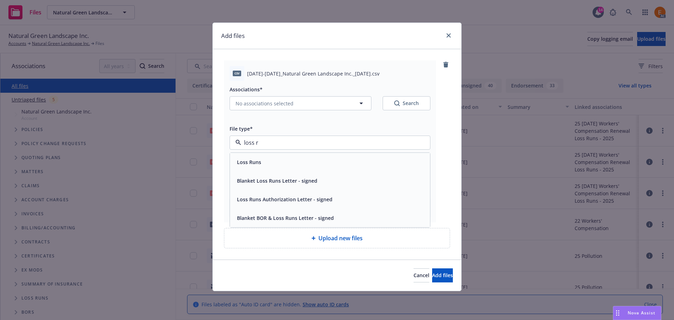
drag, startPoint x: 259, startPoint y: 163, endPoint x: 363, endPoint y: 119, distance: 112.6
click at [260, 163] on span "Loss Runs" at bounding box center [249, 161] width 24 height 7
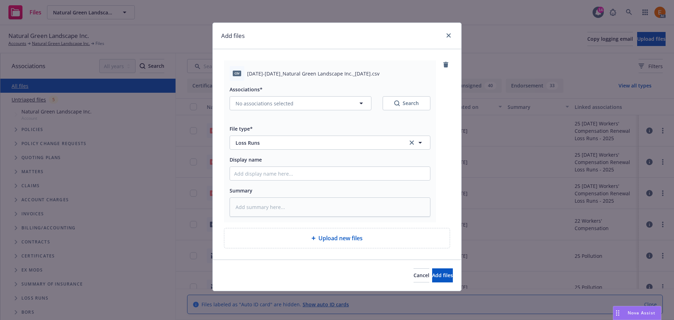
click at [402, 99] on button "Search" at bounding box center [406, 103] width 48 height 14
type textarea "x"
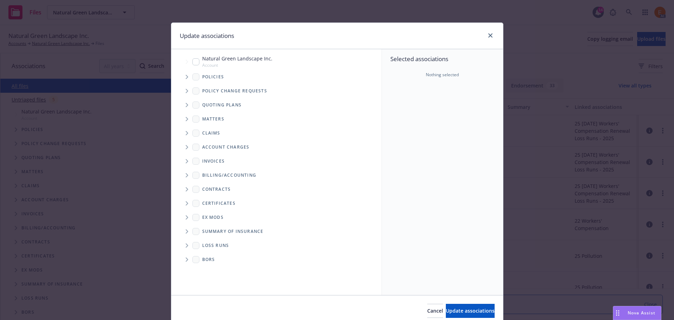
click at [181, 74] on span "Tree Example" at bounding box center [186, 76] width 11 height 11
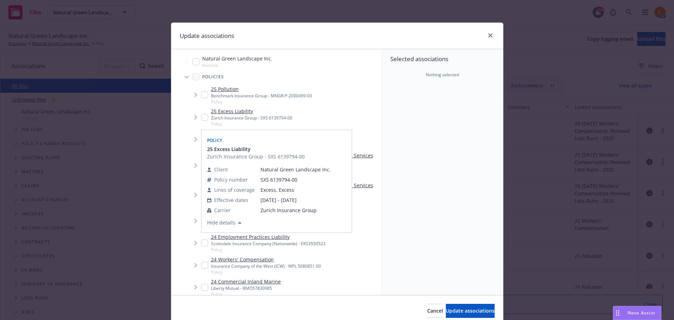
scroll to position [412, 0]
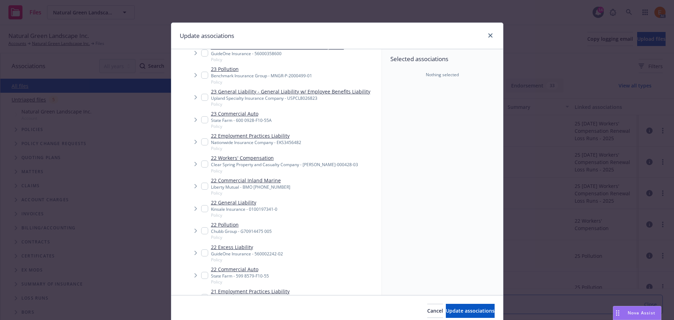
click at [253, 161] on link "22 Workers' Compensation" at bounding box center [284, 157] width 147 height 7
checkbox input "true"
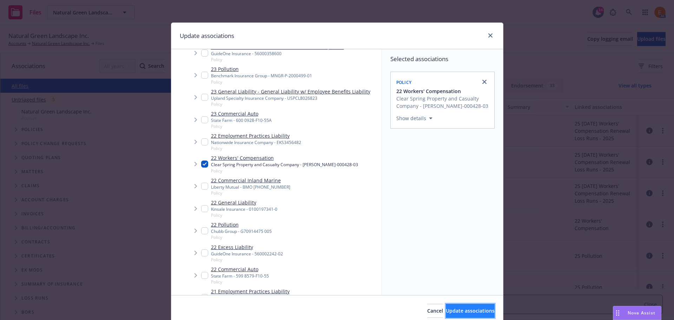
click at [446, 308] on span "Update associations" at bounding box center [470, 310] width 49 height 7
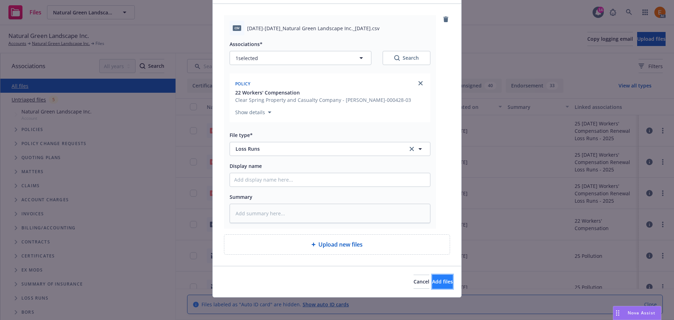
click at [432, 278] on button "Add files" at bounding box center [442, 281] width 21 height 14
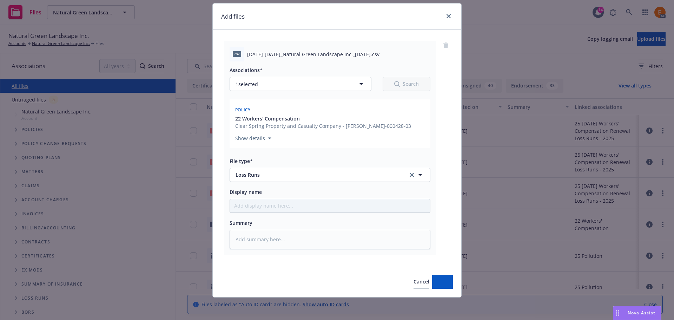
scroll to position [19, 0]
type textarea "x"
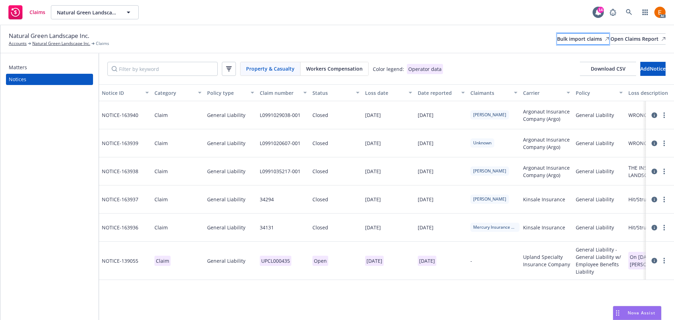
click at [558, 40] on div "Bulk import claims" at bounding box center [583, 39] width 52 height 11
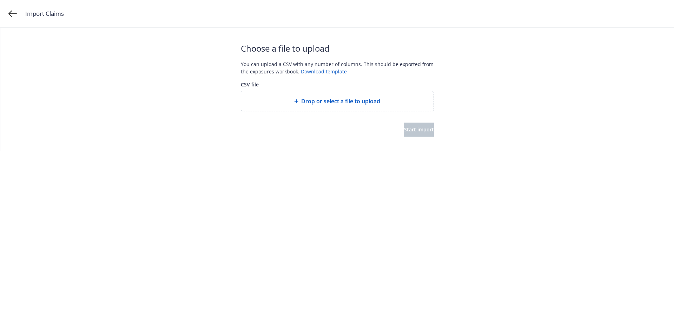
click at [380, 104] on span "Drop or select a file to upload" at bounding box center [340, 101] width 79 height 8
click at [404, 134] on button "Start import" at bounding box center [419, 129] width 30 height 14
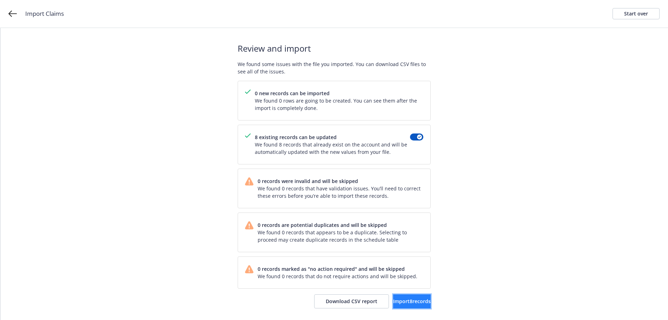
click at [411, 300] on span "Import 8 records" at bounding box center [412, 301] width 38 height 7
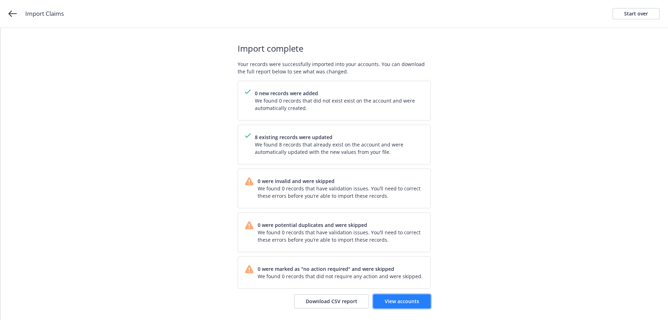
click at [405, 303] on span "View accounts" at bounding box center [402, 301] width 34 height 7
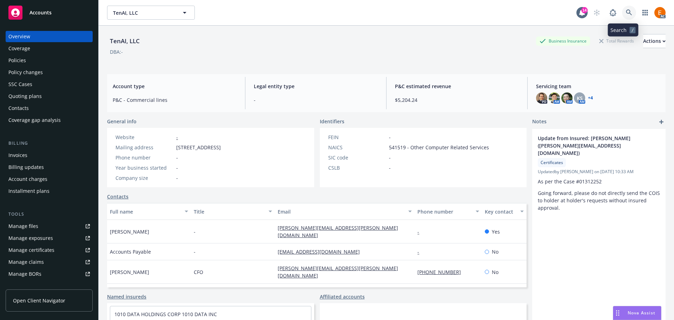
click at [626, 11] on icon at bounding box center [629, 12] width 6 height 6
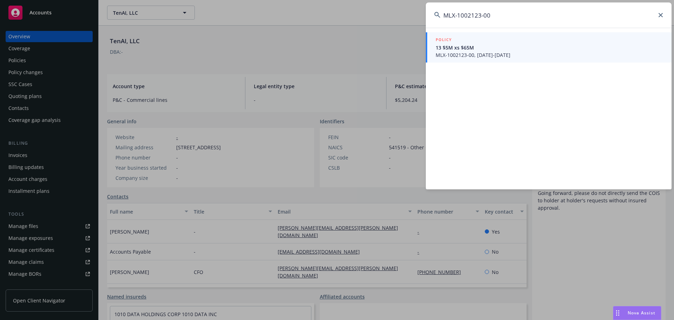
type input "MLX-1002123-00"
click at [472, 51] on span "13 $5M xs $65M" at bounding box center [548, 47] width 227 height 7
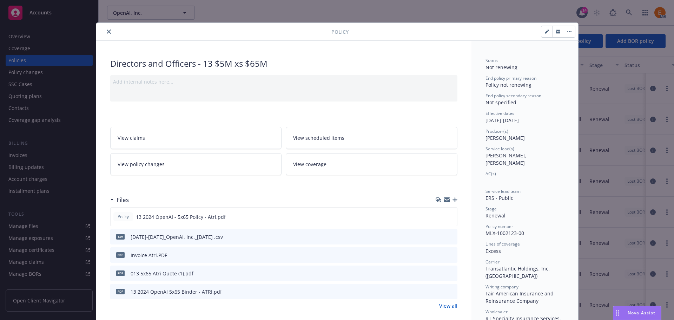
click at [107, 32] on icon "close" at bounding box center [109, 31] width 4 height 4
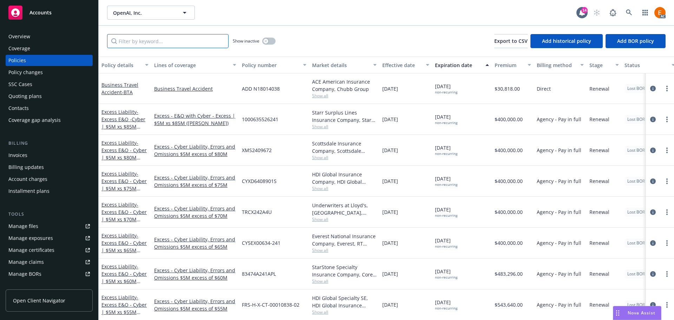
click at [140, 40] on input "Filter by keyword..." at bounding box center [167, 41] width 121 height 14
paste input "MLX-1002123-00"
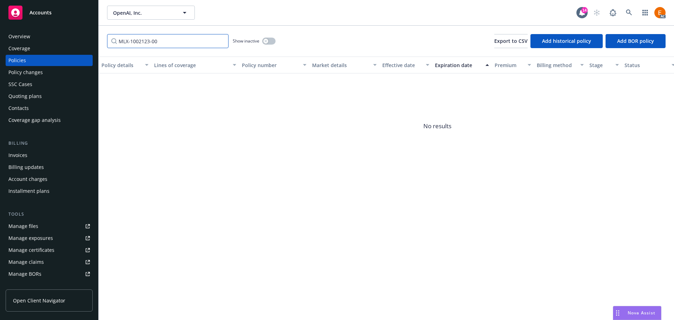
type input "MLX-1002123-00"
click at [268, 41] on button "button" at bounding box center [268, 41] width 13 height 7
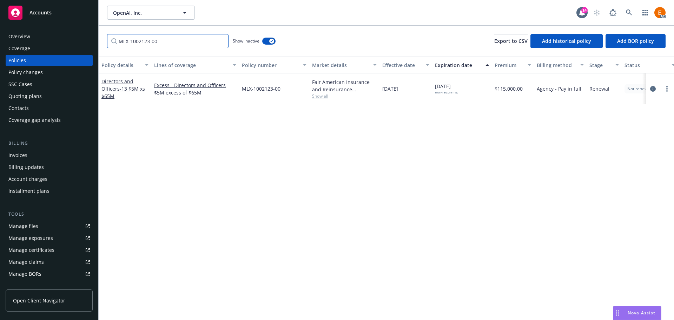
click at [192, 39] on input "MLX-1002123-00" at bounding box center [167, 41] width 121 height 14
drag, startPoint x: 181, startPoint y: 40, endPoint x: 76, endPoint y: 44, distance: 105.3
click at [76, 44] on div "Accounts Overview Coverage Policies Policy changes SSC Cases Quoting plans Cont…" at bounding box center [337, 160] width 674 height 320
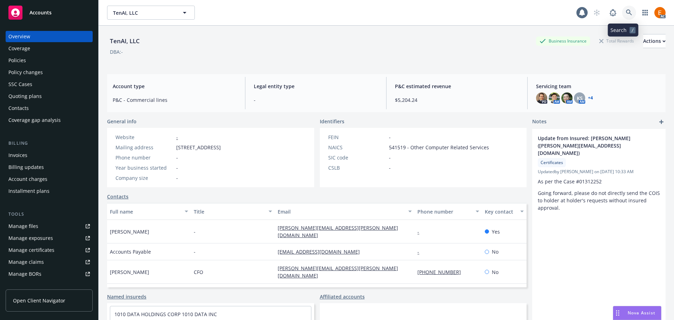
click at [626, 13] on icon at bounding box center [629, 12] width 6 height 6
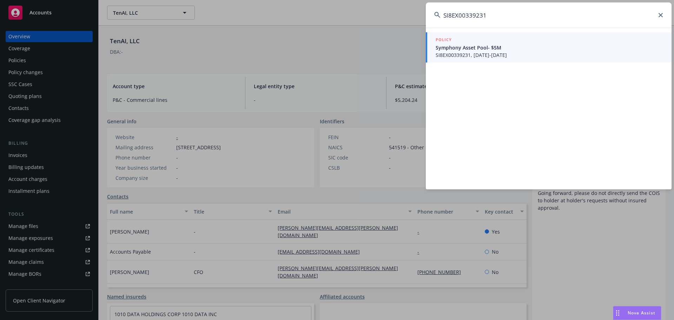
type input "SI8EX00339231"
click at [465, 56] on span "SI8EX00339231, [DATE]-[DATE]" at bounding box center [548, 54] width 227 height 7
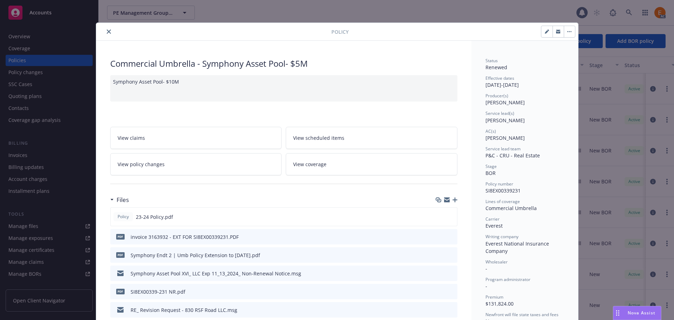
click at [107, 30] on icon "close" at bounding box center [109, 31] width 4 height 4
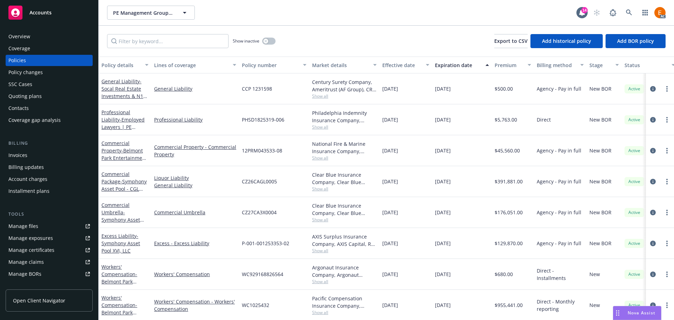
click at [45, 39] on div "Overview" at bounding box center [48, 36] width 81 height 11
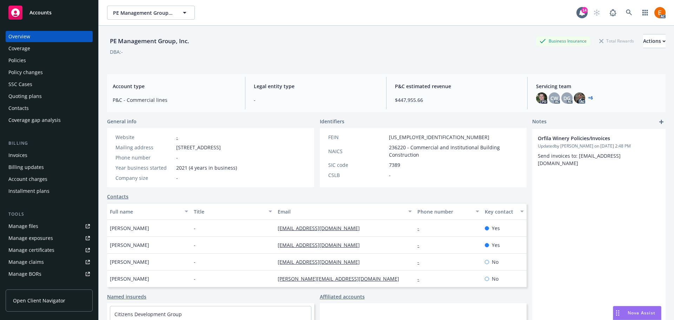
click at [110, 41] on div "PE Management Group, Inc." at bounding box center [149, 40] width 85 height 9
drag, startPoint x: 110, startPoint y: 41, endPoint x: 167, endPoint y: 40, distance: 57.6
click at [167, 40] on div "PE Management Group, Inc." at bounding box center [149, 40] width 85 height 9
copy div "PE Management Group"
